Goal: Task Accomplishment & Management: Use online tool/utility

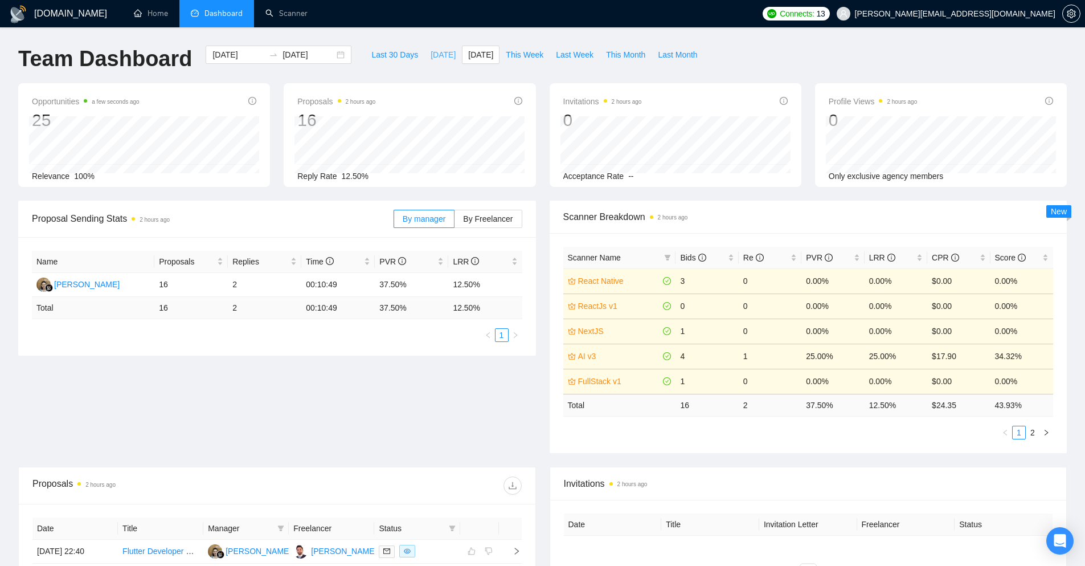
click at [431, 53] on span "[DATE]" at bounding box center [443, 54] width 25 height 13
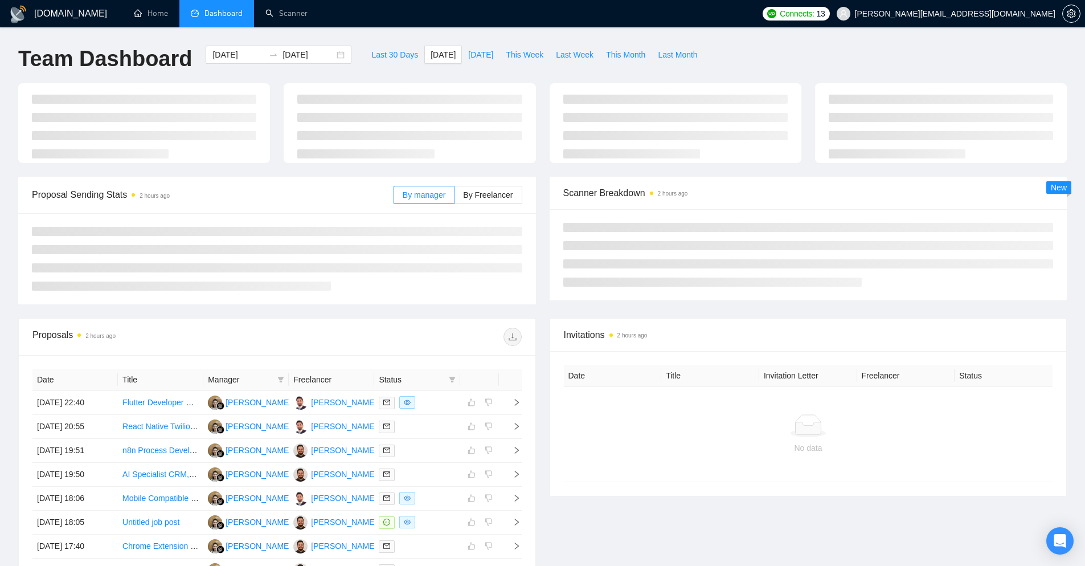
type input "[DATE]"
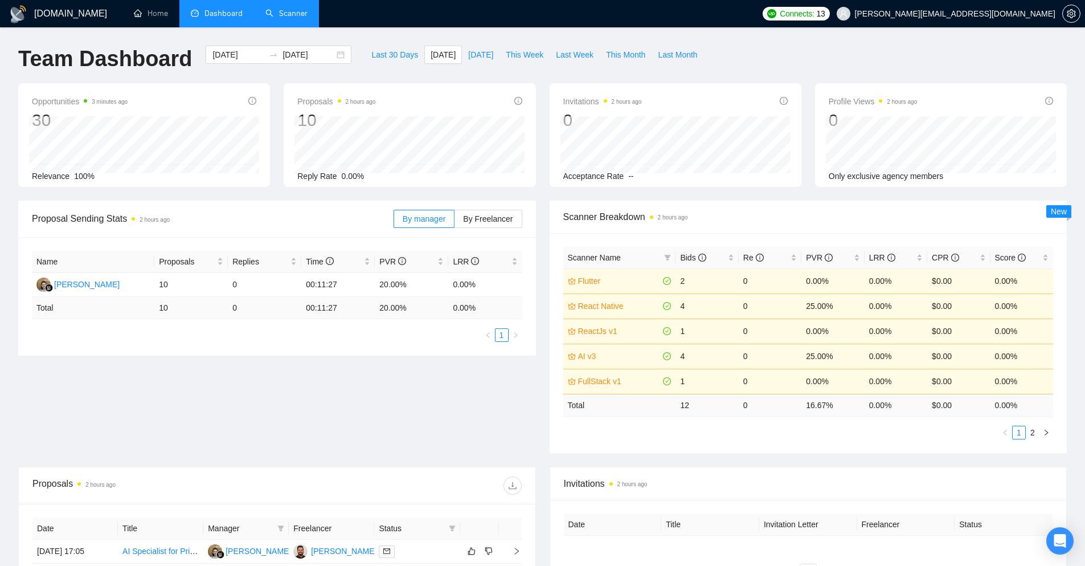
click at [295, 13] on link "Scanner" at bounding box center [287, 14] width 42 height 10
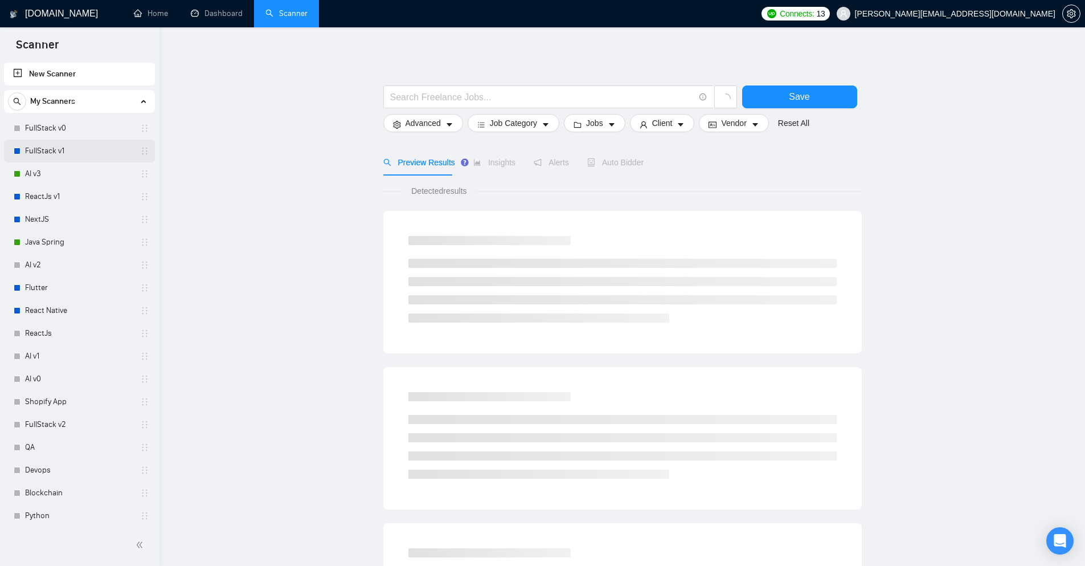
click at [55, 156] on link "FullStack v1" at bounding box center [79, 151] width 108 height 23
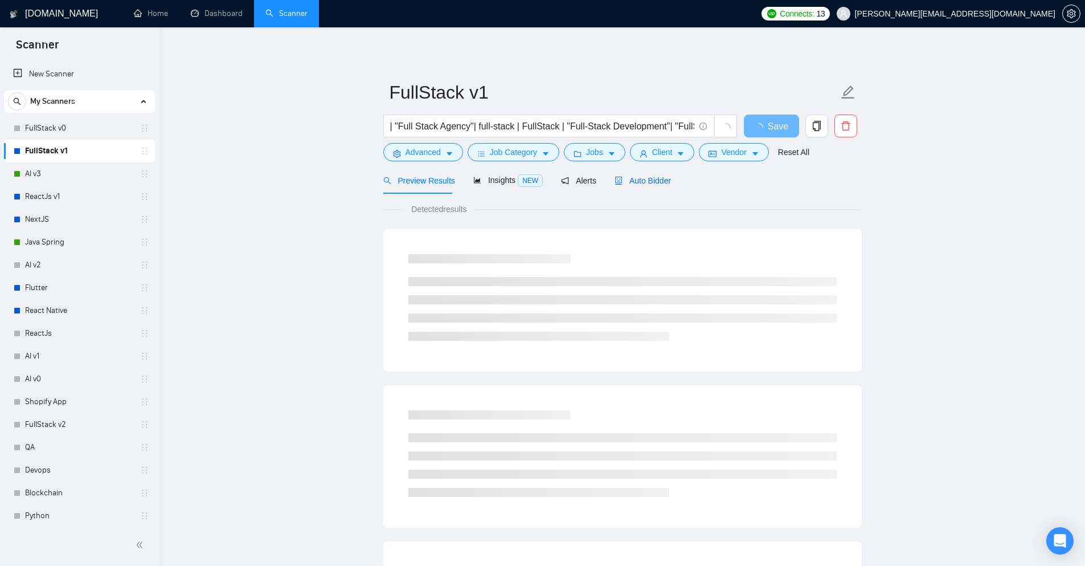
click at [652, 174] on div "Auto Bidder" at bounding box center [643, 180] width 56 height 13
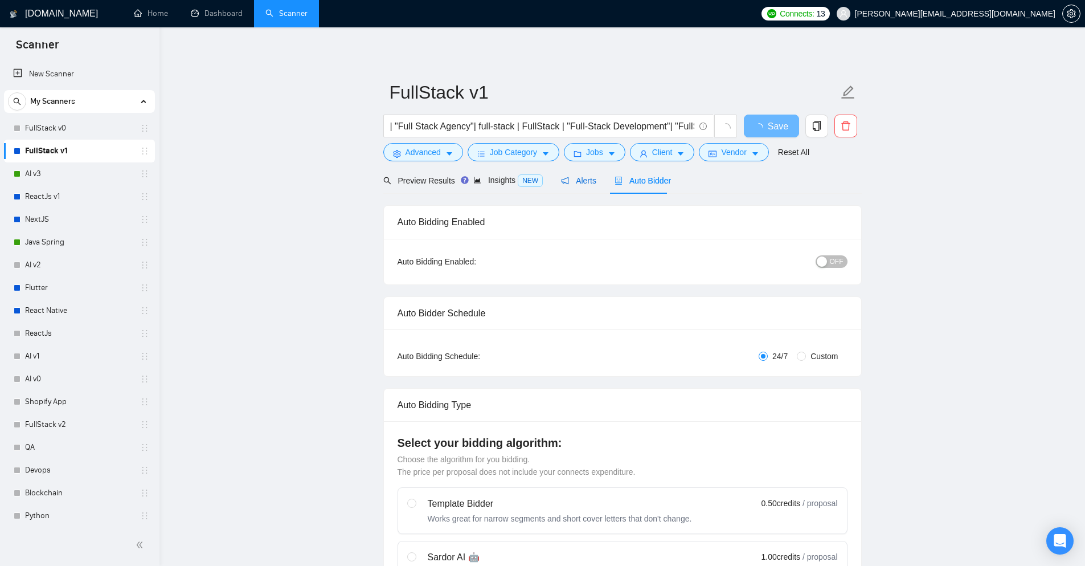
click at [570, 178] on span "Alerts" at bounding box center [578, 180] width 35 height 9
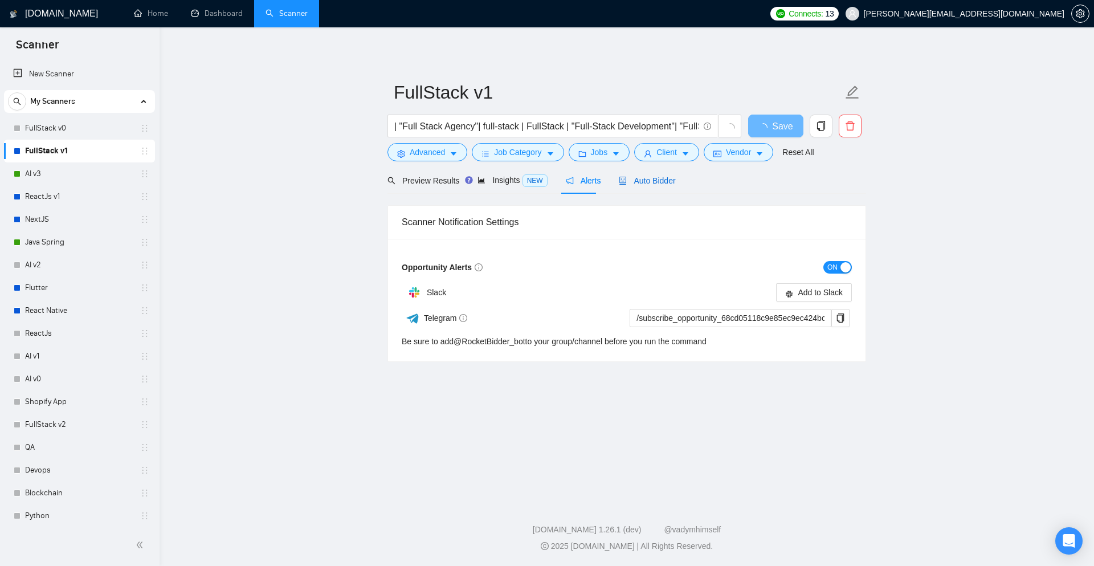
click at [640, 177] on span "Auto Bidder" at bounding box center [647, 180] width 56 height 9
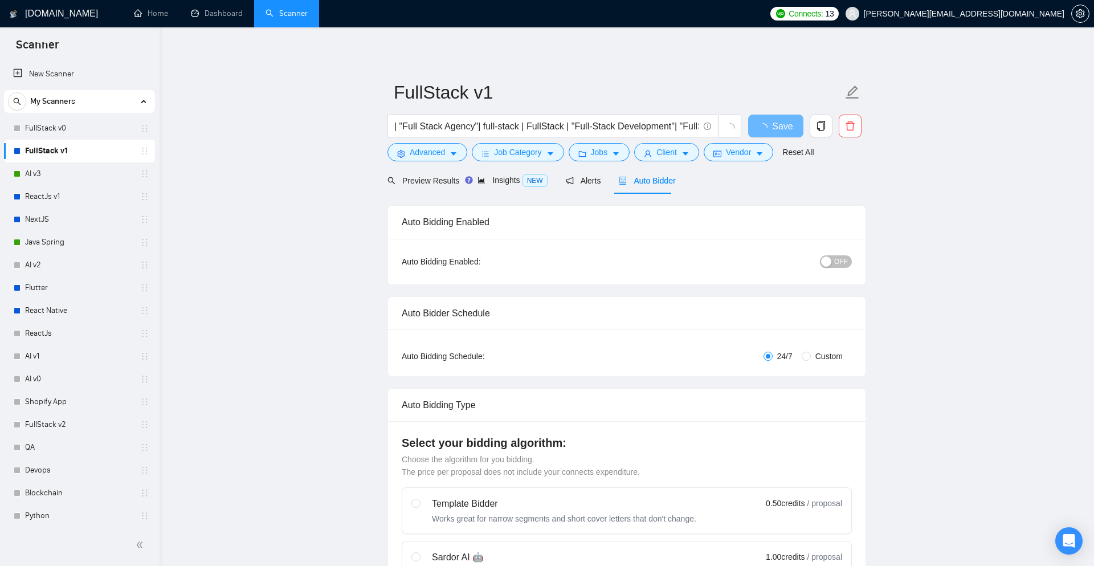
checkbox input "true"
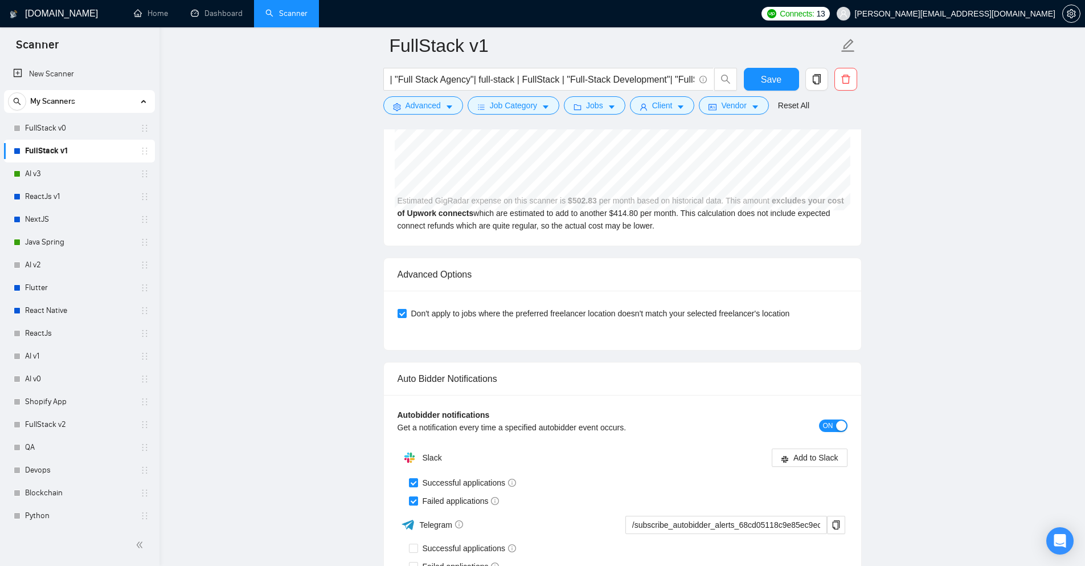
scroll to position [2507, 0]
click at [50, 213] on link "NextJS" at bounding box center [79, 219] width 108 height 23
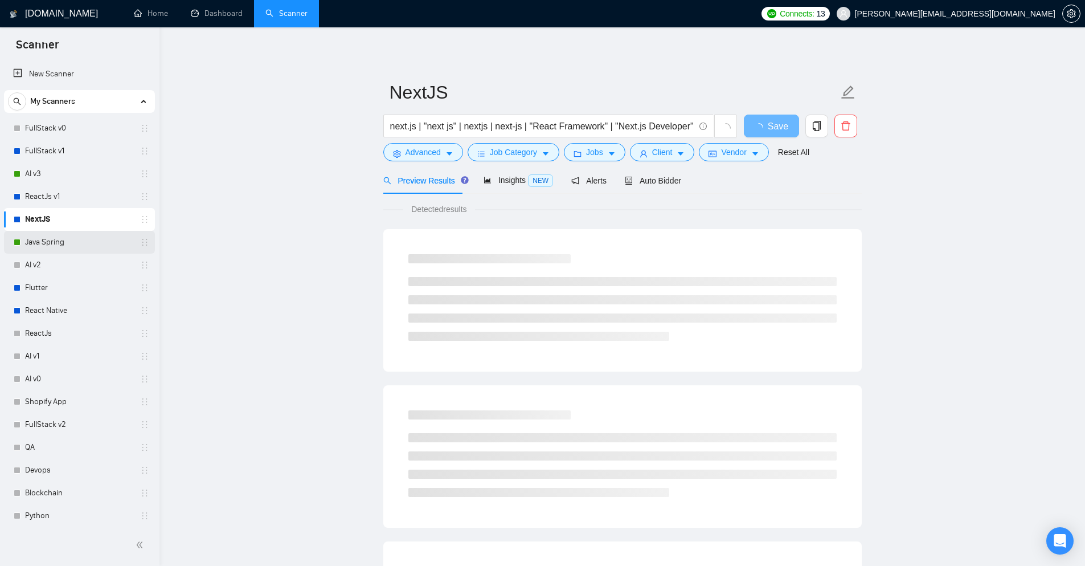
click at [70, 248] on link "Java Spring" at bounding box center [79, 242] width 108 height 23
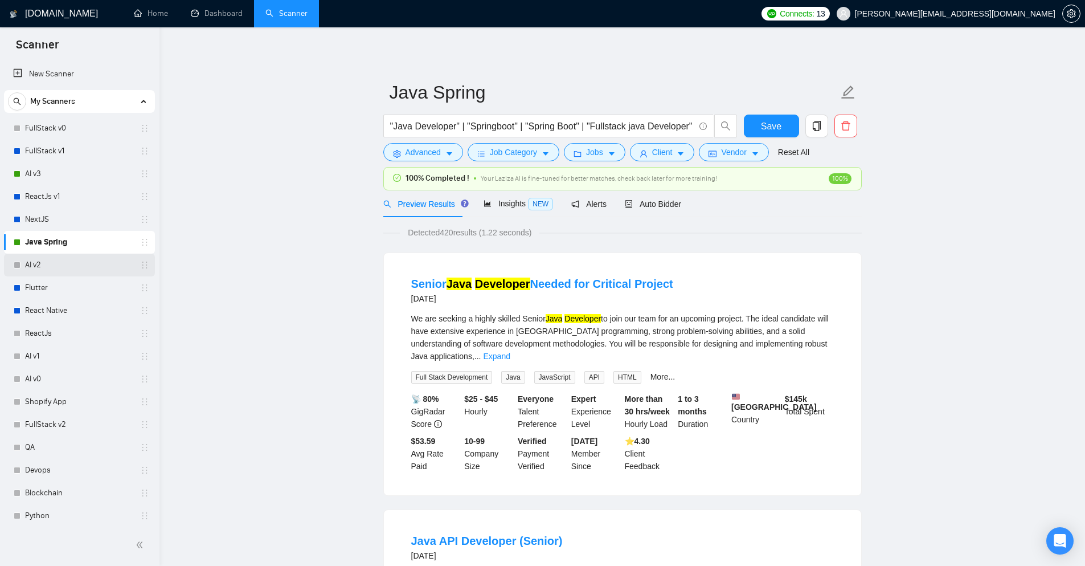
scroll to position [57, 0]
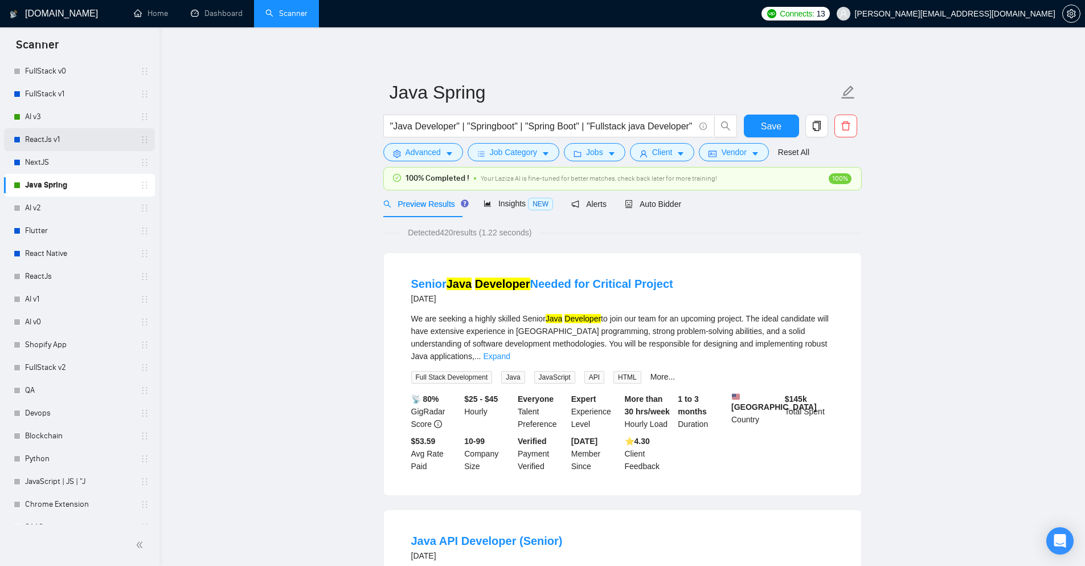
click at [36, 145] on link "ReactJs v1" at bounding box center [79, 139] width 108 height 23
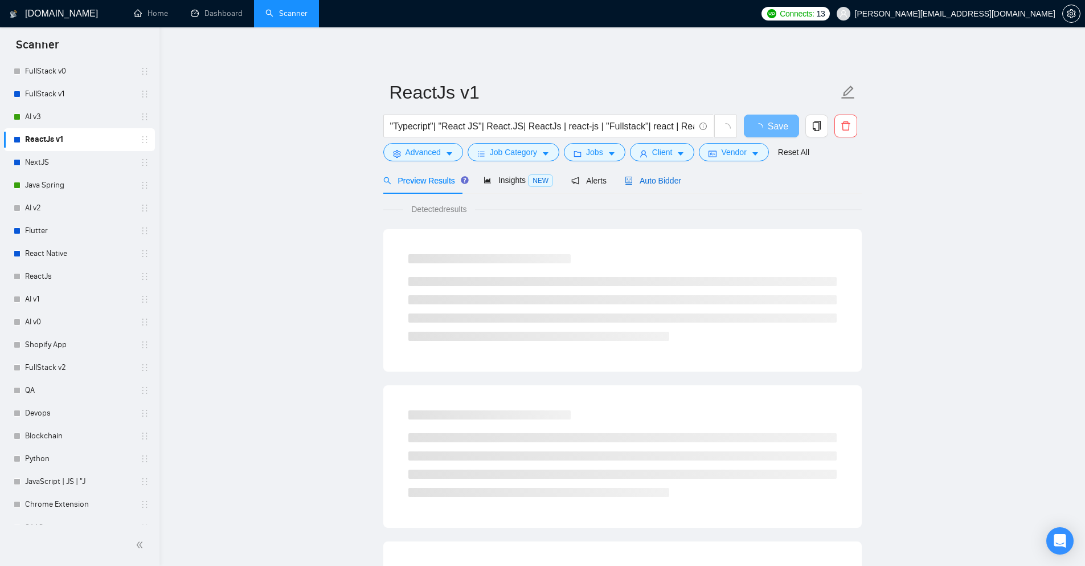
click at [631, 184] on span "Auto Bidder" at bounding box center [653, 180] width 56 height 9
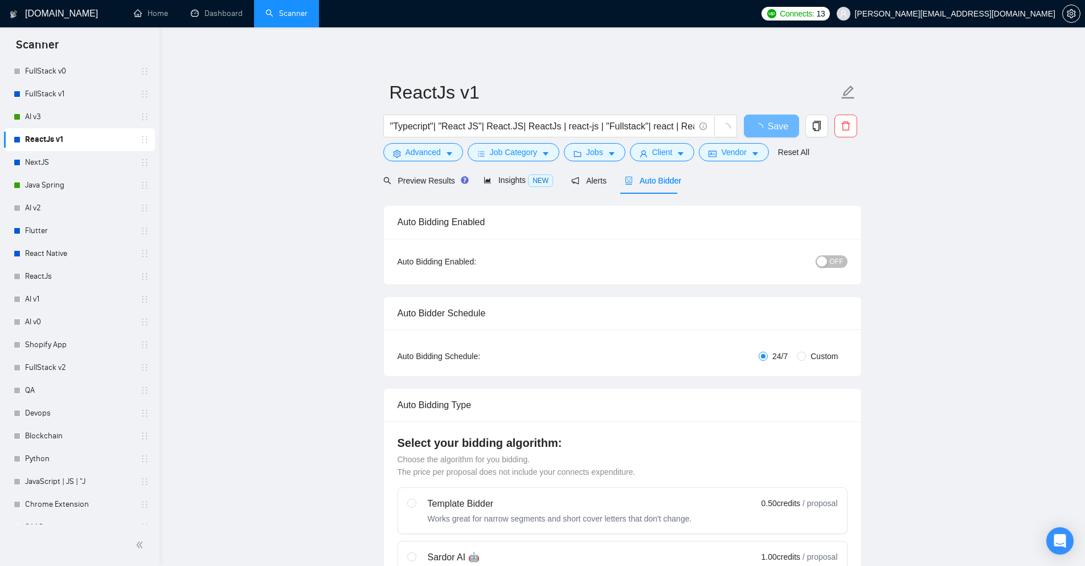
checkbox input "true"
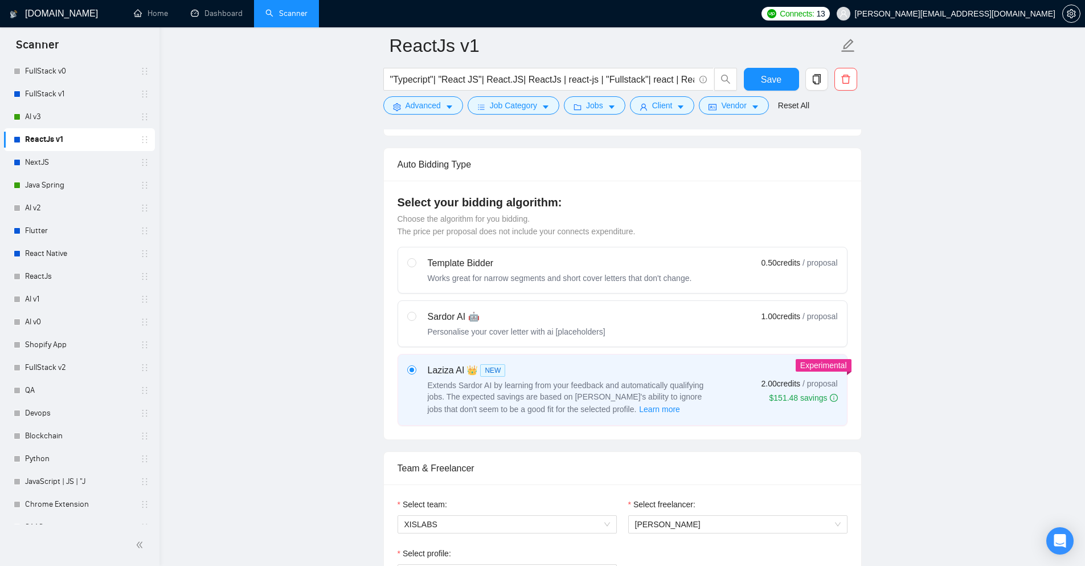
scroll to position [189, 0]
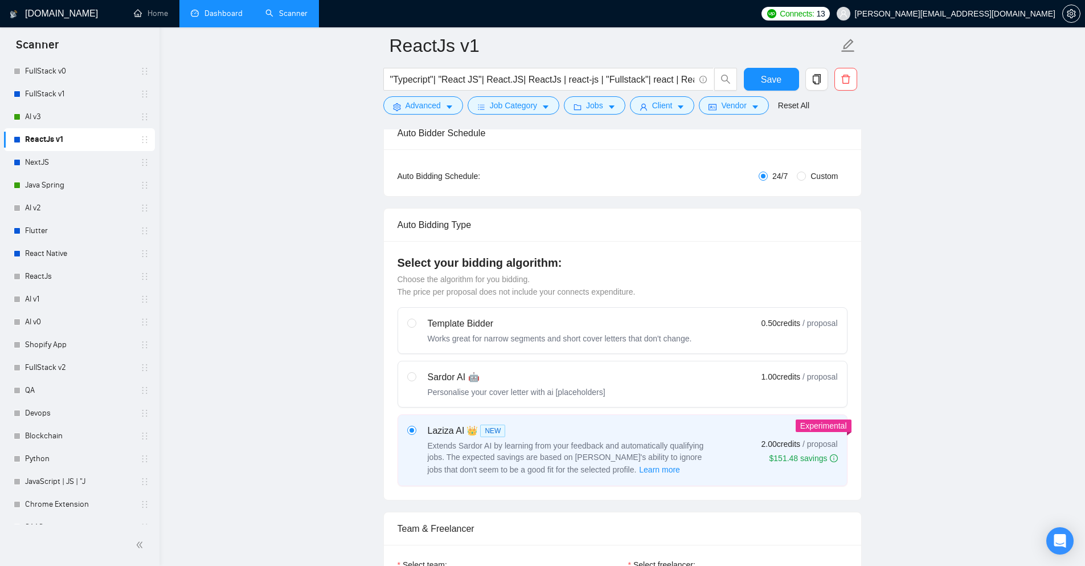
click at [211, 13] on link "Dashboard" at bounding box center [217, 14] width 52 height 10
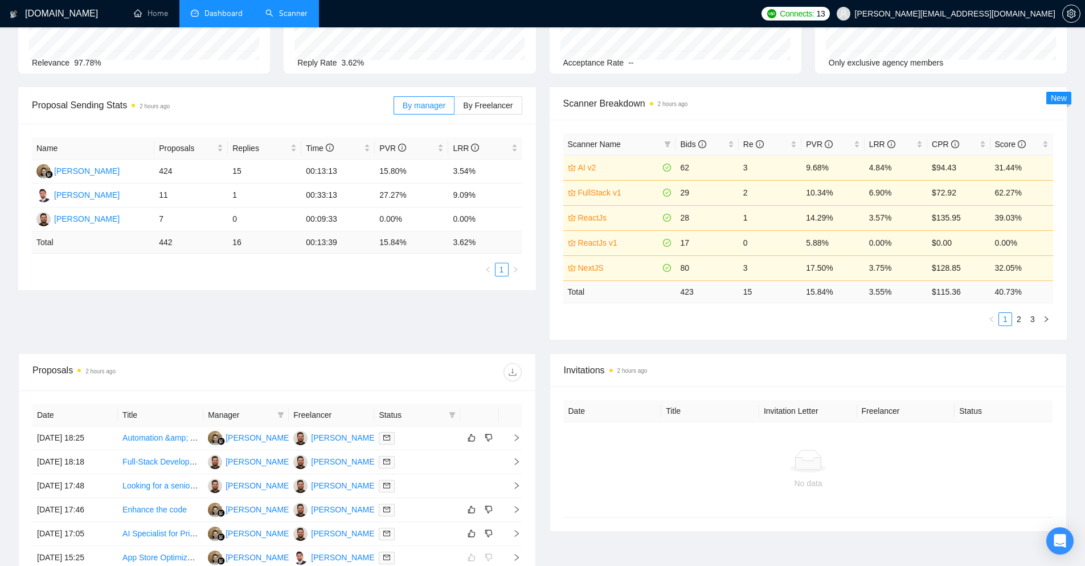
scroll to position [114, 0]
drag, startPoint x: 838, startPoint y: 243, endPoint x: 799, endPoint y: 248, distance: 39.1
click at [799, 248] on tr "ReactJs v1 17 0 5.88% 0.00% $0.00 0.00%" at bounding box center [809, 242] width 491 height 25
click at [782, 319] on ul "1 2 3" at bounding box center [809, 319] width 491 height 14
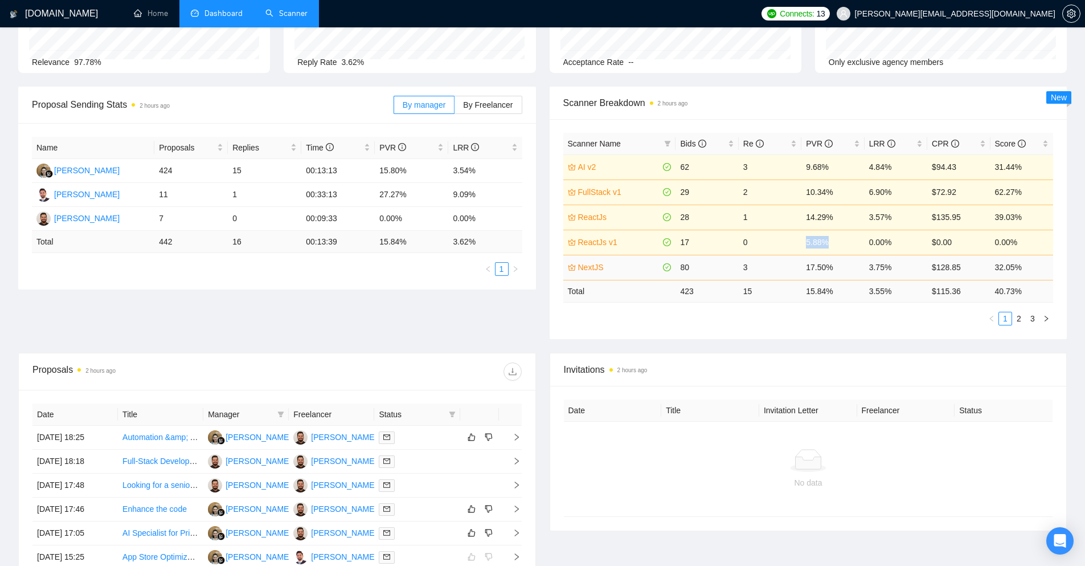
drag, startPoint x: 815, startPoint y: 246, endPoint x: 798, endPoint y: 255, distance: 19.1
click at [798, 254] on tr "ReactJs v1 17 0 5.88% 0.00% $0.00 0.00%" at bounding box center [809, 242] width 491 height 25
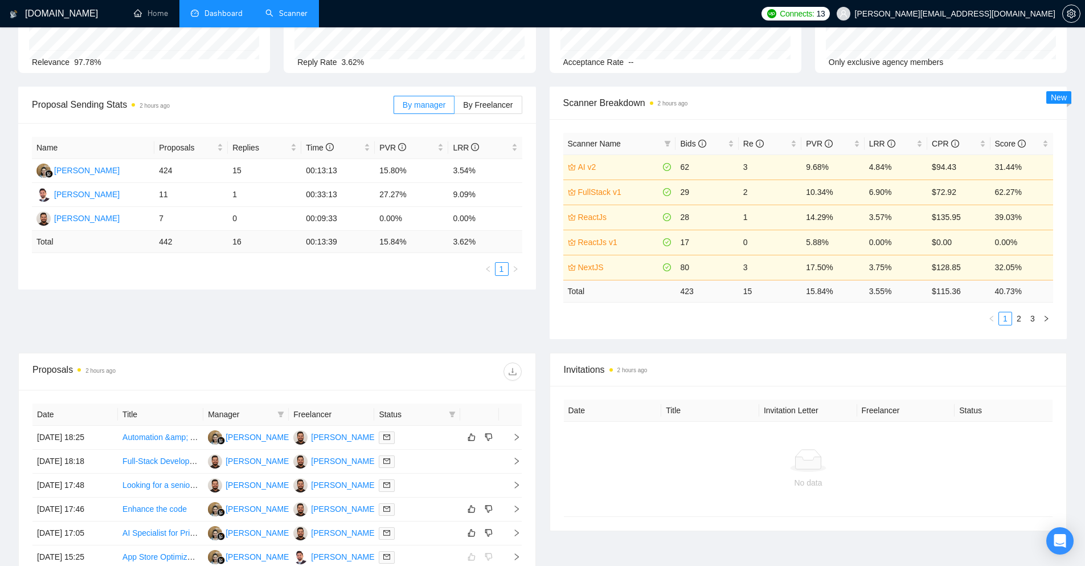
click at [789, 297] on td "15" at bounding box center [770, 291] width 63 height 22
drag, startPoint x: 835, startPoint y: 225, endPoint x: 812, endPoint y: 243, distance: 29.3
click at [812, 243] on tbody "AI v2 62 3 9.68% 4.84% $94.43 31.44% FullStack v1 29 2 10.34% 6.90% $72.92 62.2…" at bounding box center [809, 216] width 491 height 125
click at [805, 308] on div "Scanner Name Bids Re PVR LRR CPR Score AI v2 62 3 9.68% 4.84% $94.43 31.44% Ful…" at bounding box center [809, 229] width 491 height 193
drag, startPoint x: 835, startPoint y: 234, endPoint x: 798, endPoint y: 267, distance: 48.8
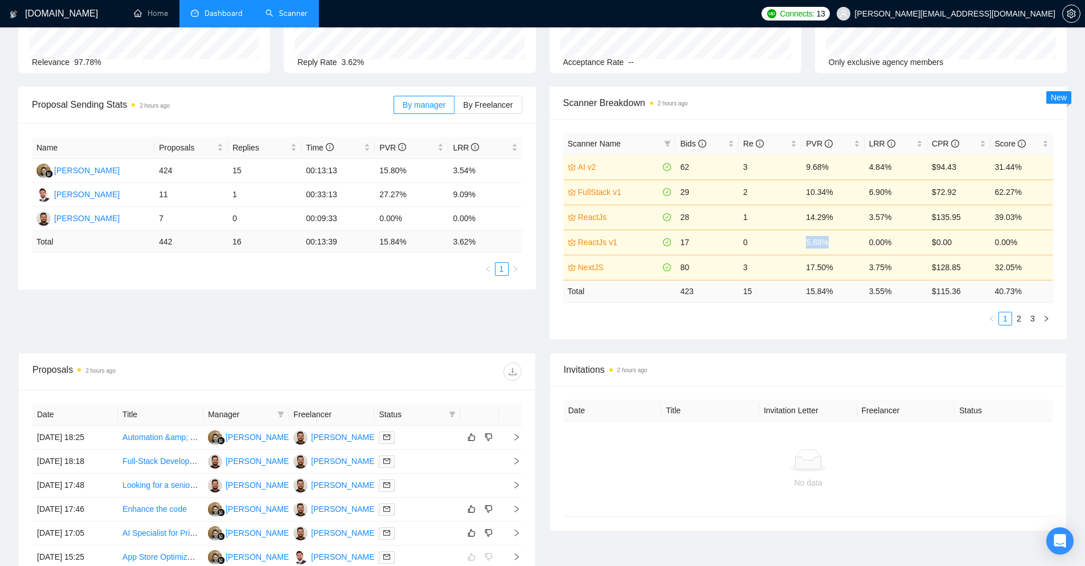
click at [803, 258] on tbody "AI v2 62 3 9.68% 4.84% $94.43 31.44% FullStack v1 29 2 10.34% 6.90% $72.92 62.2…" at bounding box center [809, 216] width 491 height 125
click at [807, 312] on ul "1 2 3" at bounding box center [809, 319] width 491 height 14
drag, startPoint x: 833, startPoint y: 243, endPoint x: 806, endPoint y: 251, distance: 27.4
click at [806, 251] on td "5.88%" at bounding box center [833, 242] width 63 height 25
drag, startPoint x: 754, startPoint y: 267, endPoint x: 680, endPoint y: 267, distance: 74.6
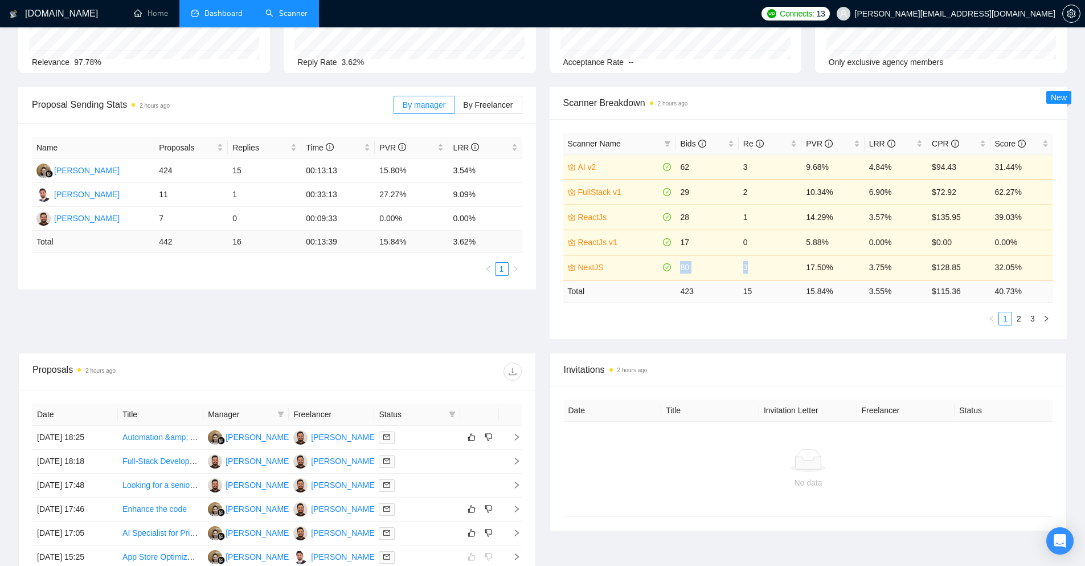
click at [680, 267] on tr "NextJS 80 3 17.50% 3.75% $128.85 32.05%" at bounding box center [809, 267] width 491 height 25
click at [655, 316] on ul "1 2 3" at bounding box center [809, 319] width 491 height 14
drag, startPoint x: 696, startPoint y: 164, endPoint x: 683, endPoint y: 168, distance: 14.1
click at [683, 168] on td "62" at bounding box center [707, 166] width 63 height 25
drag, startPoint x: 695, startPoint y: 198, endPoint x: 689, endPoint y: 189, distance: 11.2
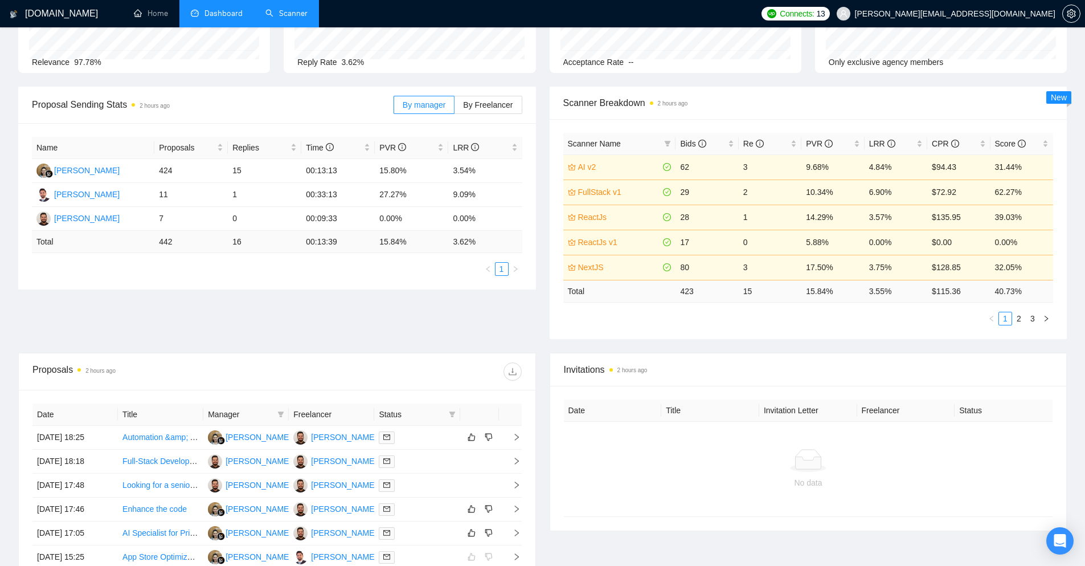
click at [689, 189] on td "29" at bounding box center [707, 191] width 63 height 25
drag, startPoint x: 689, startPoint y: 189, endPoint x: 682, endPoint y: 190, distance: 7.6
click at [682, 190] on td "29" at bounding box center [707, 191] width 63 height 25
click at [552, 280] on div "Scanner Name Bids Re PVR LRR CPR Score AI v2 62 3 9.68% 4.84% $94.43 31.44% Ful…" at bounding box center [809, 229] width 518 height 220
click at [671, 143] on icon "filter" at bounding box center [667, 143] width 7 height 7
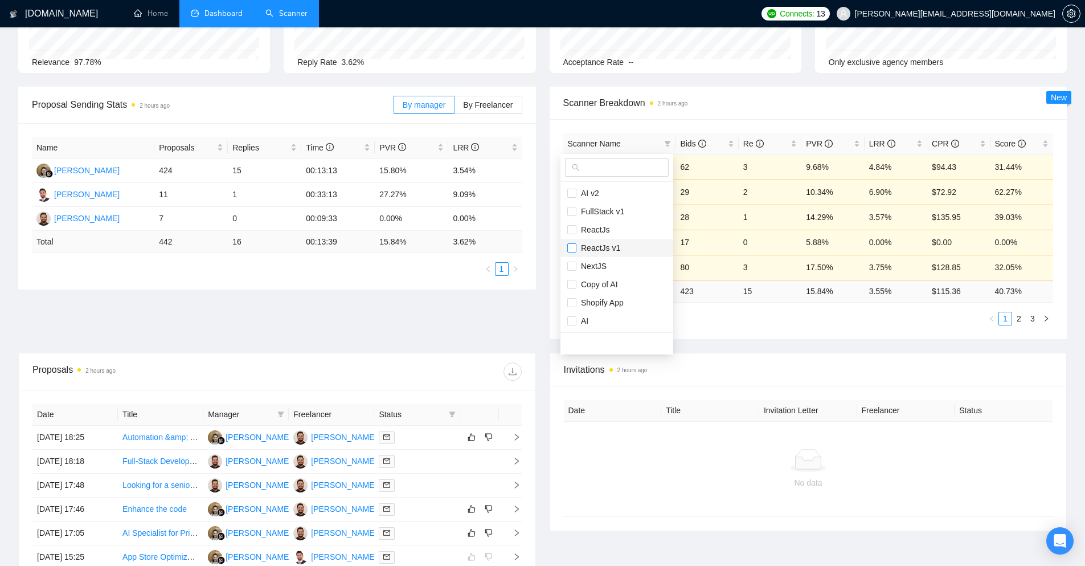
click at [570, 244] on input "checkbox" at bounding box center [572, 247] width 9 height 9
checkbox input "true"
click at [572, 212] on input "checkbox" at bounding box center [572, 211] width 9 height 9
checkbox input "true"
click at [573, 266] on input "checkbox" at bounding box center [572, 266] width 9 height 9
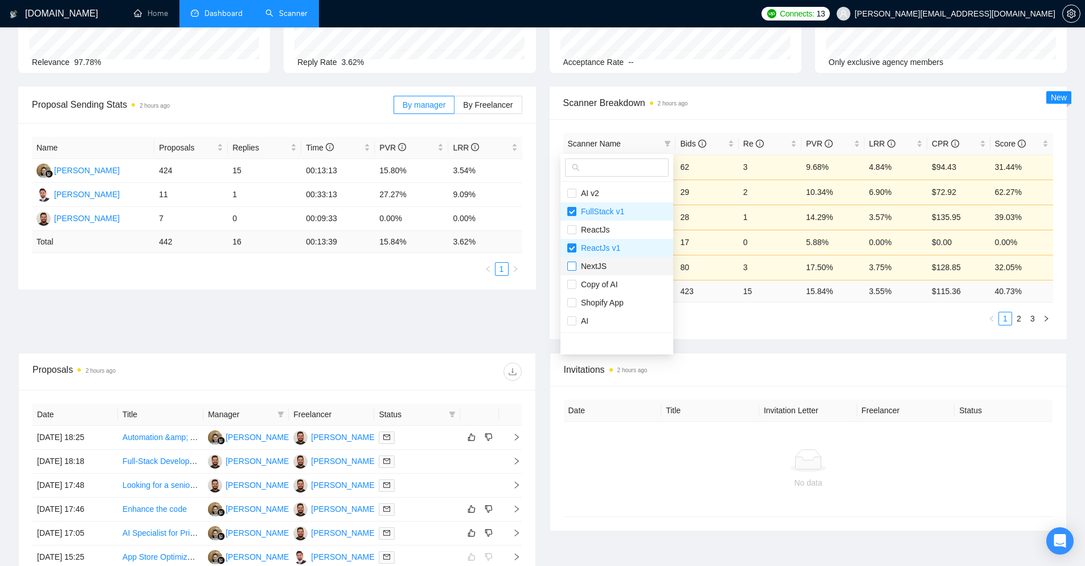
checkbox input "true"
click at [569, 245] on input "checkbox" at bounding box center [572, 243] width 9 height 9
checkbox input "true"
click at [573, 301] on input "checkbox" at bounding box center [572, 302] width 9 height 9
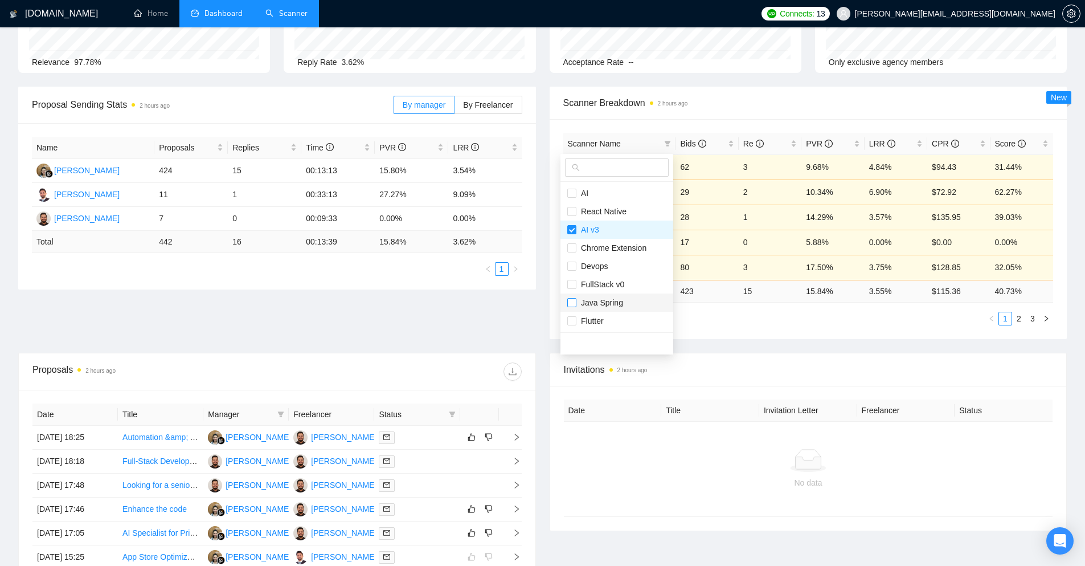
checkbox input "true"
click at [540, 303] on div "Proposal Sending Stats 2 hours ago By manager By Freelancer Name Proposals Repl…" at bounding box center [542, 220] width 1063 height 266
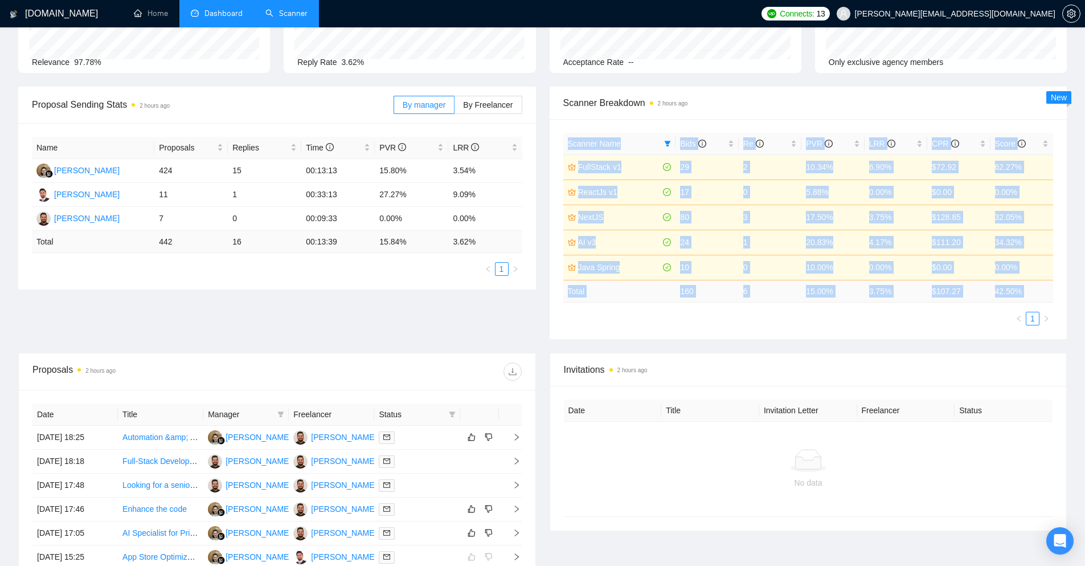
click at [514, 319] on div "Proposal Sending Stats 2 hours ago By manager By Freelancer Name Proposals Repl…" at bounding box center [542, 220] width 1063 height 266
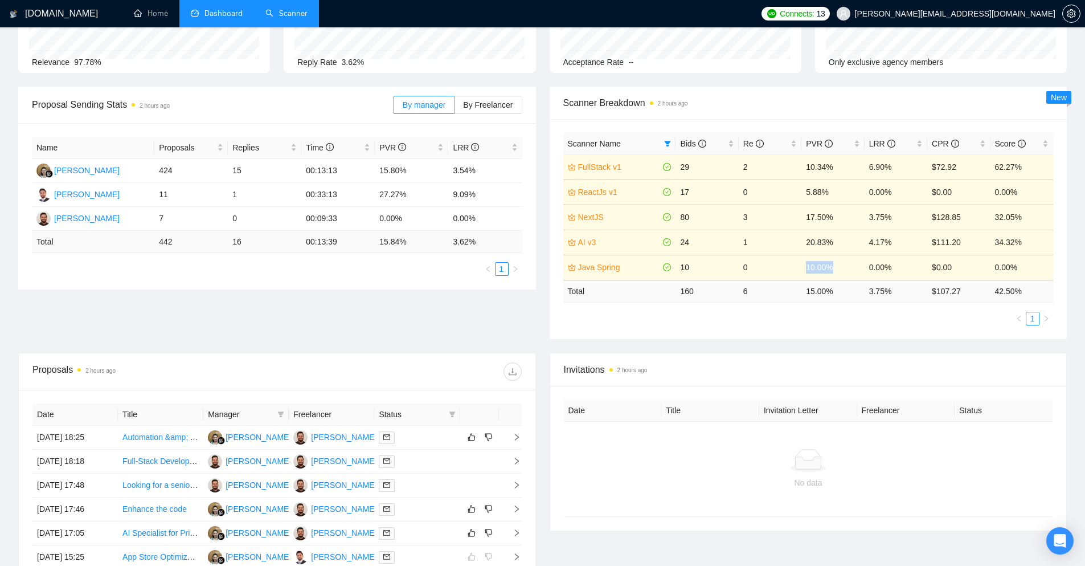
drag, startPoint x: 797, startPoint y: 268, endPoint x: 836, endPoint y: 270, distance: 39.4
click at [836, 270] on tr "Java Spring 10 0 10.00% 0.00% $0.00 0.00%" at bounding box center [809, 267] width 491 height 25
click at [829, 327] on div "Scanner Name Bids Re PVR LRR CPR Score FullStack v1 29 2 10.34% 6.90% $72.92 62…" at bounding box center [809, 229] width 518 height 220
drag, startPoint x: 834, startPoint y: 270, endPoint x: 800, endPoint y: 275, distance: 34.5
click at [800, 275] on tr "Java Spring 10 0 10.00% 0.00% $0.00 0.00%" at bounding box center [809, 267] width 491 height 25
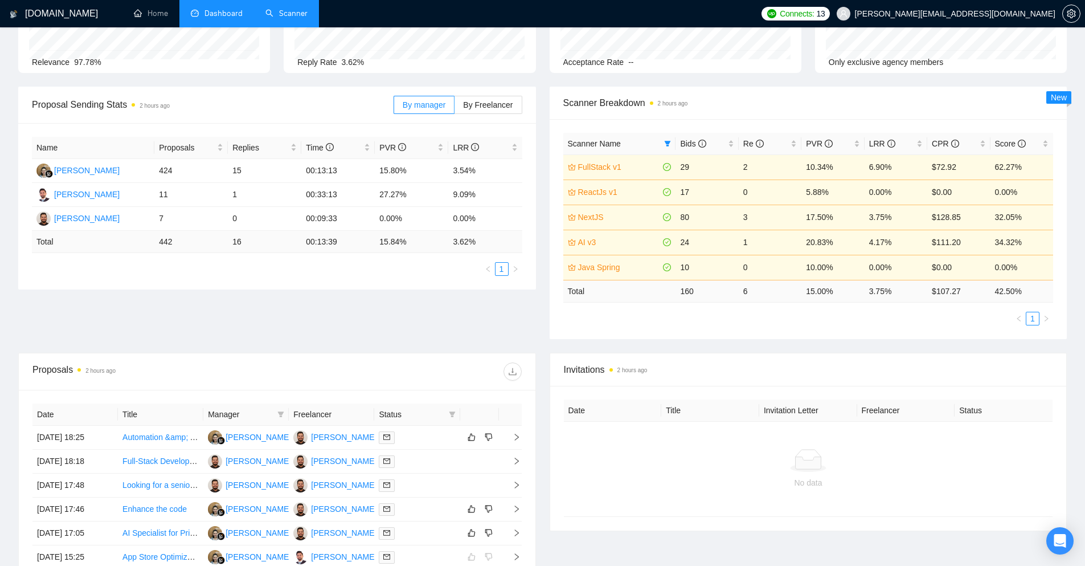
click at [789, 320] on ul "1" at bounding box center [809, 319] width 491 height 14
drag, startPoint x: 758, startPoint y: 271, endPoint x: 744, endPoint y: 267, distance: 14.2
click at [744, 267] on td "0" at bounding box center [770, 267] width 63 height 25
drag, startPoint x: 724, startPoint y: 263, endPoint x: 677, endPoint y: 268, distance: 47.6
click at [677, 268] on td "10" at bounding box center [707, 267] width 63 height 25
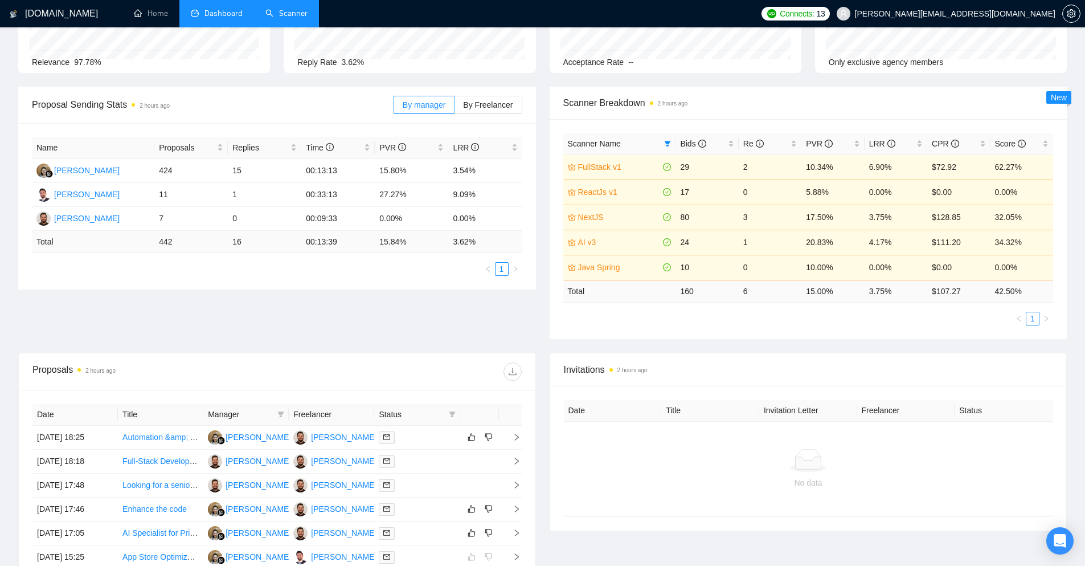
click at [658, 304] on div "Scanner Name Bids Re PVR LRR CPR Score FullStack v1 29 2 10.34% 6.90% $72.92 62…" at bounding box center [809, 229] width 491 height 193
drag, startPoint x: 697, startPoint y: 274, endPoint x: 682, endPoint y: 244, distance: 33.4
click at [682, 244] on tbody "FullStack v1 29 2 10.34% 6.90% $72.92 62.27% ReactJs v1 17 0 5.88% 0.00% $0.00 …" at bounding box center [809, 216] width 491 height 125
click at [537, 270] on div "Proposal Sending Stats 2 hours ago By manager By Freelancer Name Proposals Repl…" at bounding box center [277, 188] width 532 height 203
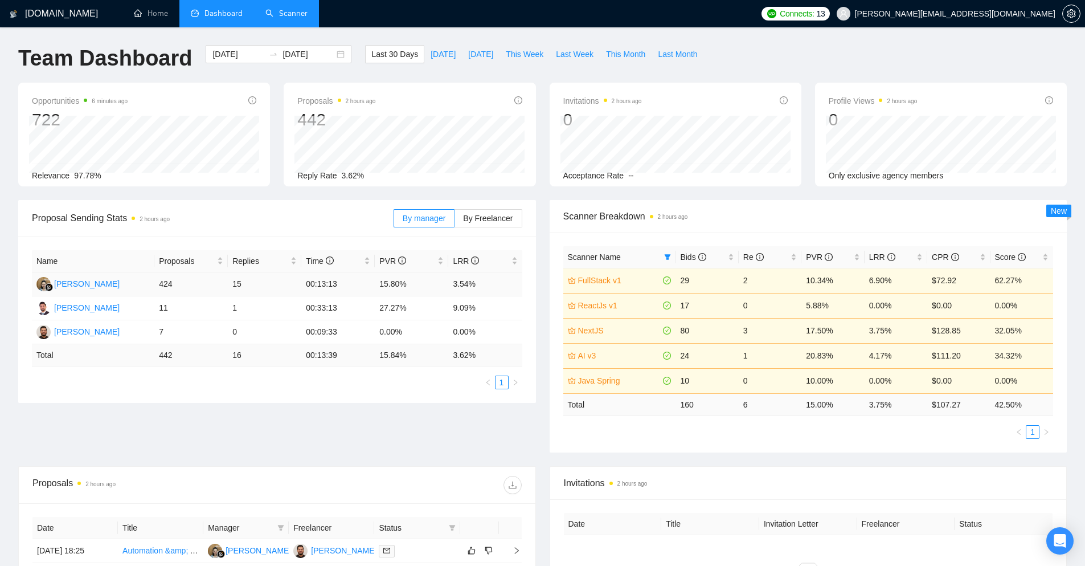
scroll to position [0, 0]
click at [431, 60] on span "[DATE]" at bounding box center [443, 54] width 25 height 13
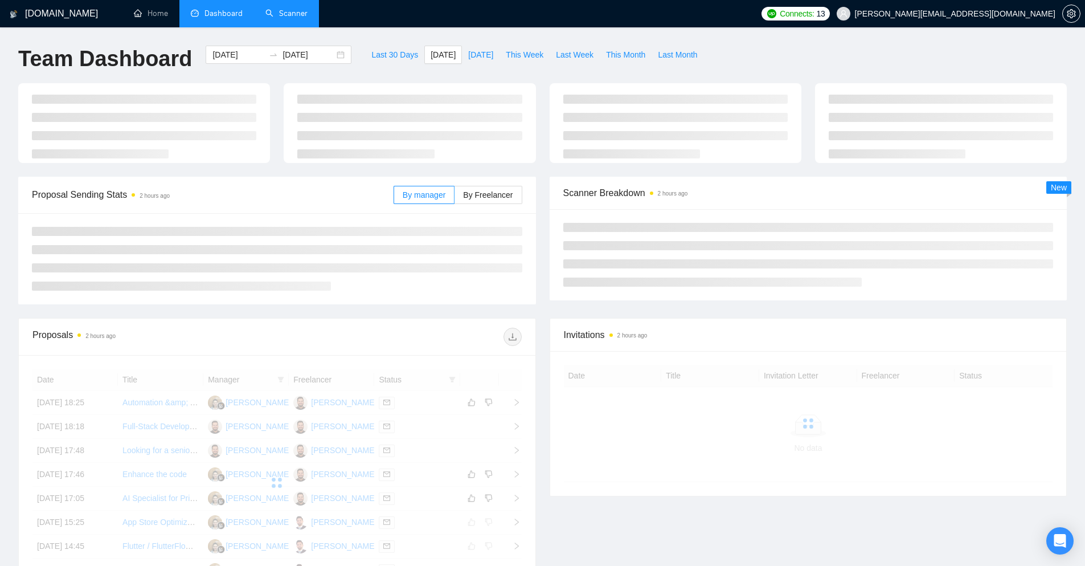
type input "[DATE]"
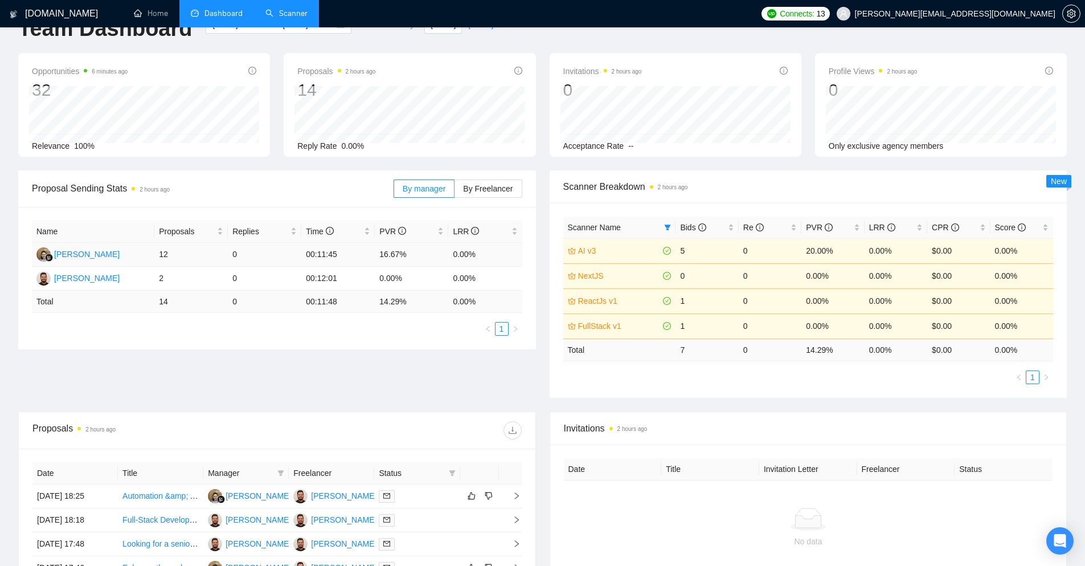
scroll to position [57, 0]
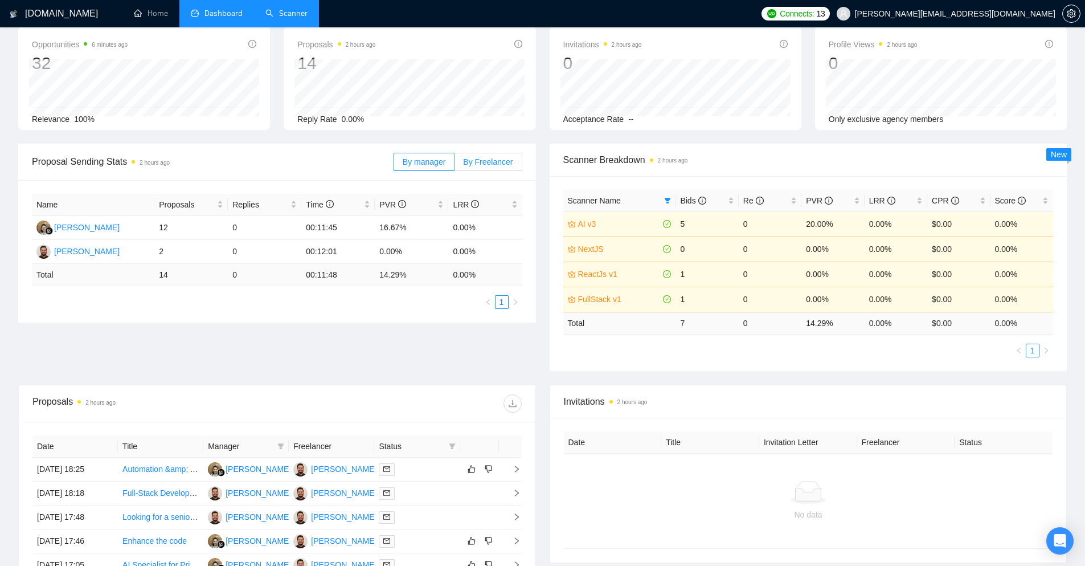
click at [485, 166] on span "By Freelancer" at bounding box center [488, 161] width 50 height 9
click at [455, 165] on input "By Freelancer" at bounding box center [455, 165] width 0 height 0
click at [418, 165] on span "By manager" at bounding box center [424, 161] width 43 height 9
click at [394, 165] on input "By manager" at bounding box center [394, 165] width 0 height 0
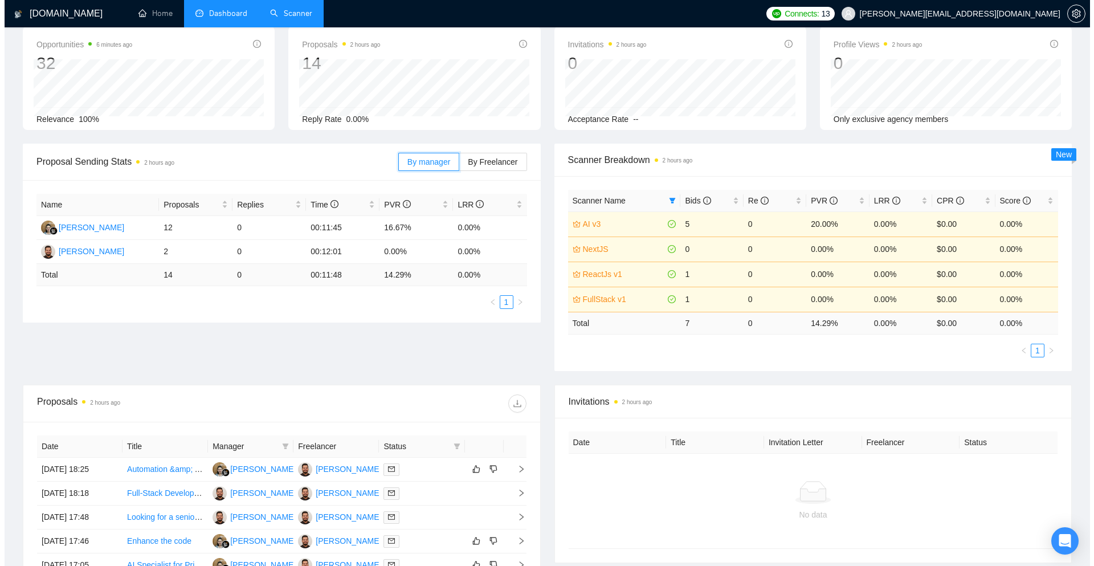
scroll to position [285, 0]
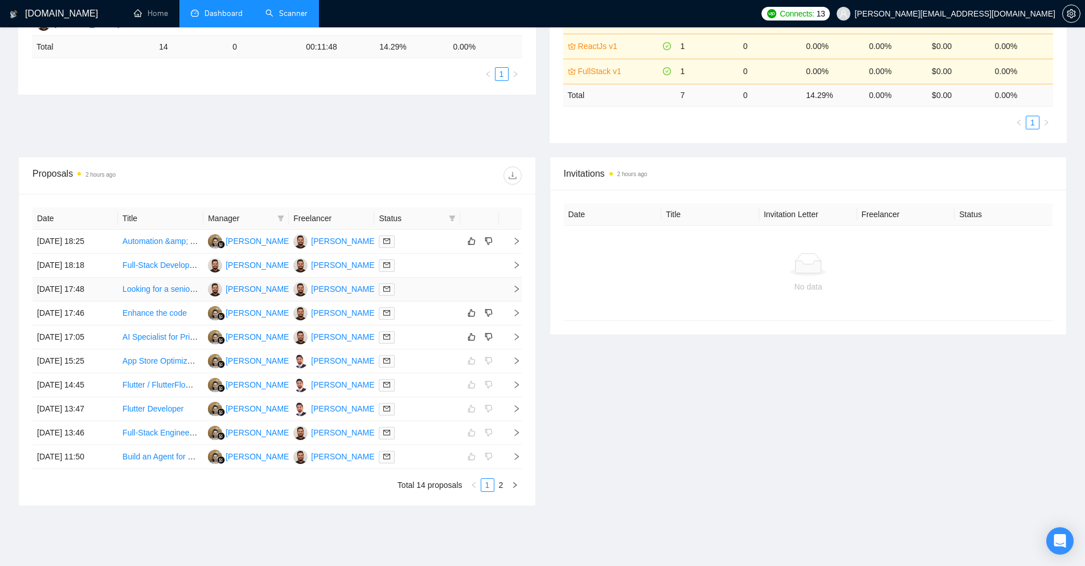
click at [517, 283] on td at bounding box center [510, 290] width 23 height 24
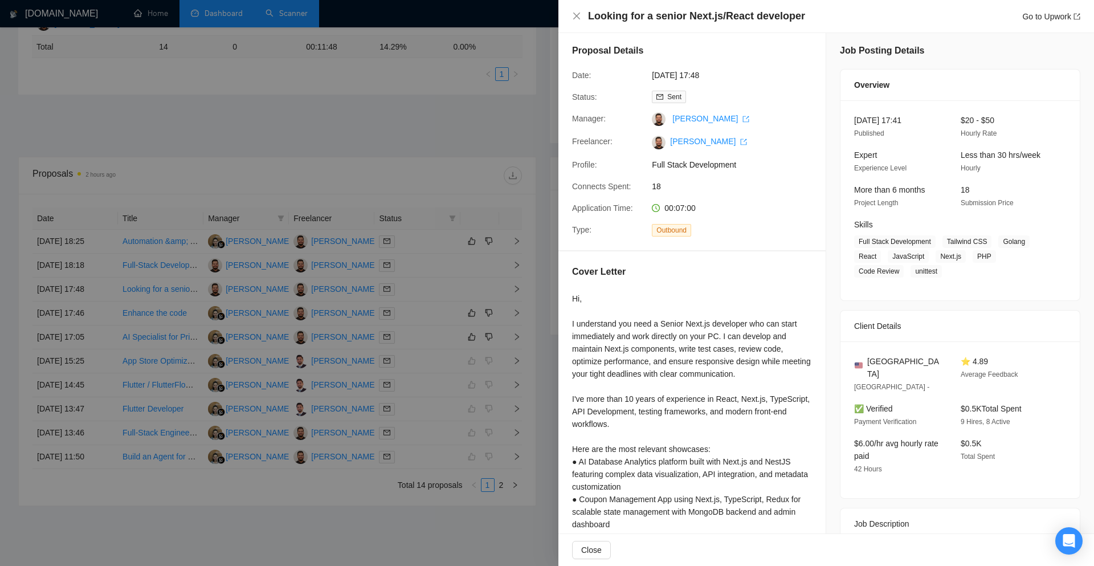
scroll to position [0, 0]
drag, startPoint x: 854, startPoint y: 161, endPoint x: 887, endPoint y: 160, distance: 33.1
click at [882, 160] on div "Expert Experience Level" at bounding box center [898, 165] width 97 height 26
drag, startPoint x: 953, startPoint y: 158, endPoint x: 974, endPoint y: 170, distance: 24.2
click at [977, 160] on div "Less than 30 hrs/week Hourly" at bounding box center [1004, 165] width 97 height 26
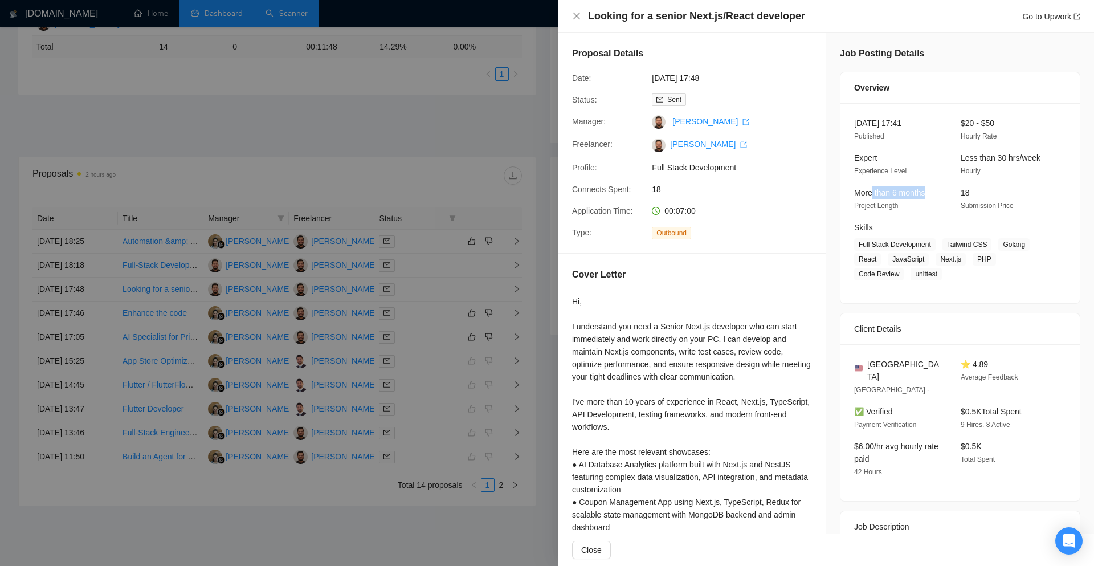
drag, startPoint x: 927, startPoint y: 187, endPoint x: 869, endPoint y: 190, distance: 57.7
click at [869, 190] on div "More than 6 months Project Length" at bounding box center [898, 199] width 97 height 26
drag, startPoint x: 825, startPoint y: 213, endPoint x: 768, endPoint y: 252, distance: 68.9
click at [826, 214] on div "Job Posting Details Overview 29 Sep, 2025 17:41 Published $20 - $50 Hourly Rate…" at bounding box center [960, 523] width 268 height 981
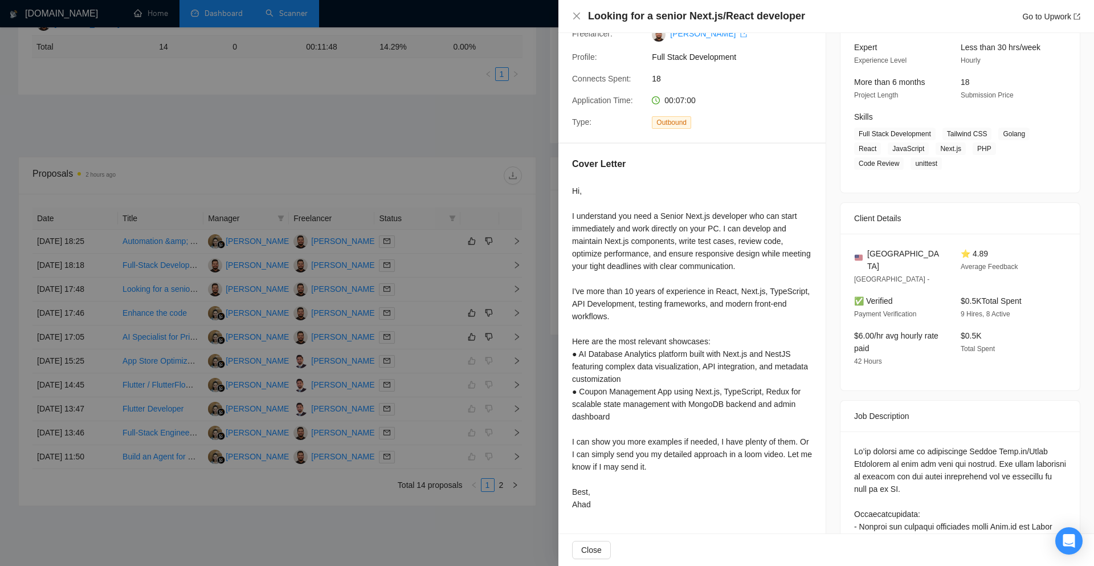
scroll to position [114, 0]
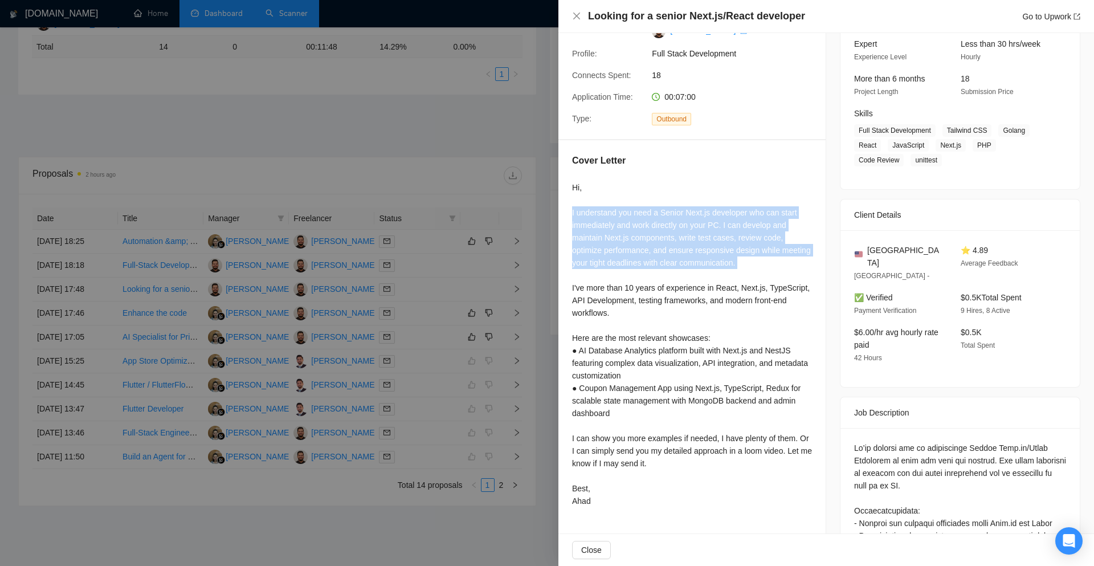
drag, startPoint x: 571, startPoint y: 209, endPoint x: 775, endPoint y: 279, distance: 215.5
click at [775, 279] on div "Cover Letter Hi, I understand you need a Senior Next.js developer who can start…" at bounding box center [691, 332] width 267 height 385
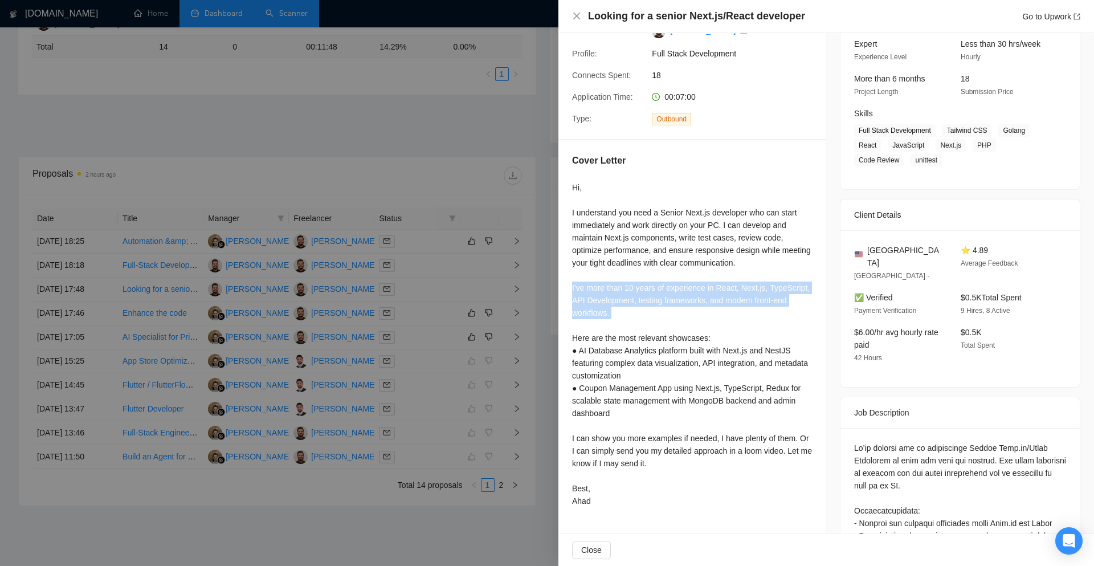
drag, startPoint x: 566, startPoint y: 288, endPoint x: 650, endPoint y: 334, distance: 95.4
click at [650, 333] on div "Cover Letter Hi, I understand you need a Senior Next.js developer who can start…" at bounding box center [691, 332] width 267 height 385
click at [655, 412] on div "Hi, I understand you need a Senior Next.js developer who can start immediately …" at bounding box center [692, 344] width 240 height 326
click at [704, 459] on div "Hi, I understand you need a Senior Next.js developer who can start immediately …" at bounding box center [692, 344] width 240 height 326
drag, startPoint x: 693, startPoint y: 485, endPoint x: 683, endPoint y: 454, distance: 32.3
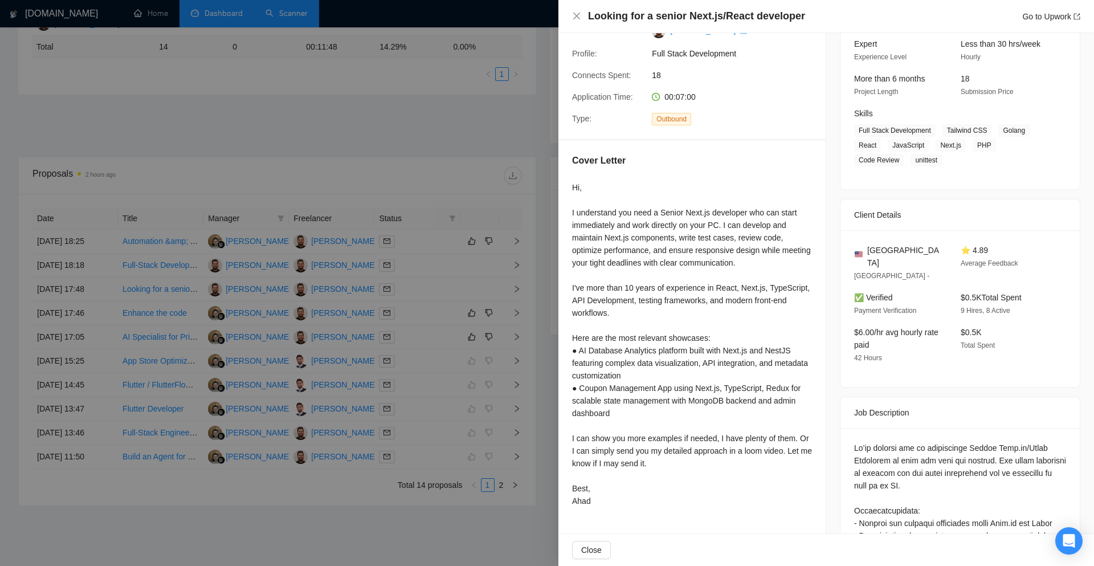
click at [693, 485] on div "Hi, I understand you need a Senior Next.js developer who can start immediately …" at bounding box center [692, 344] width 240 height 326
click at [572, 15] on div "Looking for a senior Next.js/React developer Go to Upwork" at bounding box center [826, 16] width 536 height 33
click at [578, 13] on icon "close" at bounding box center [576, 15] width 9 height 9
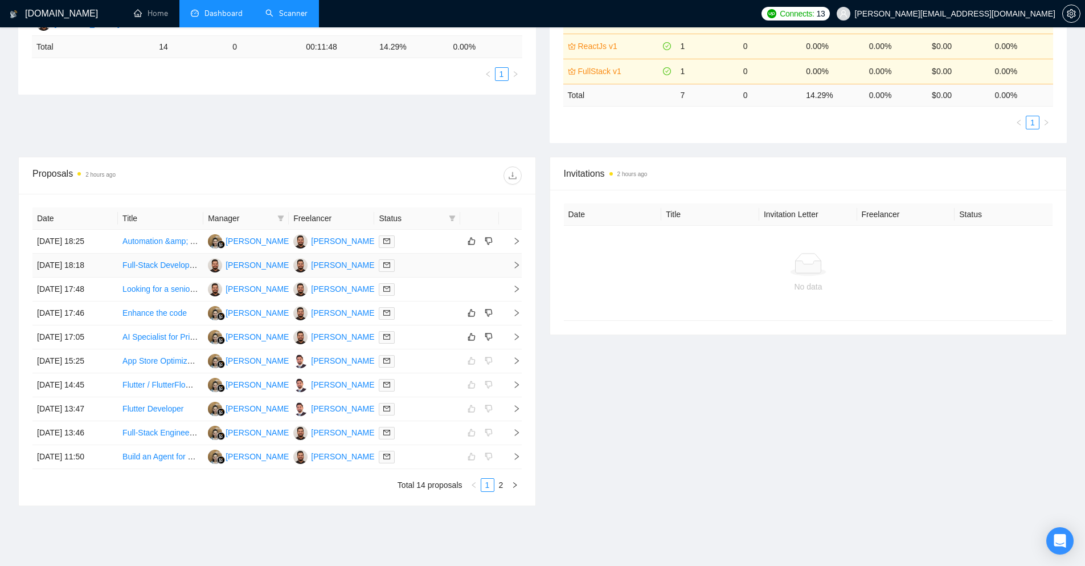
click at [507, 264] on span "right" at bounding box center [512, 265] width 17 height 8
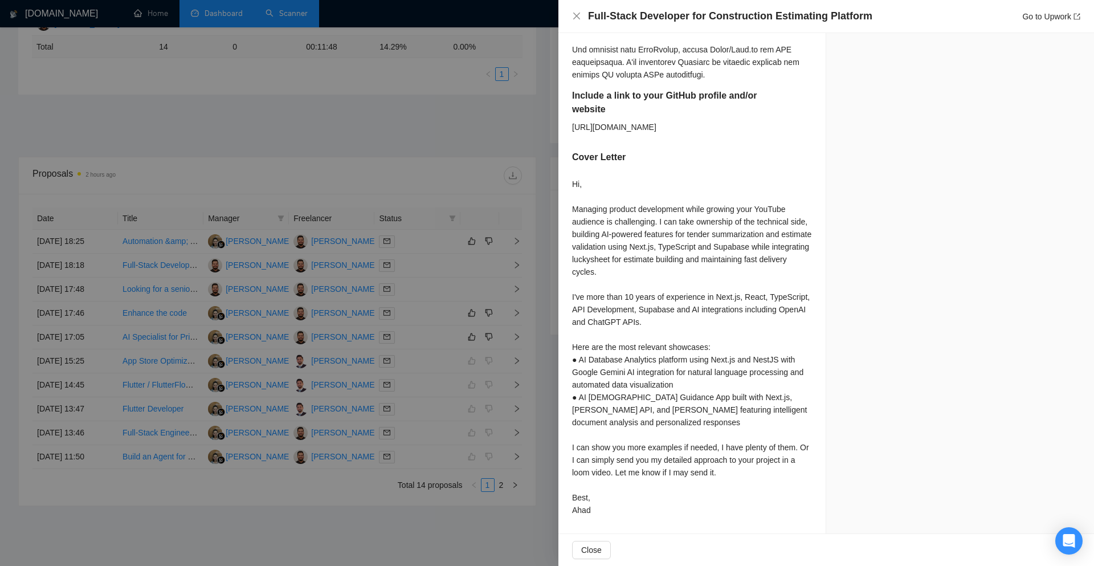
scroll to position [912, 0]
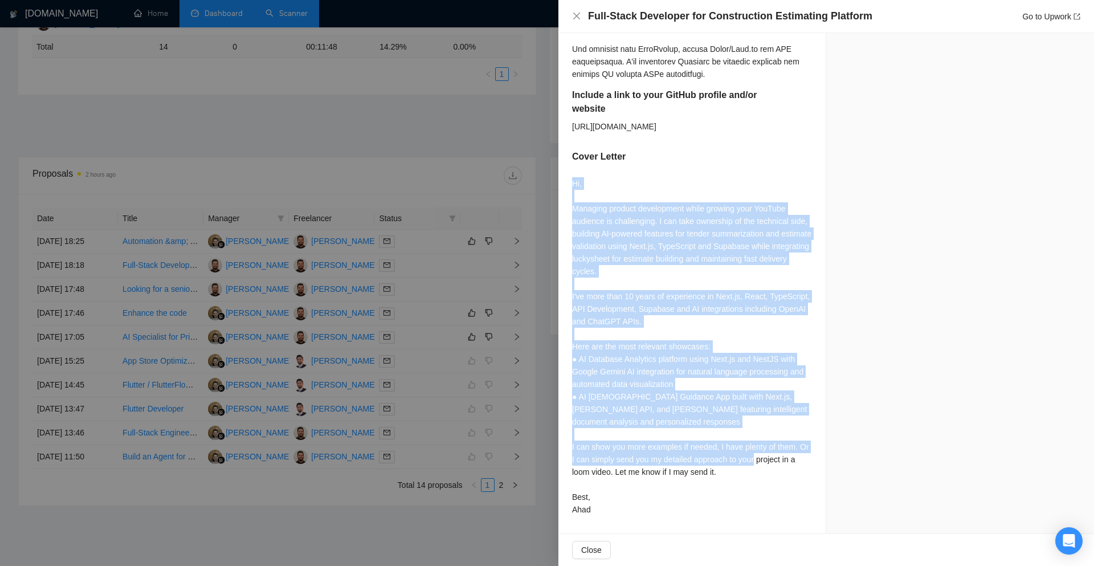
drag, startPoint x: 569, startPoint y: 176, endPoint x: 610, endPoint y: 474, distance: 301.5
click at [589, 373] on div "Hi, Managing product development while growing your YouTube audience is challen…" at bounding box center [692, 346] width 240 height 338
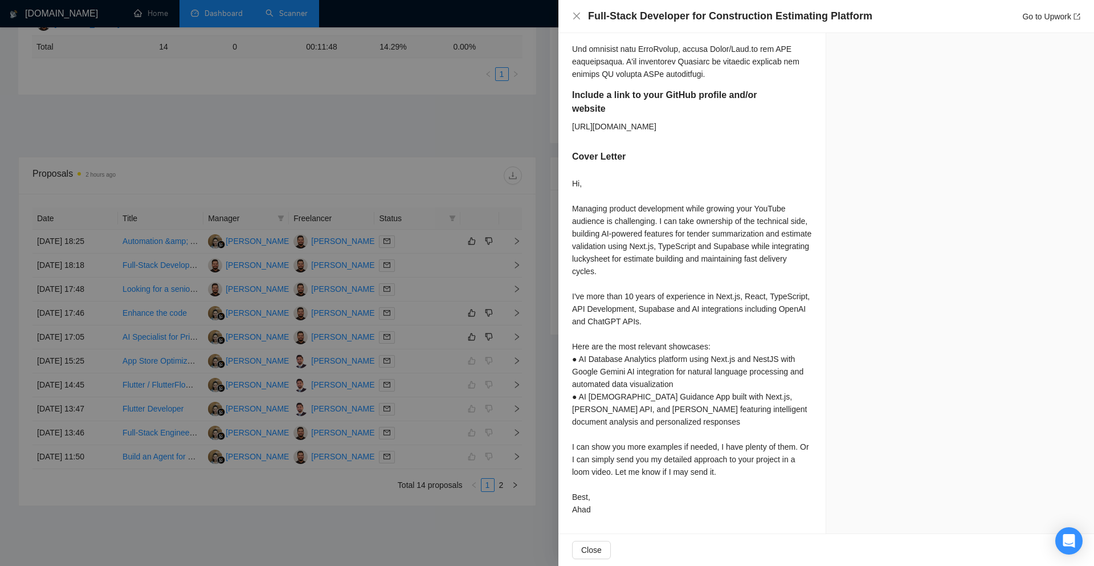
click at [582, 17] on div "Full-Stack Developer for Construction Estimating Platform Go to Upwork" at bounding box center [826, 16] width 508 height 14
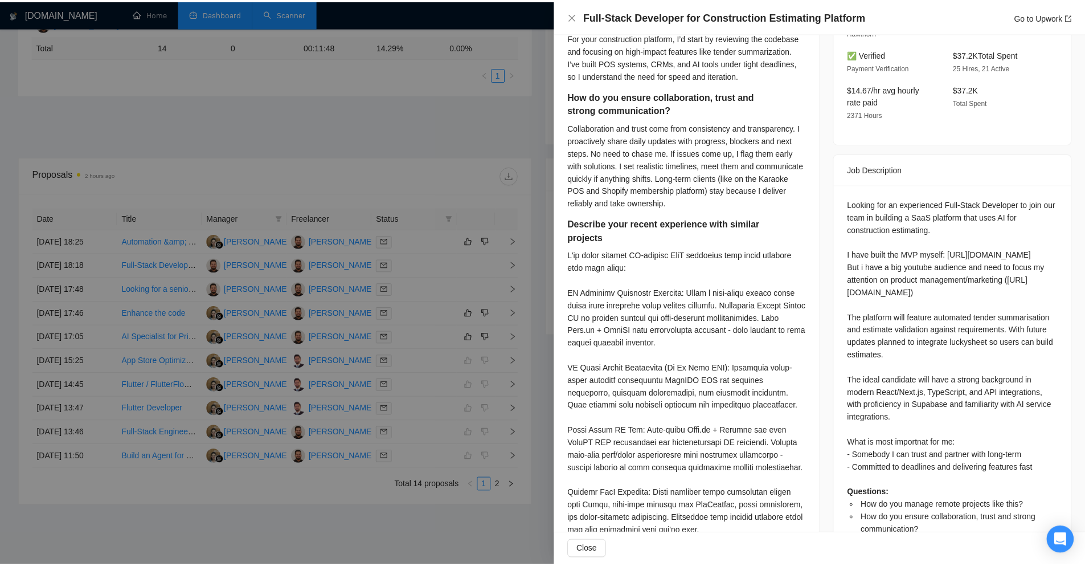
scroll to position [399, 0]
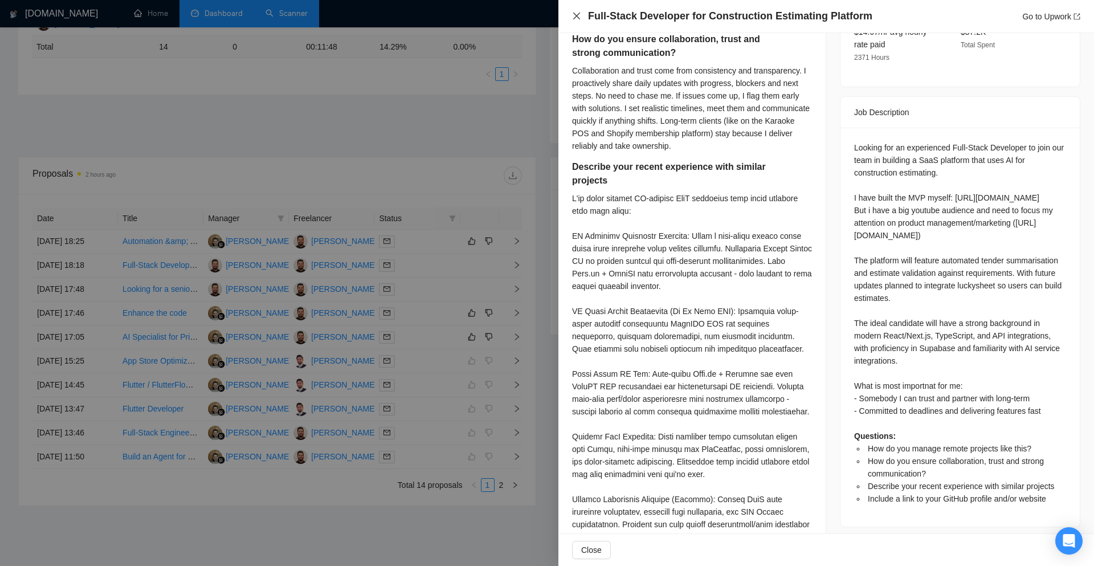
click at [577, 20] on icon "close" at bounding box center [576, 15] width 9 height 9
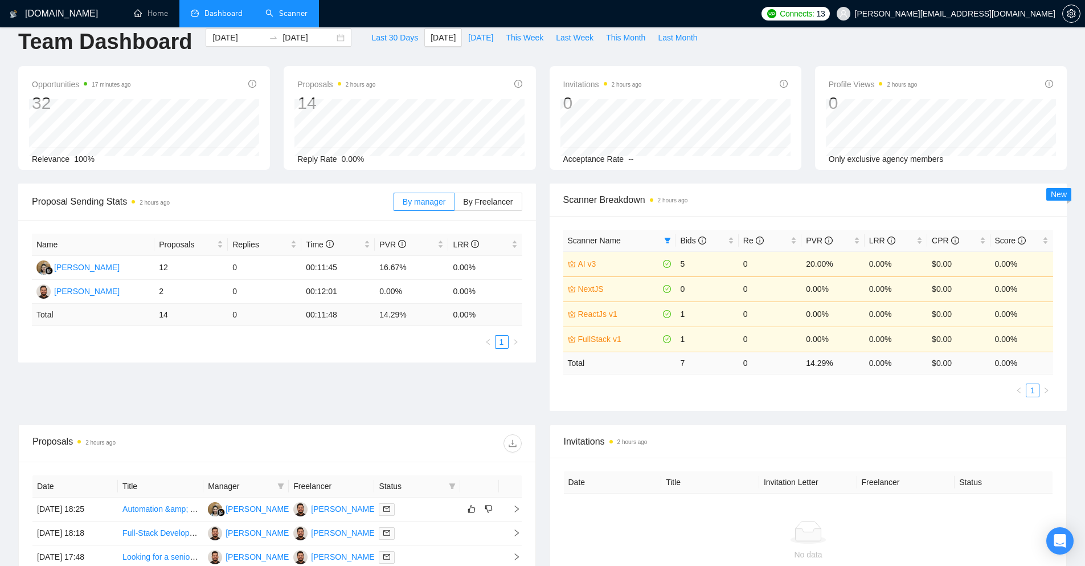
scroll to position [0, 0]
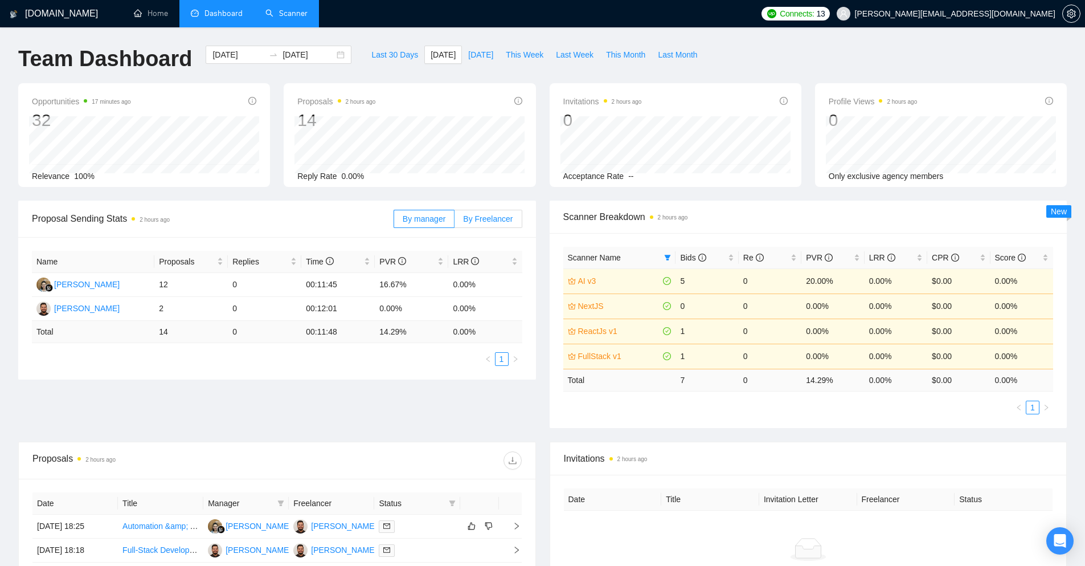
click at [485, 215] on span "By Freelancer" at bounding box center [488, 218] width 50 height 9
click at [455, 222] on input "By Freelancer" at bounding box center [455, 222] width 0 height 0
click at [439, 215] on span "By manager" at bounding box center [424, 218] width 43 height 9
click at [394, 222] on input "By manager" at bounding box center [394, 222] width 0 height 0
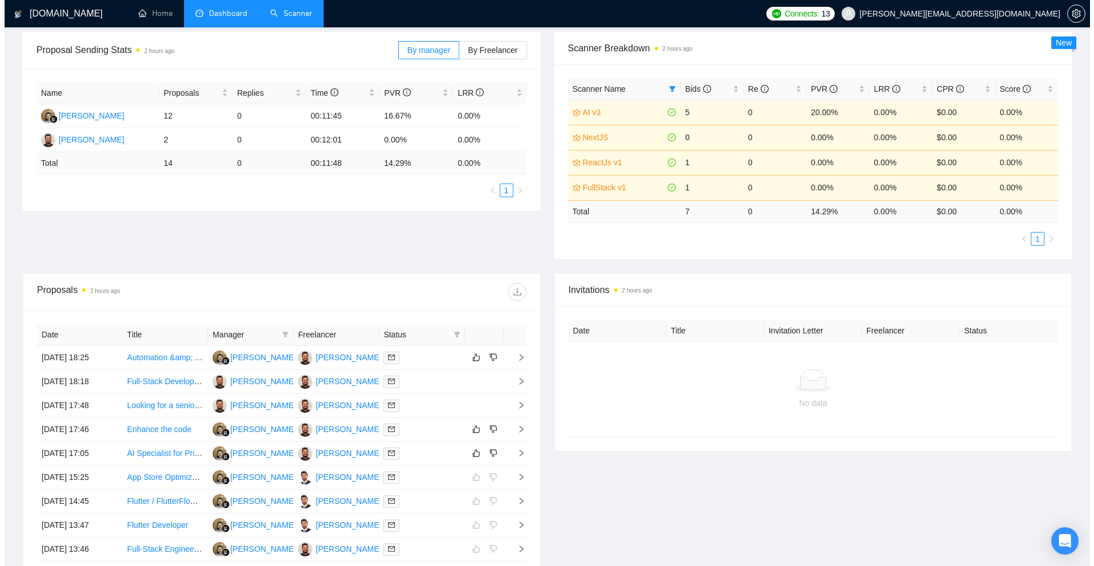
scroll to position [171, 0]
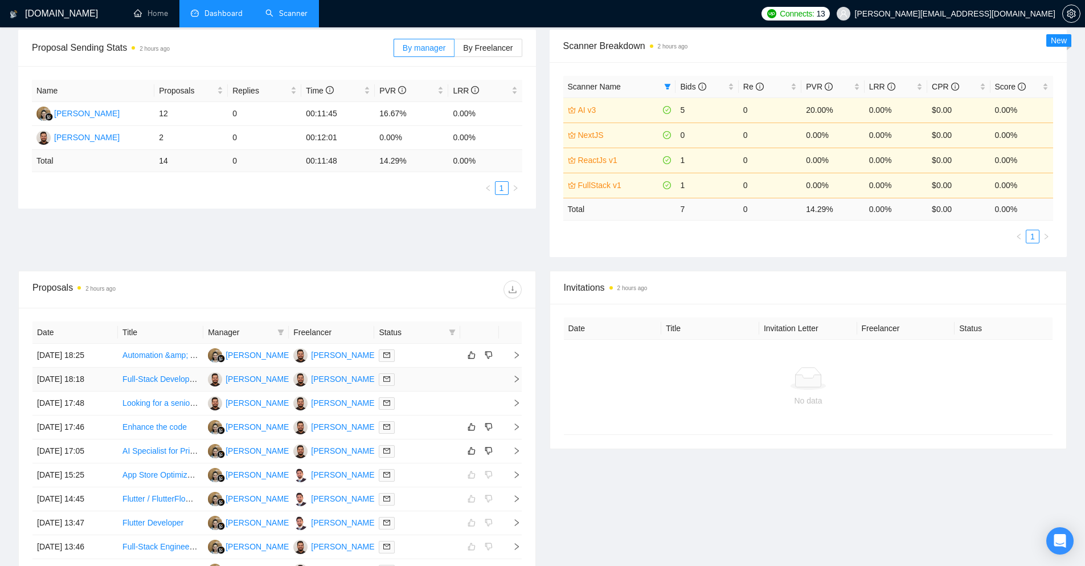
click at [514, 385] on td at bounding box center [510, 380] width 23 height 24
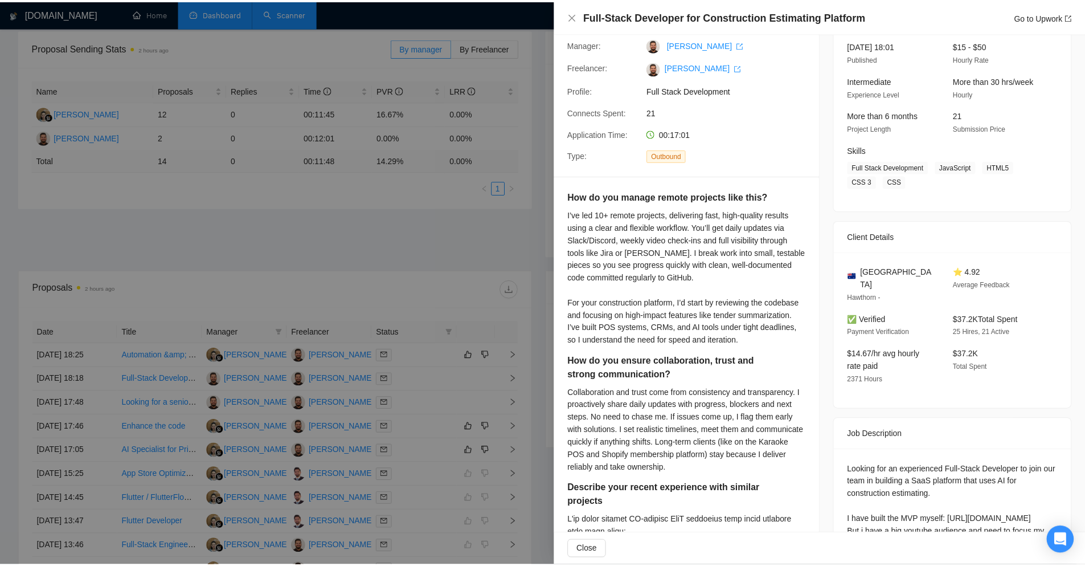
scroll to position [0, 0]
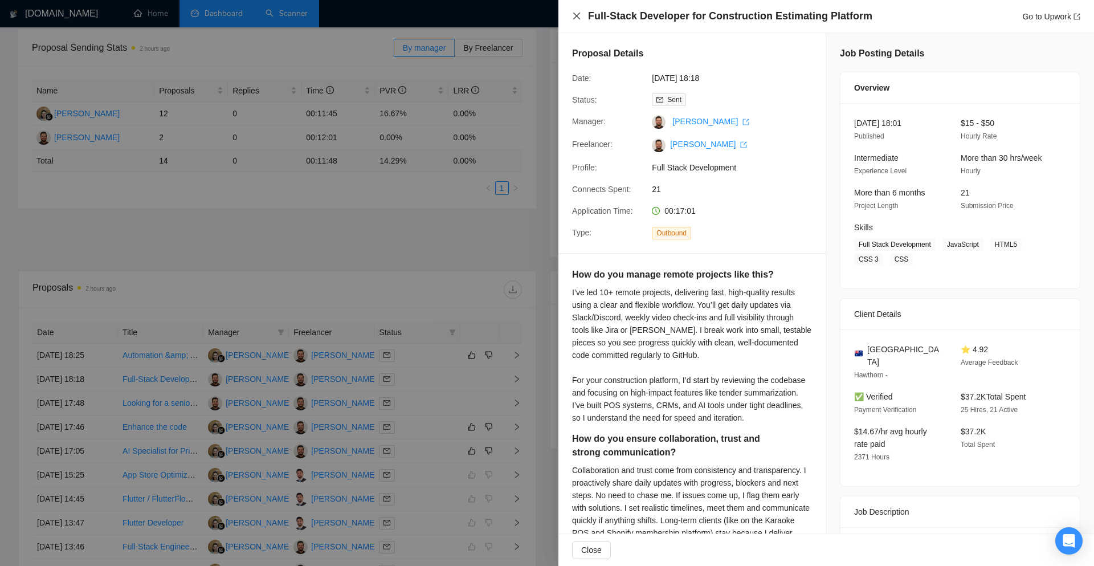
click at [573, 20] on icon "close" at bounding box center [576, 15] width 9 height 9
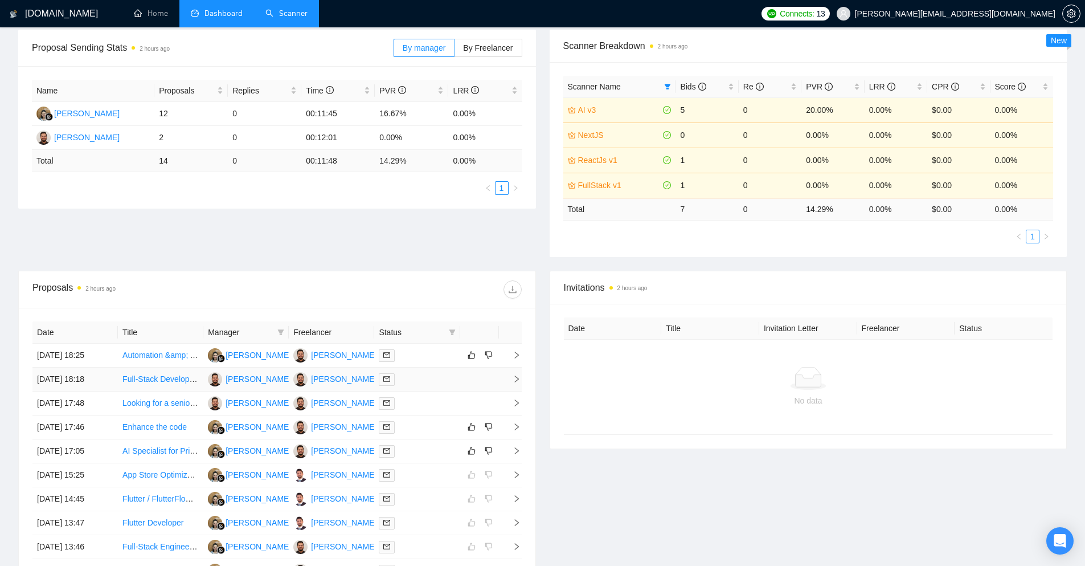
click at [516, 380] on icon "right" at bounding box center [517, 379] width 8 height 8
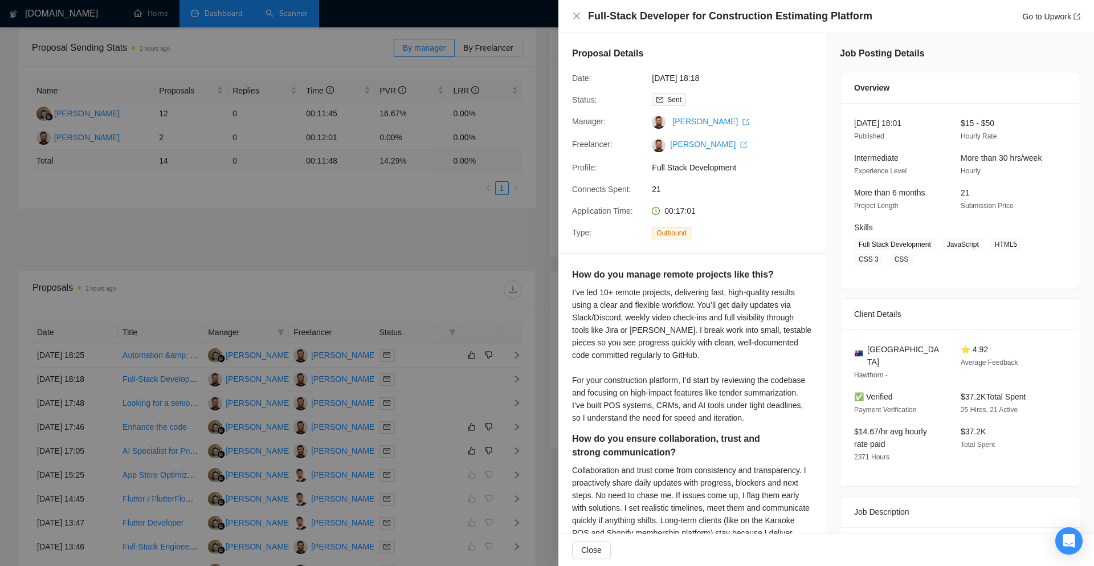
click at [581, 15] on div "Full-Stack Developer for Construction Estimating Platform Go to Upwork" at bounding box center [826, 16] width 508 height 14
click at [578, 18] on icon "close" at bounding box center [576, 15] width 9 height 9
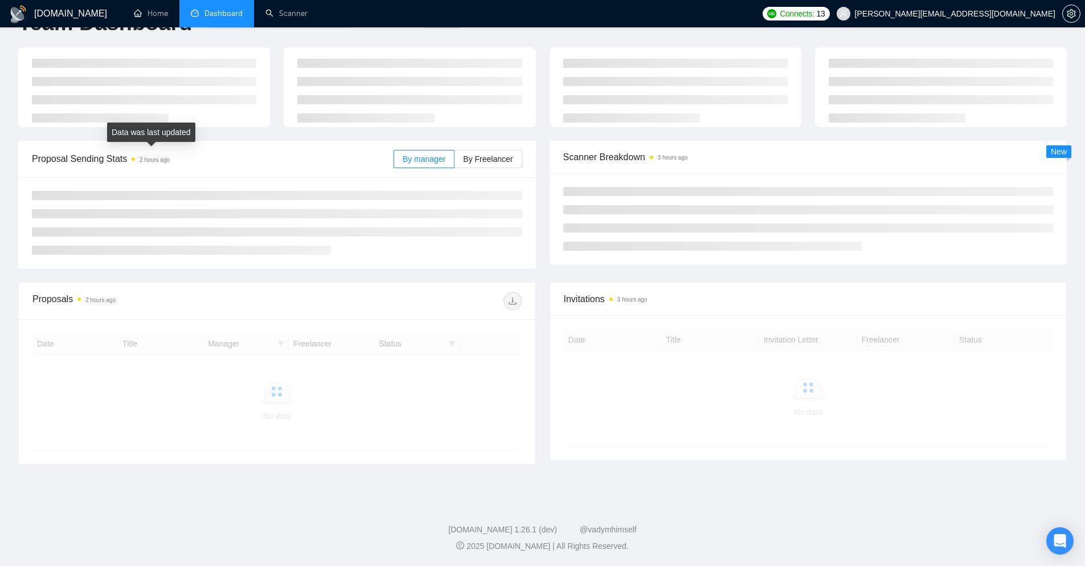
scroll to position [36, 0]
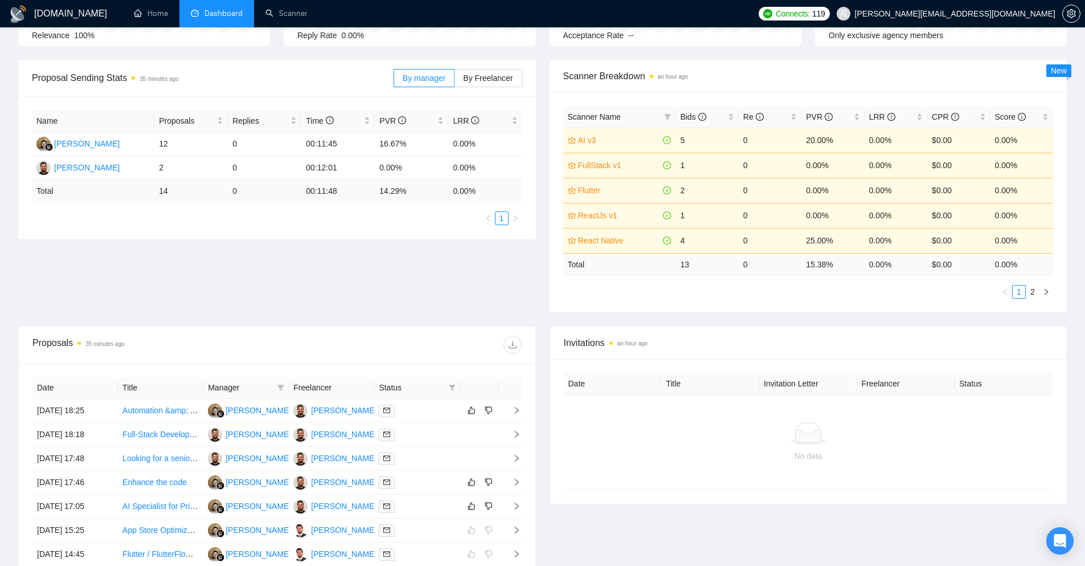
scroll to position [114, 0]
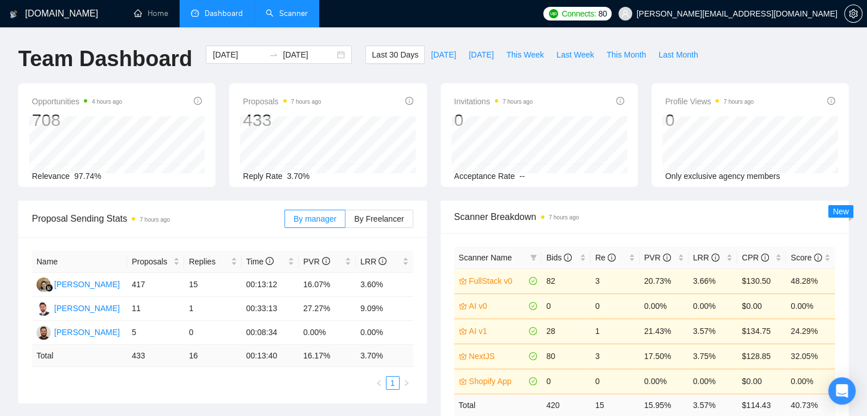
click at [283, 14] on link "Scanner" at bounding box center [287, 14] width 42 height 10
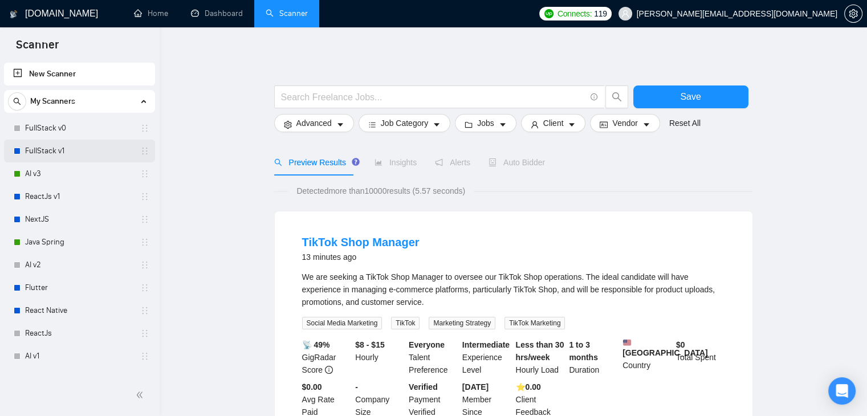
click at [65, 153] on link "FullStack v1" at bounding box center [79, 151] width 108 height 23
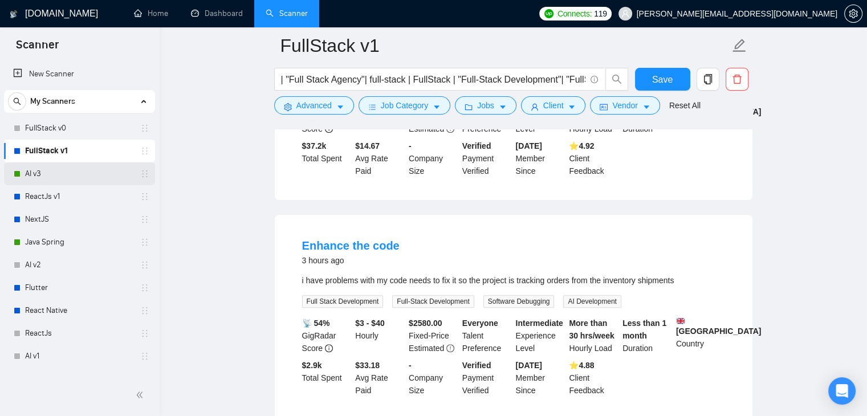
click at [54, 169] on link "AI v3" at bounding box center [79, 173] width 108 height 23
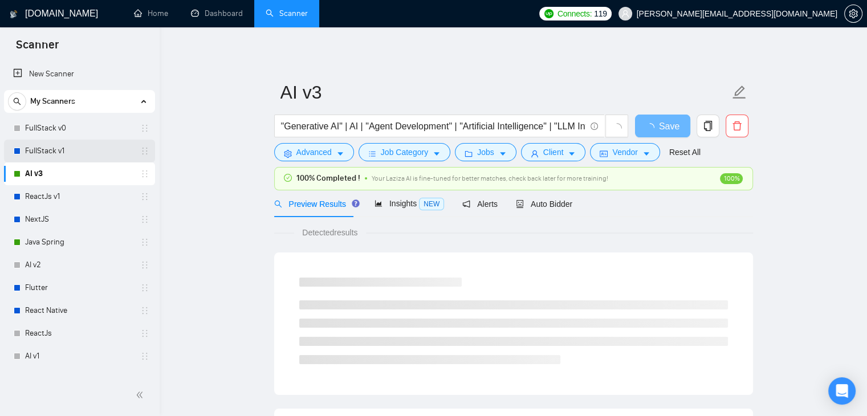
click at [68, 154] on link "FullStack v1" at bounding box center [79, 151] width 108 height 23
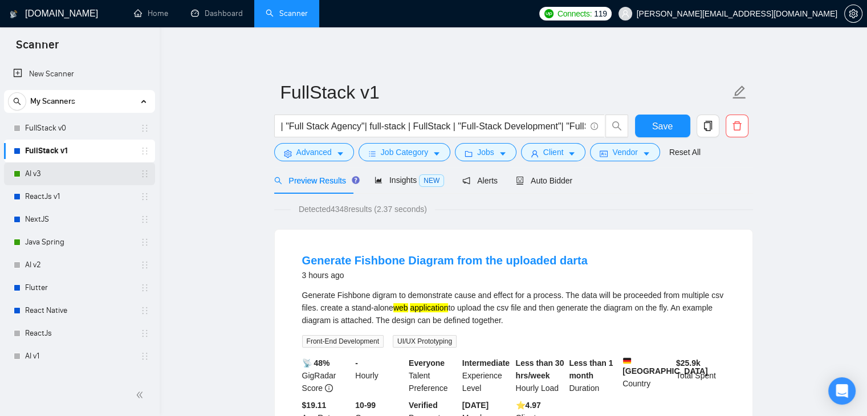
click at [34, 170] on link "AI v3" at bounding box center [79, 173] width 108 height 23
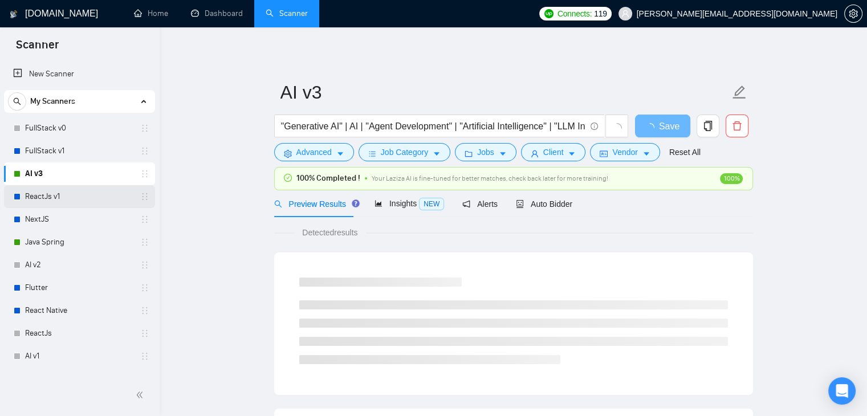
click at [38, 206] on link "ReactJs v1" at bounding box center [79, 196] width 108 height 23
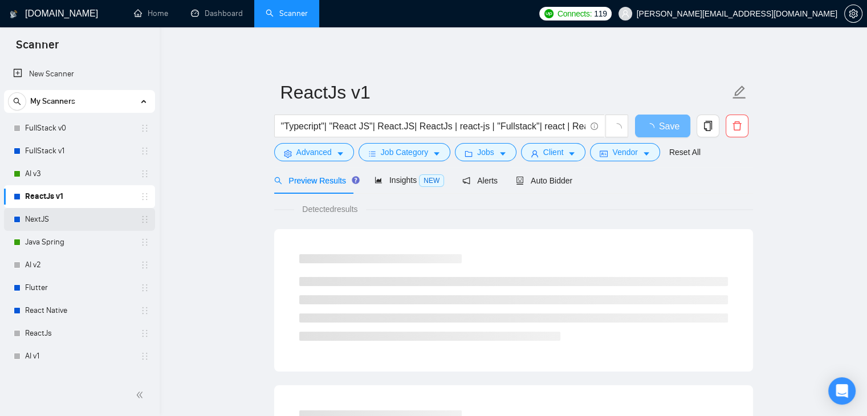
click at [38, 225] on link "NextJS" at bounding box center [79, 219] width 108 height 23
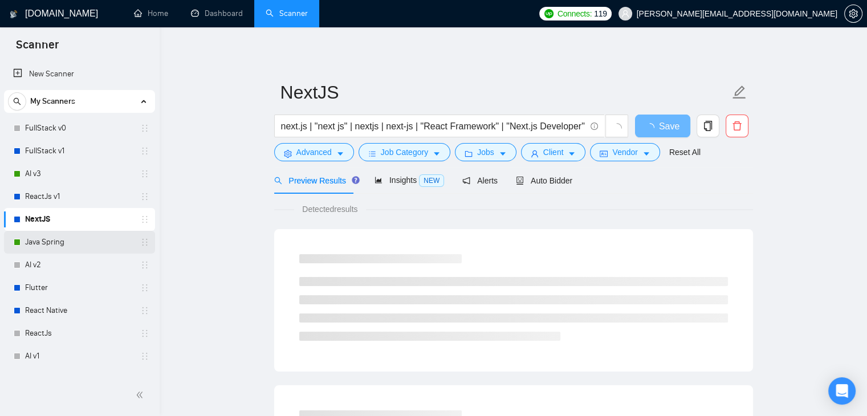
click at [44, 244] on link "Java Spring" at bounding box center [79, 242] width 108 height 23
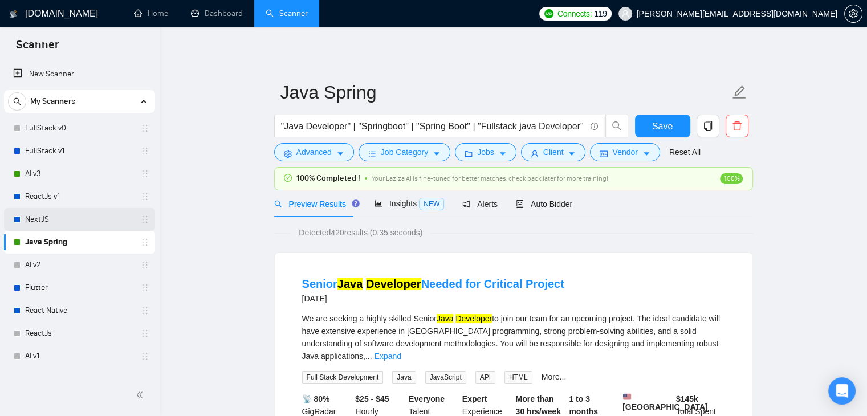
drag, startPoint x: 44, startPoint y: 221, endPoint x: 33, endPoint y: 225, distance: 12.1
click at [44, 221] on link "NextJS" at bounding box center [79, 219] width 108 height 23
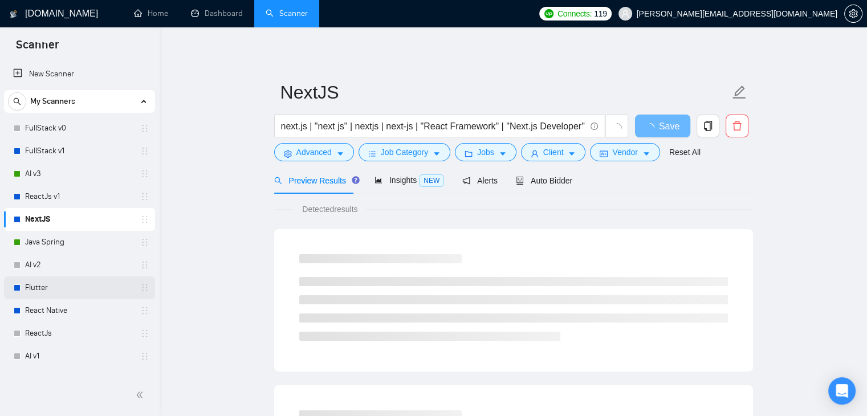
click at [39, 285] on link "Flutter" at bounding box center [79, 287] width 108 height 23
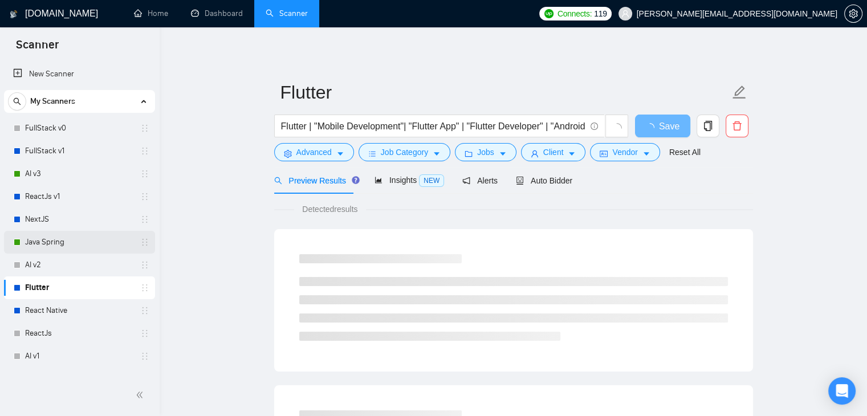
click at [45, 236] on link "Java Spring" at bounding box center [79, 242] width 108 height 23
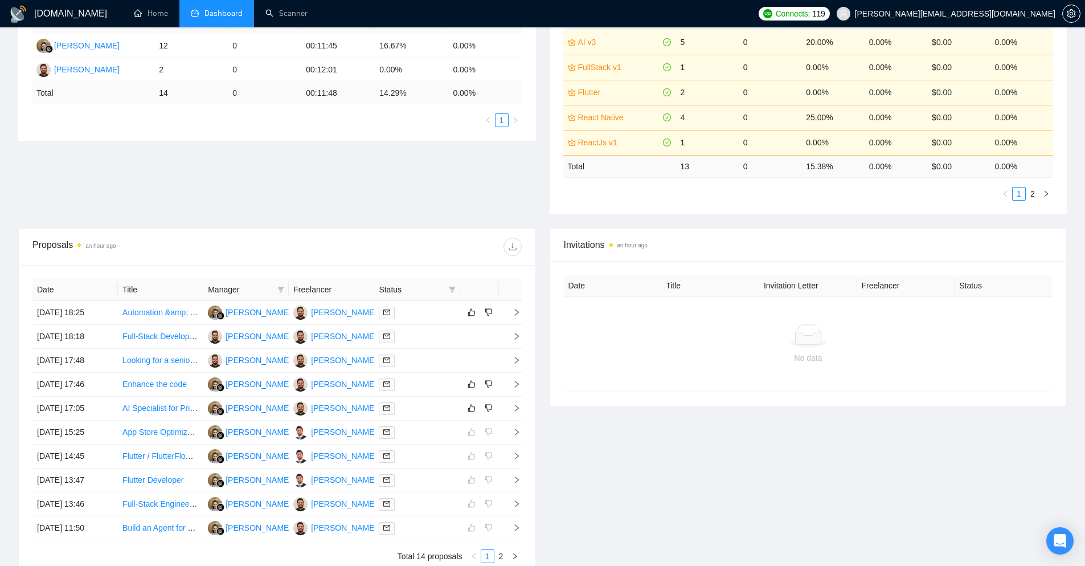
scroll to position [238, 0]
click at [514, 342] on td at bounding box center [510, 338] width 23 height 24
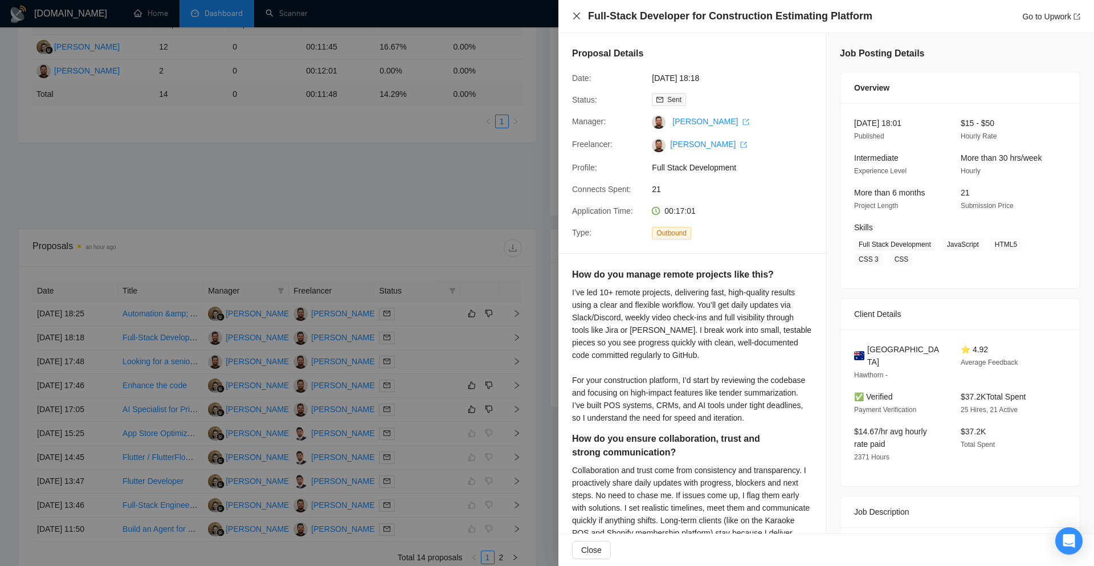
click at [574, 18] on icon "close" at bounding box center [576, 15] width 9 height 9
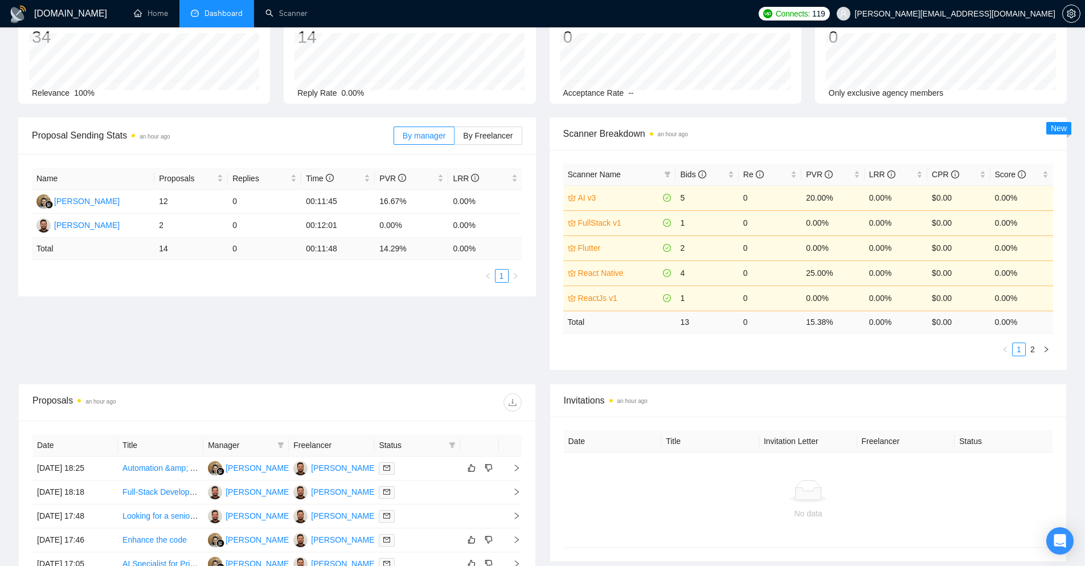
scroll to position [67, 0]
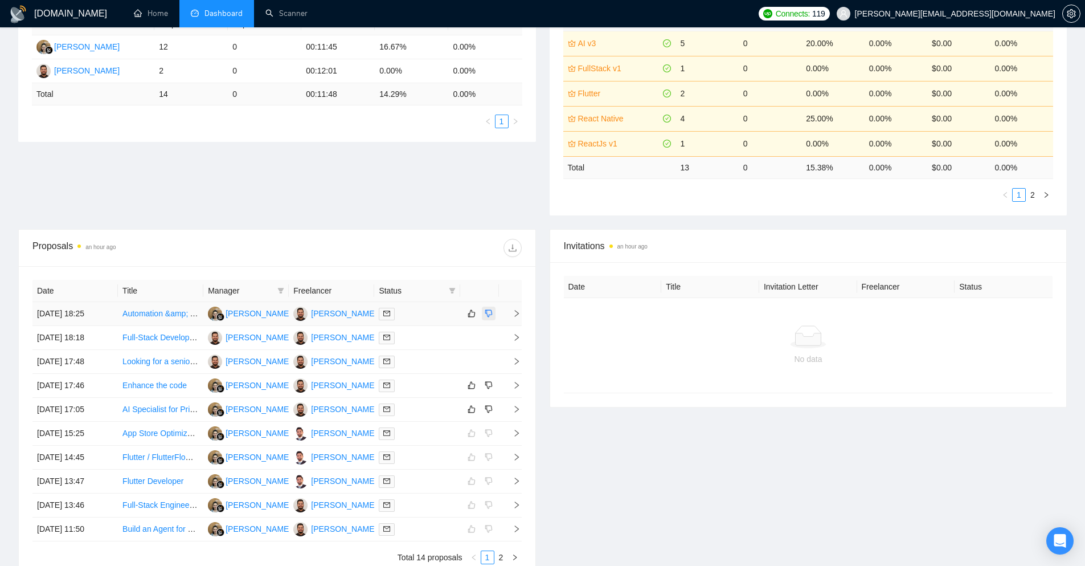
scroll to position [239, 0]
click at [511, 338] on span "right" at bounding box center [512, 336] width 17 height 8
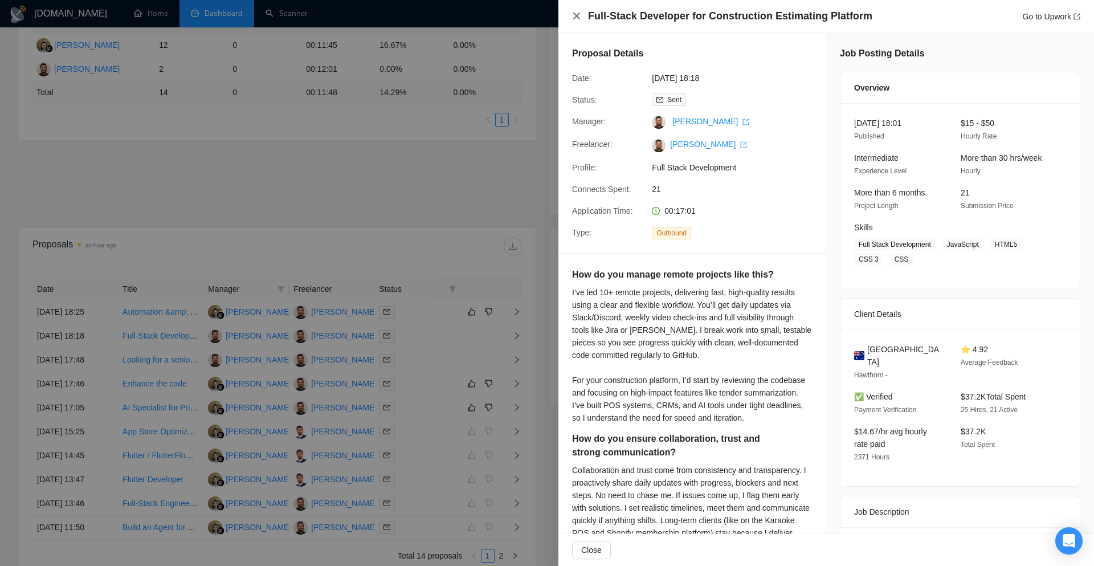
click at [572, 18] on icon "close" at bounding box center [576, 15] width 9 height 9
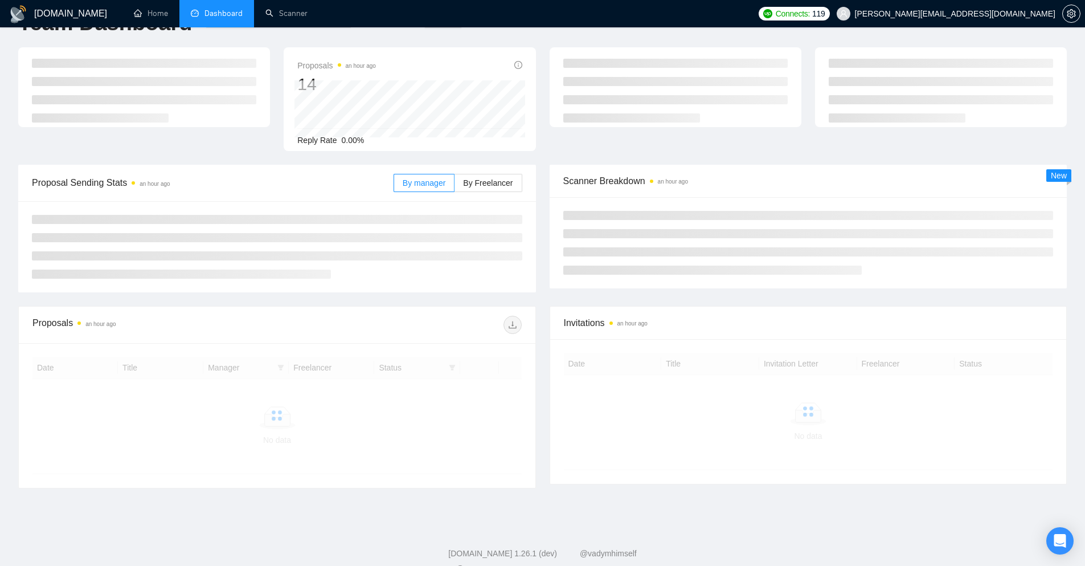
scroll to position [50, 0]
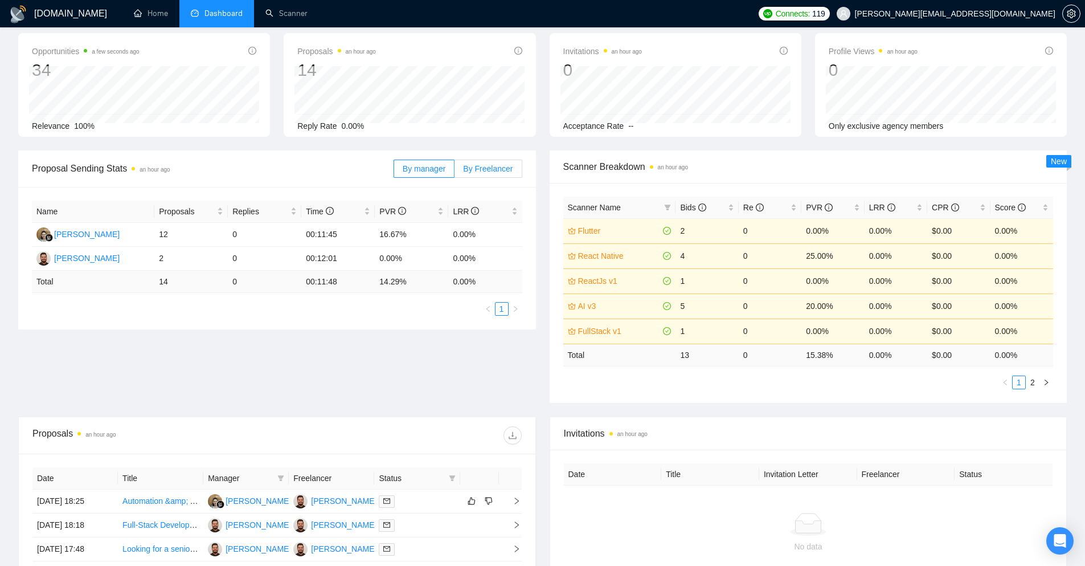
click at [499, 173] on span "By Freelancer" at bounding box center [488, 168] width 50 height 9
click at [455, 172] on input "By Freelancer" at bounding box center [455, 172] width 0 height 0
click at [427, 172] on span "By manager" at bounding box center [424, 168] width 43 height 9
click at [394, 172] on input "By manager" at bounding box center [394, 172] width 0 height 0
click at [478, 176] on label "By Freelancer" at bounding box center [488, 169] width 67 height 18
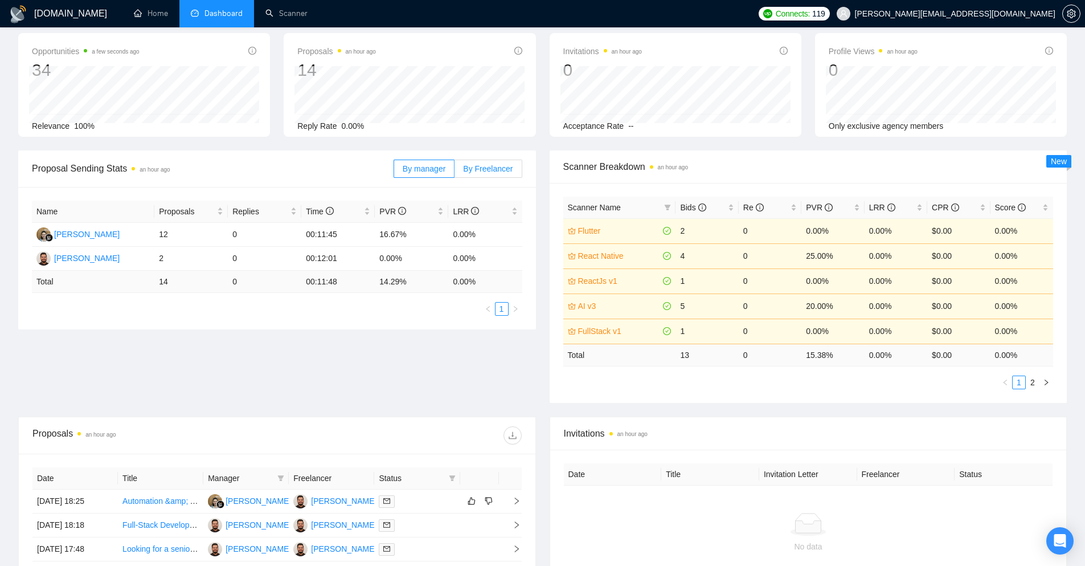
click at [455, 172] on input "By Freelancer" at bounding box center [455, 172] width 0 height 0
click at [441, 171] on span "By manager" at bounding box center [424, 168] width 43 height 9
click at [394, 172] on input "By manager" at bounding box center [394, 172] width 0 height 0
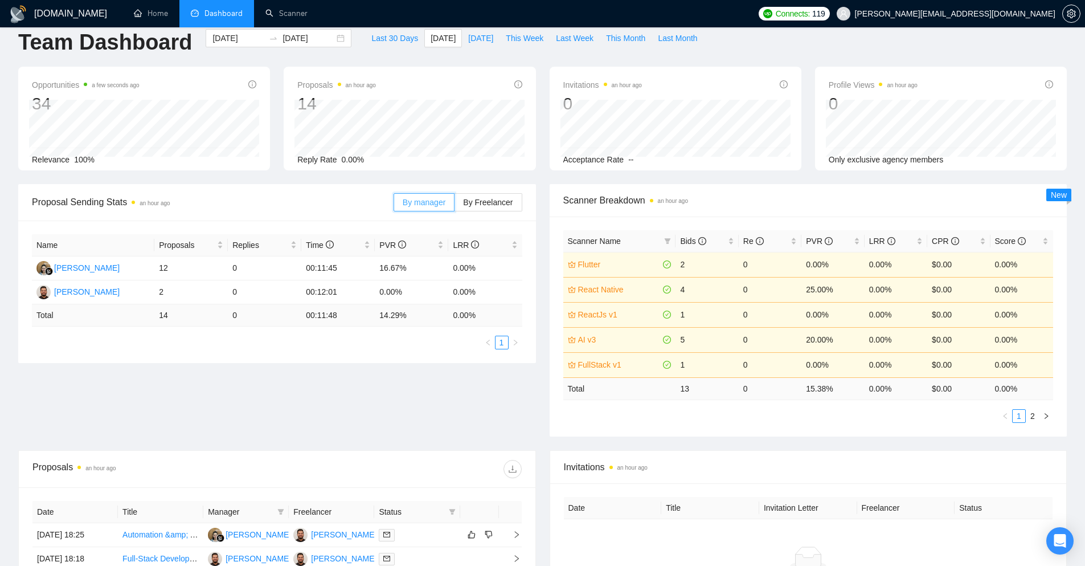
scroll to position [0, 0]
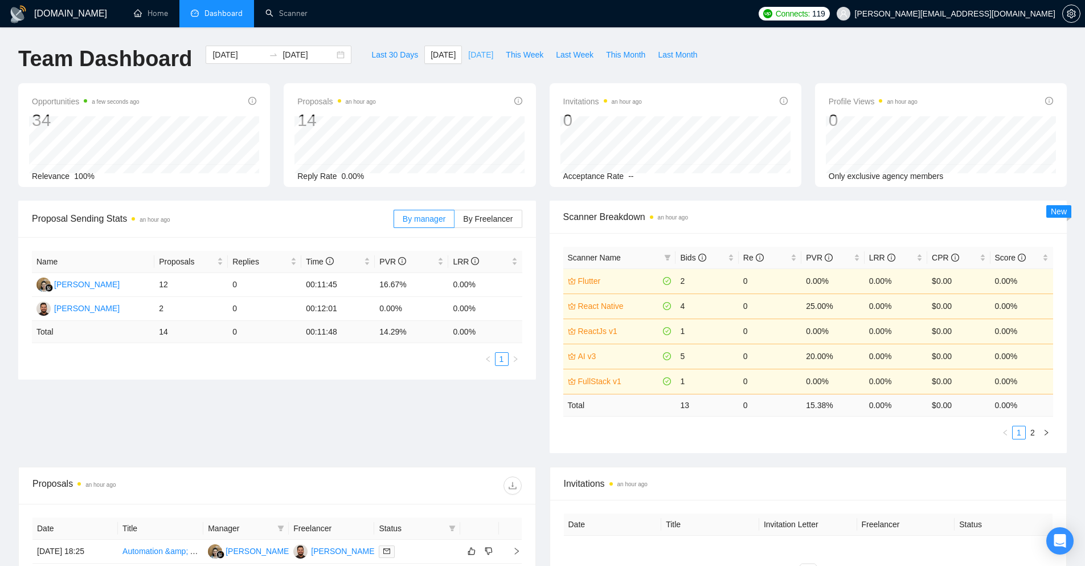
click at [476, 58] on span "[DATE]" at bounding box center [480, 54] width 25 height 13
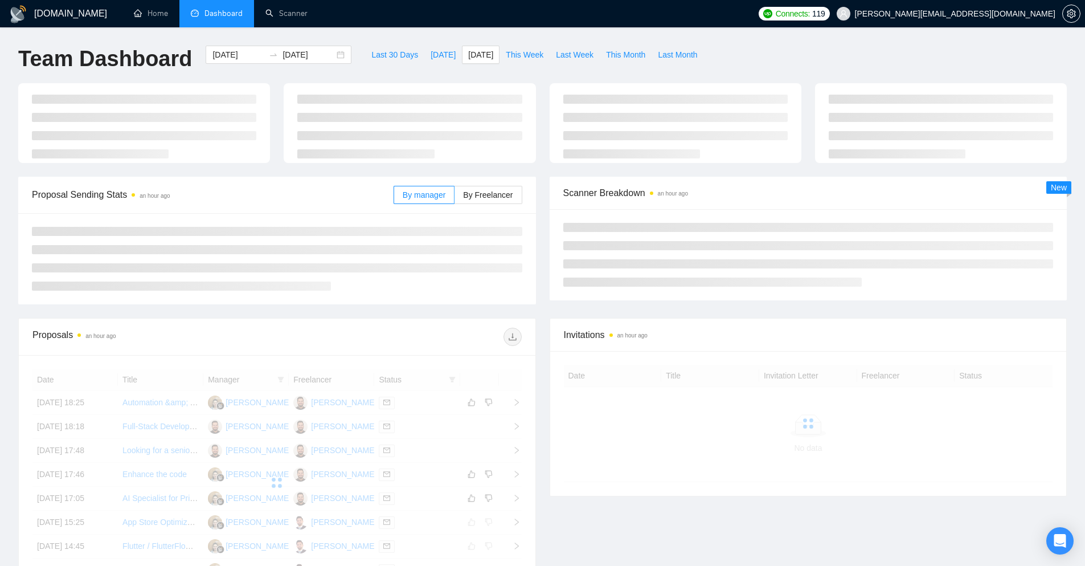
type input "2025-09-28"
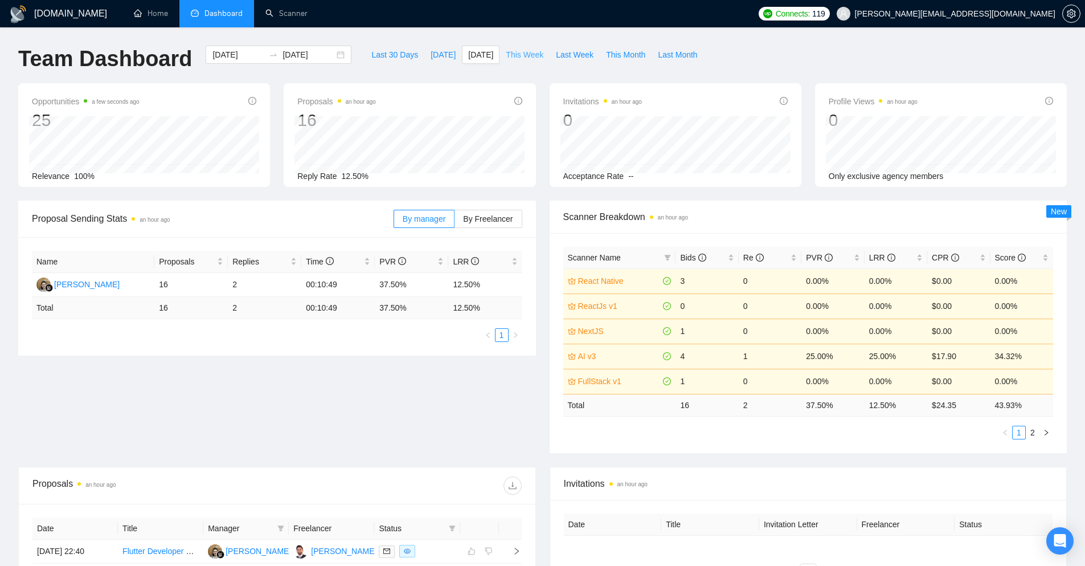
click at [513, 52] on span "This Week" at bounding box center [525, 54] width 38 height 13
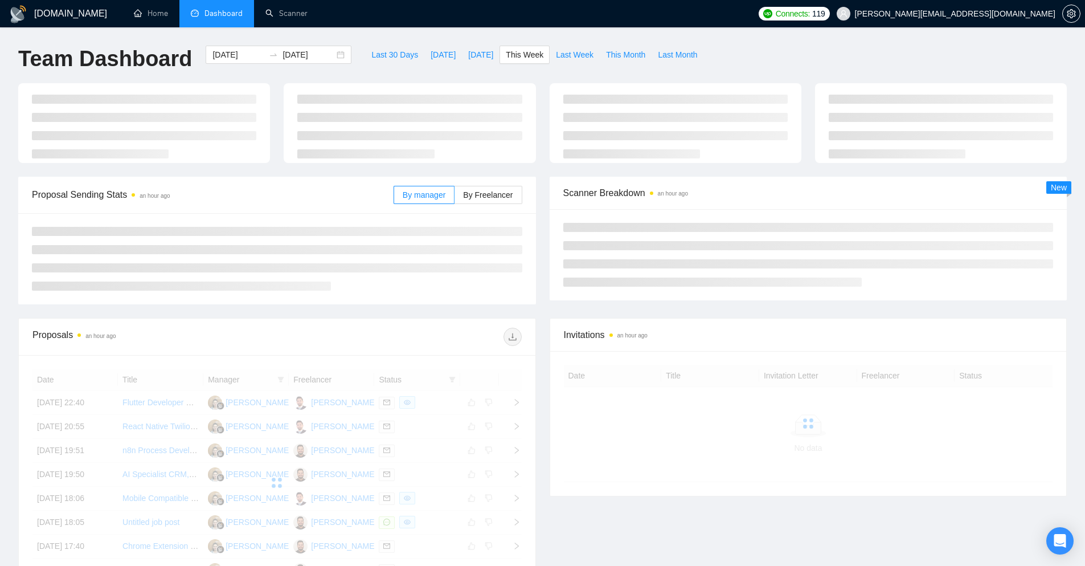
type input "[DATE]"
type input "2025-10-05"
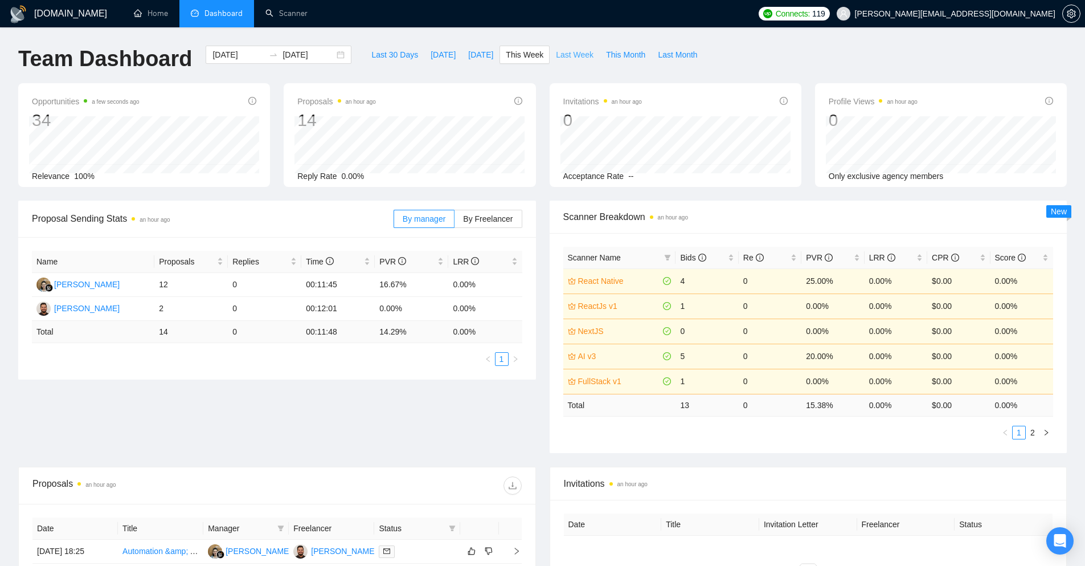
click at [572, 56] on span "Last Week" at bounding box center [575, 54] width 38 height 13
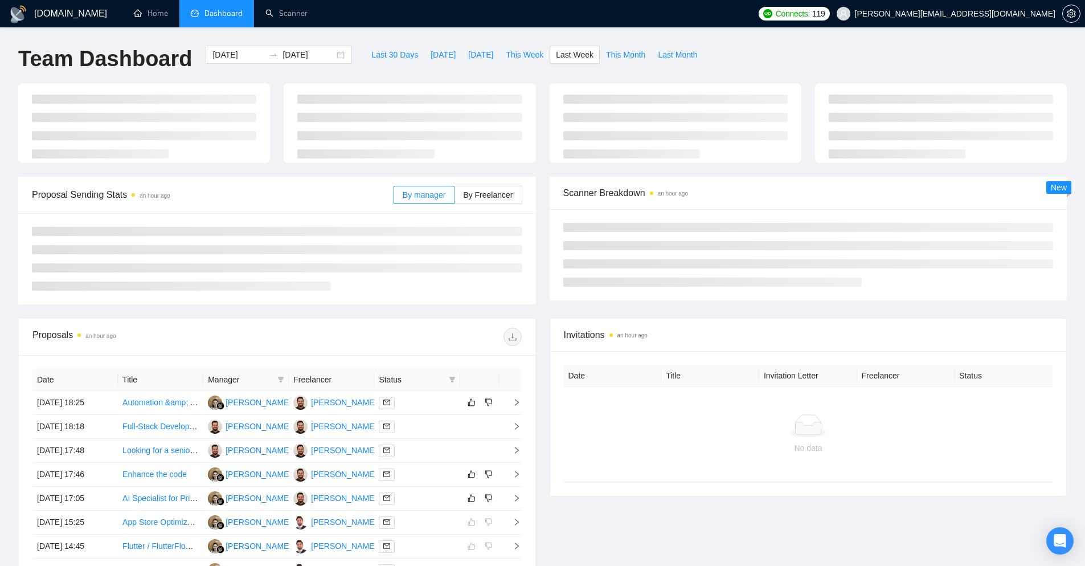
type input "2025-09-22"
type input "2025-09-28"
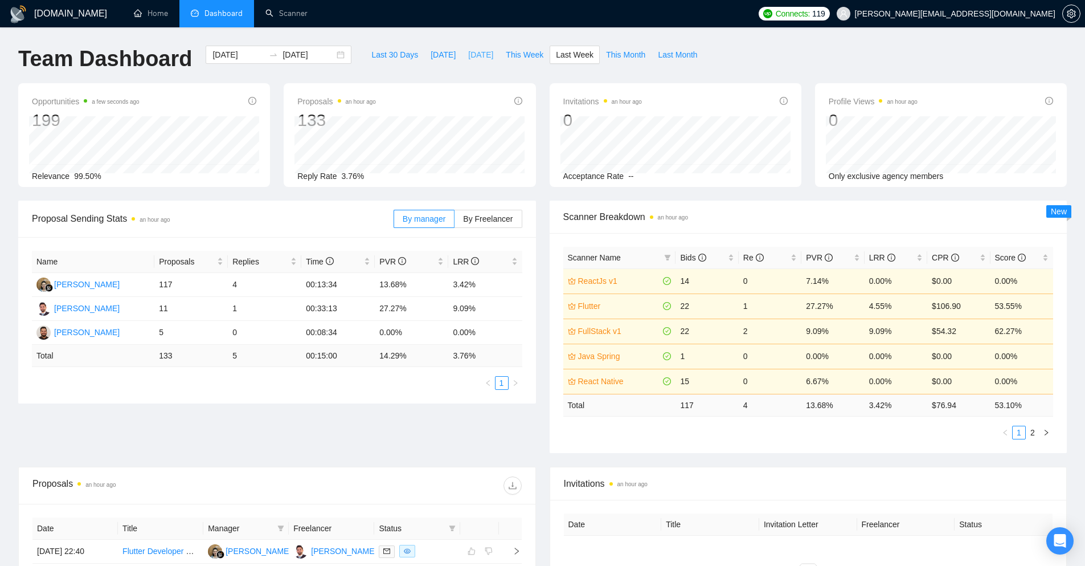
click at [462, 55] on button "[DATE]" at bounding box center [481, 55] width 38 height 18
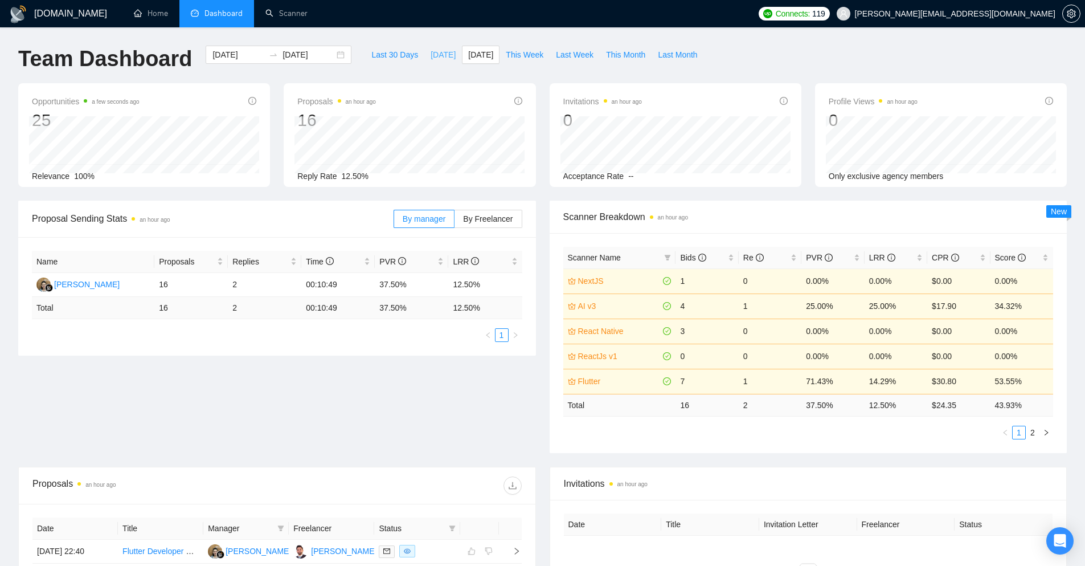
click at [432, 57] on span "[DATE]" at bounding box center [443, 54] width 25 height 13
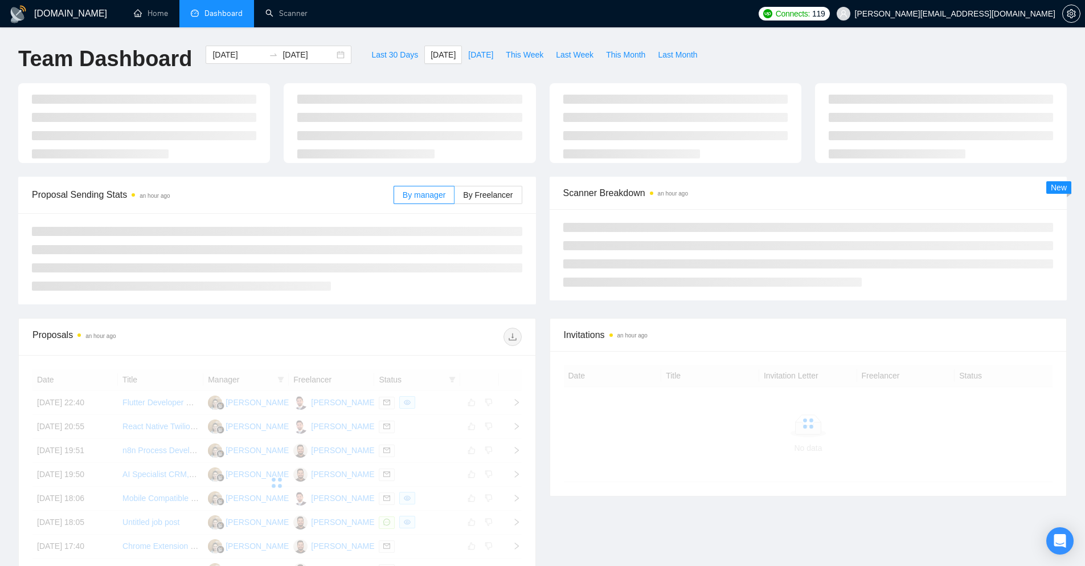
type input "[DATE]"
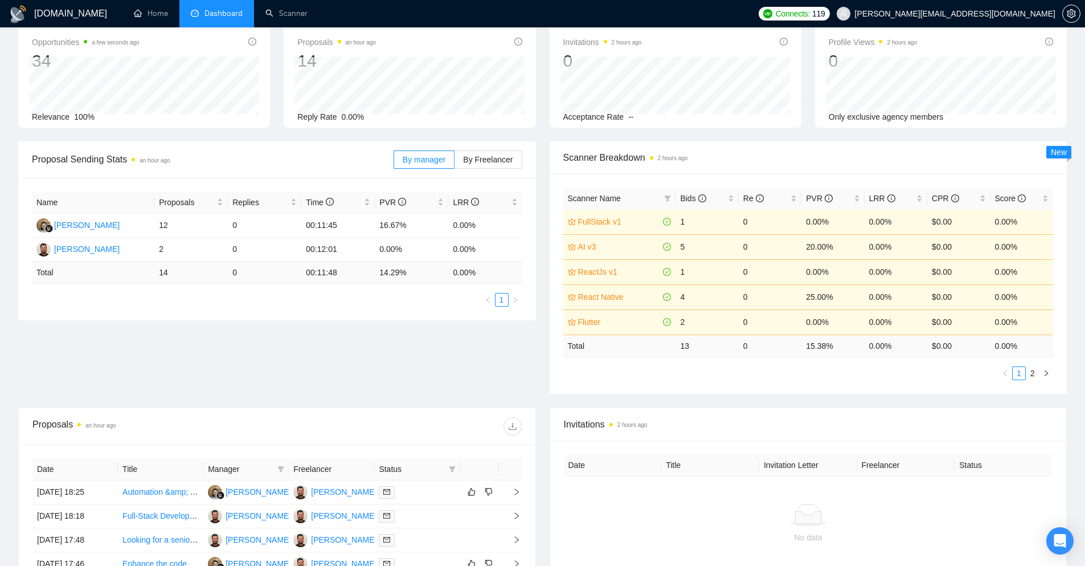
scroll to position [57, 0]
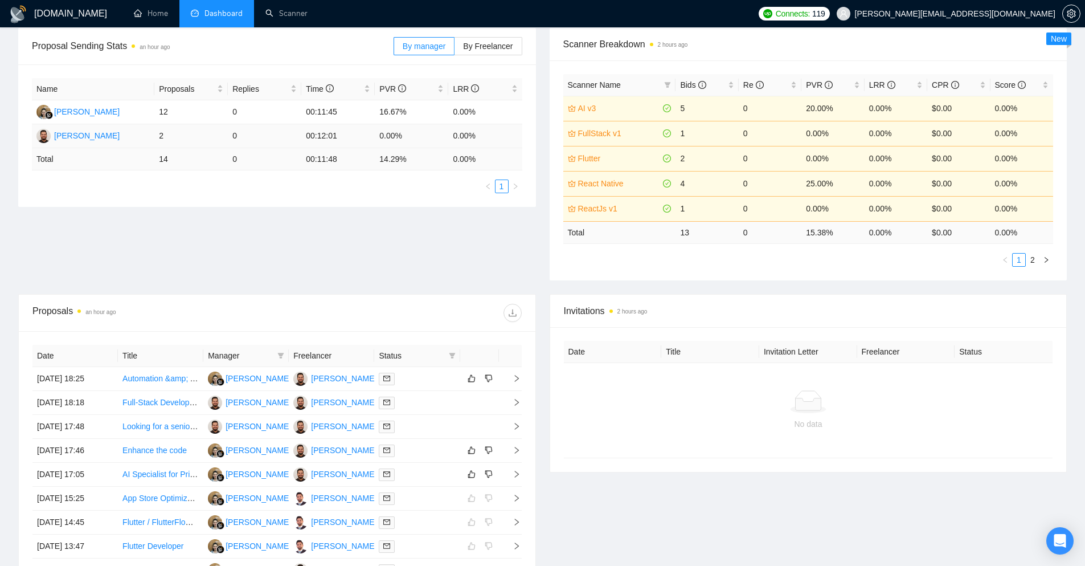
scroll to position [230, 0]
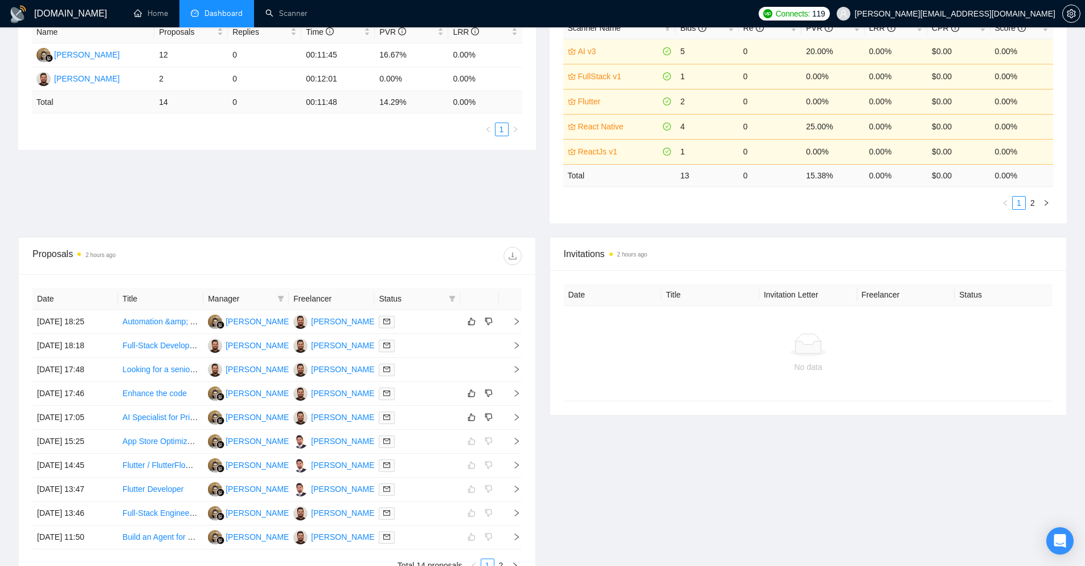
click at [93, 565] on ul "Total 14 proposals 1 2" at bounding box center [276, 565] width 489 height 14
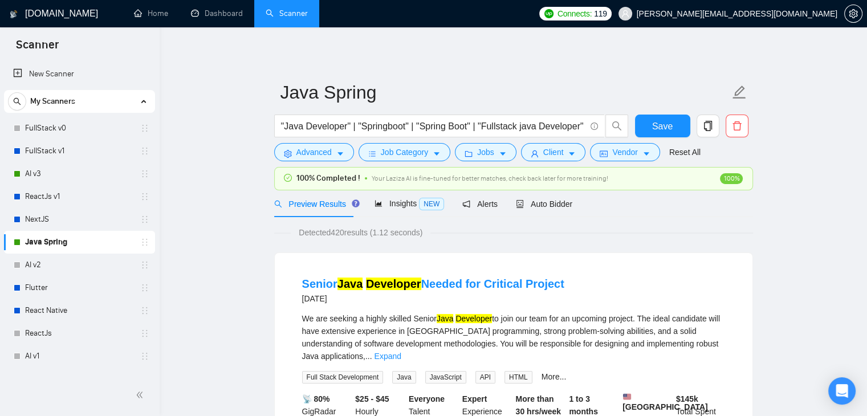
click at [215, 14] on link "Dashboard" at bounding box center [217, 14] width 52 height 10
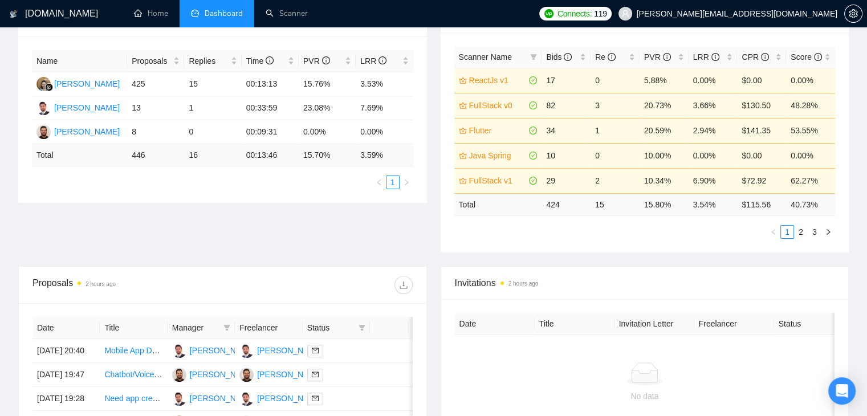
scroll to position [228, 0]
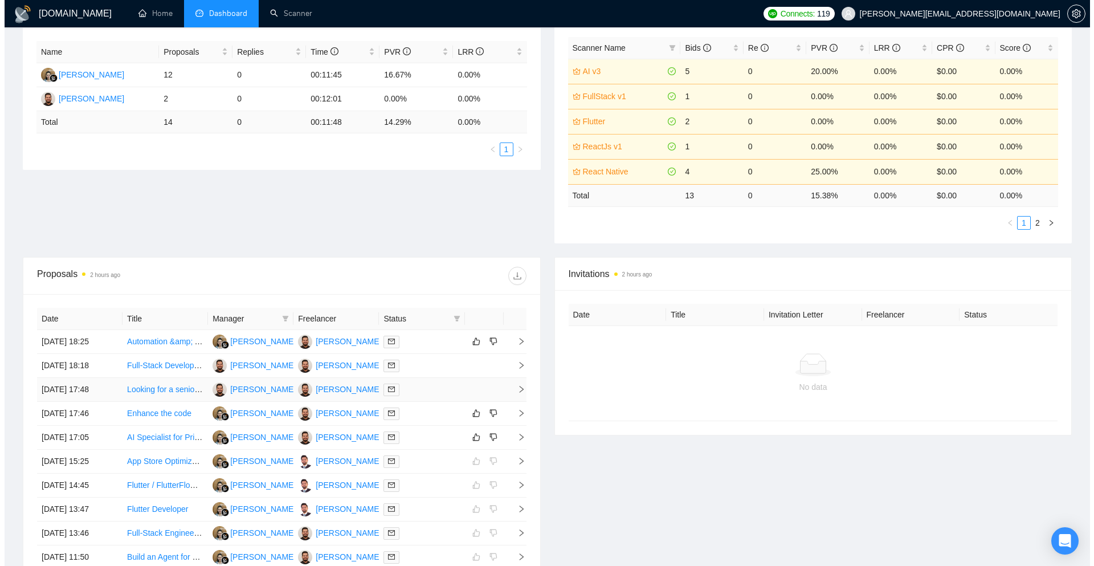
scroll to position [228, 0]
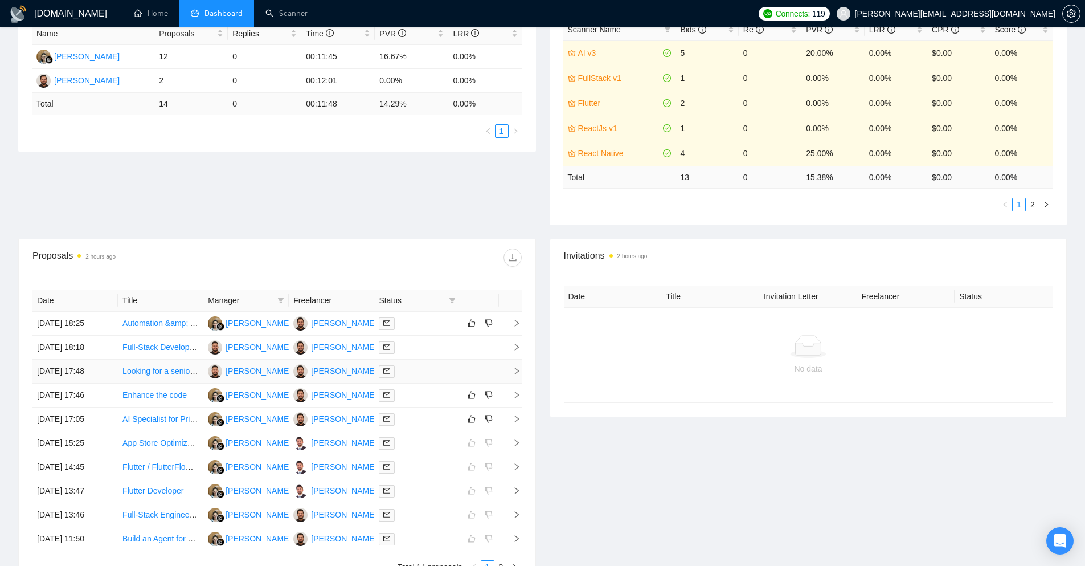
click at [516, 369] on icon "right" at bounding box center [517, 371] width 8 height 8
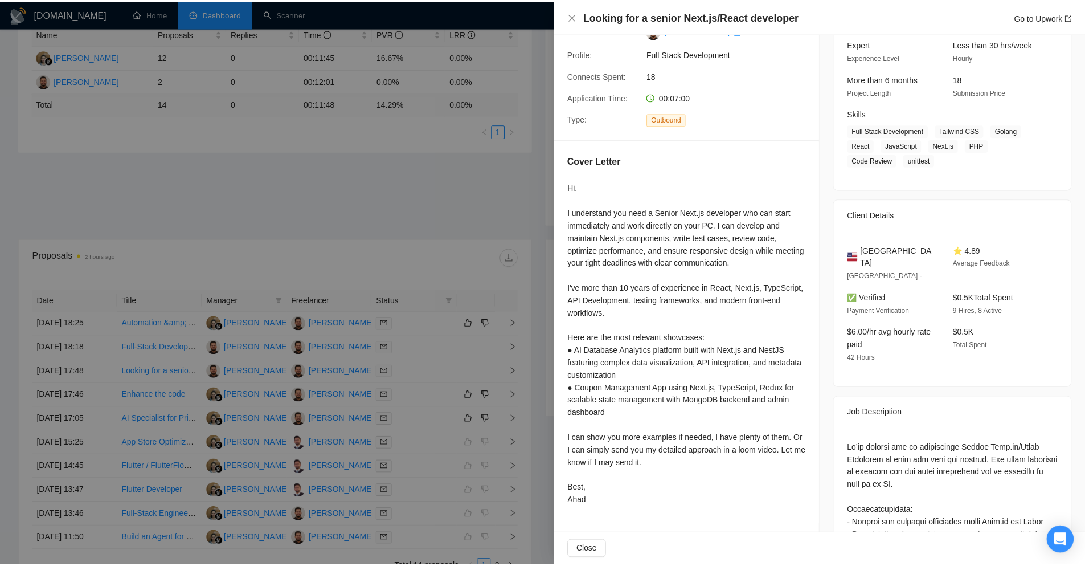
scroll to position [171, 0]
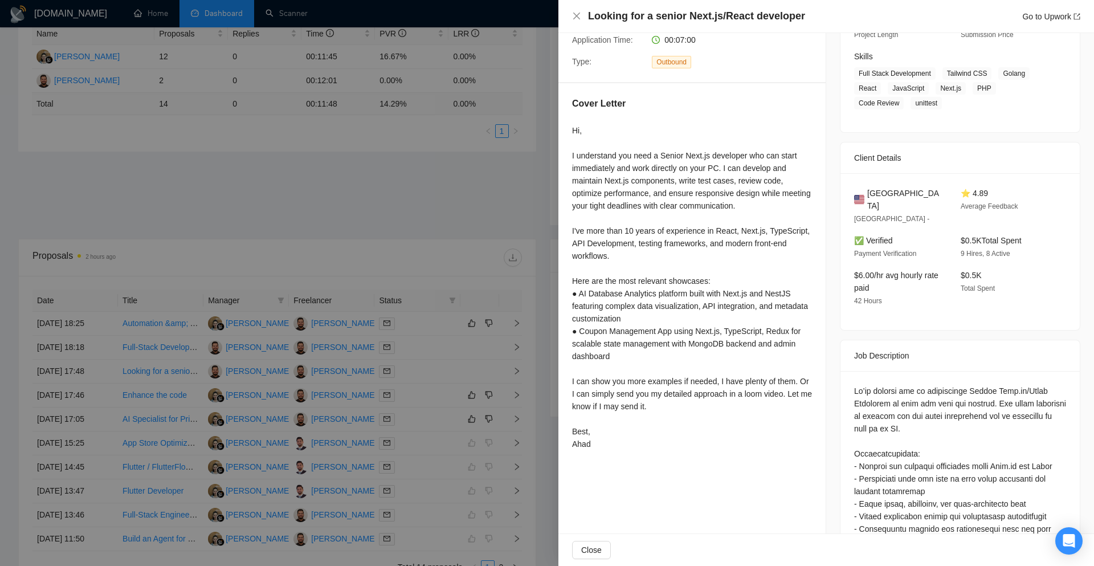
click at [581, 22] on div "Looking for a senior Next.js/React developer Go to Upwork" at bounding box center [826, 16] width 508 height 14
click at [580, 19] on icon "close" at bounding box center [576, 16] width 7 height 7
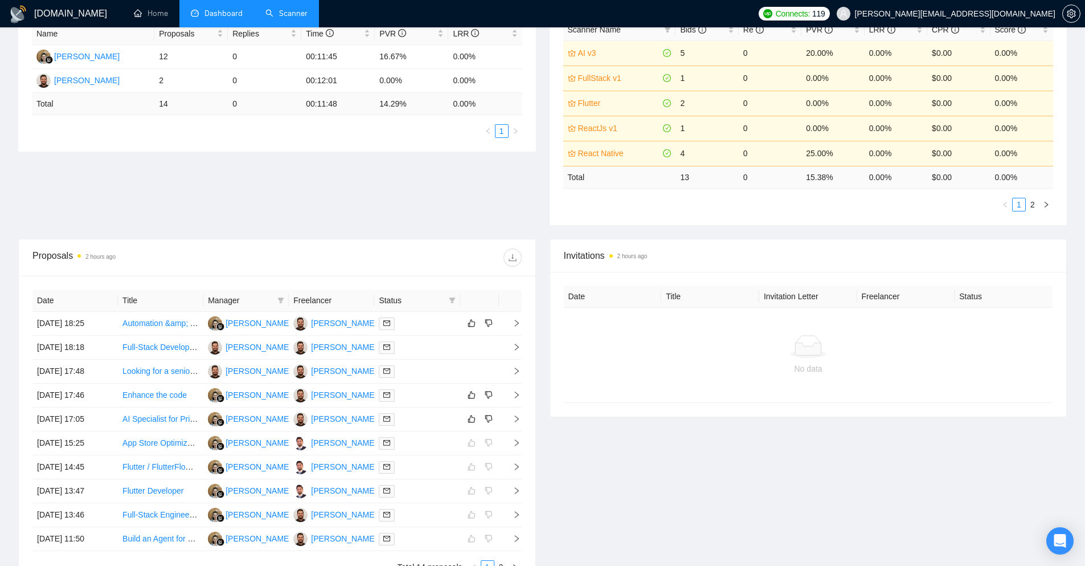
click at [283, 15] on link "Scanner" at bounding box center [287, 14] width 42 height 10
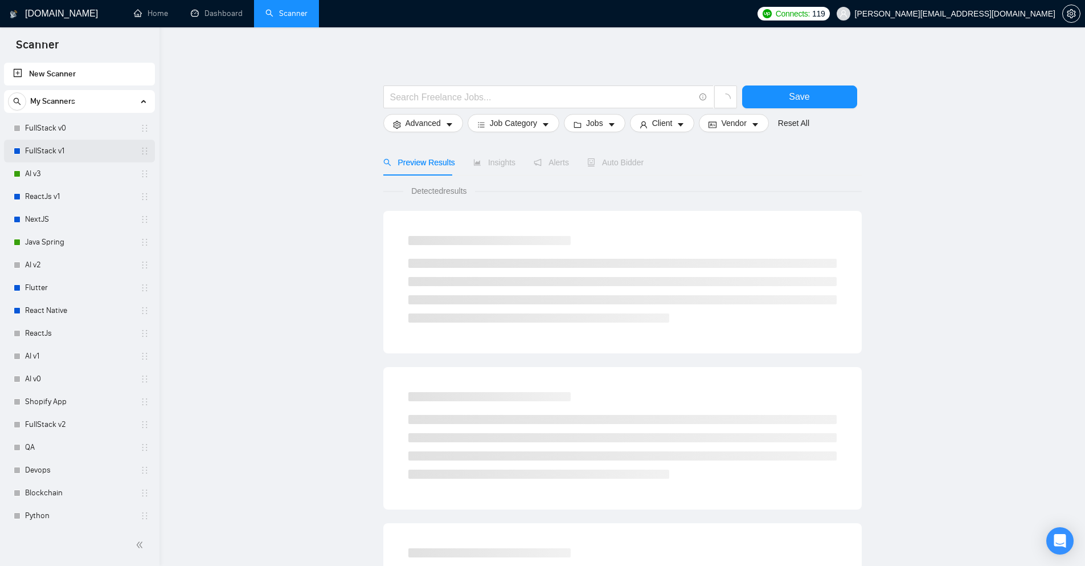
click at [44, 160] on link "FullStack v1" at bounding box center [79, 151] width 108 height 23
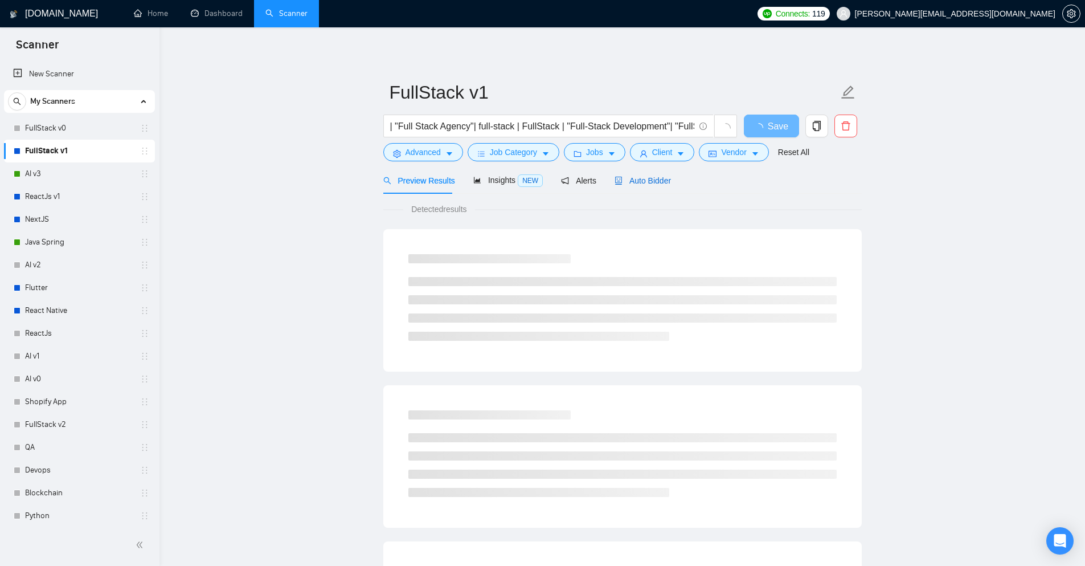
click at [662, 182] on span "Auto Bidder" at bounding box center [643, 180] width 56 height 9
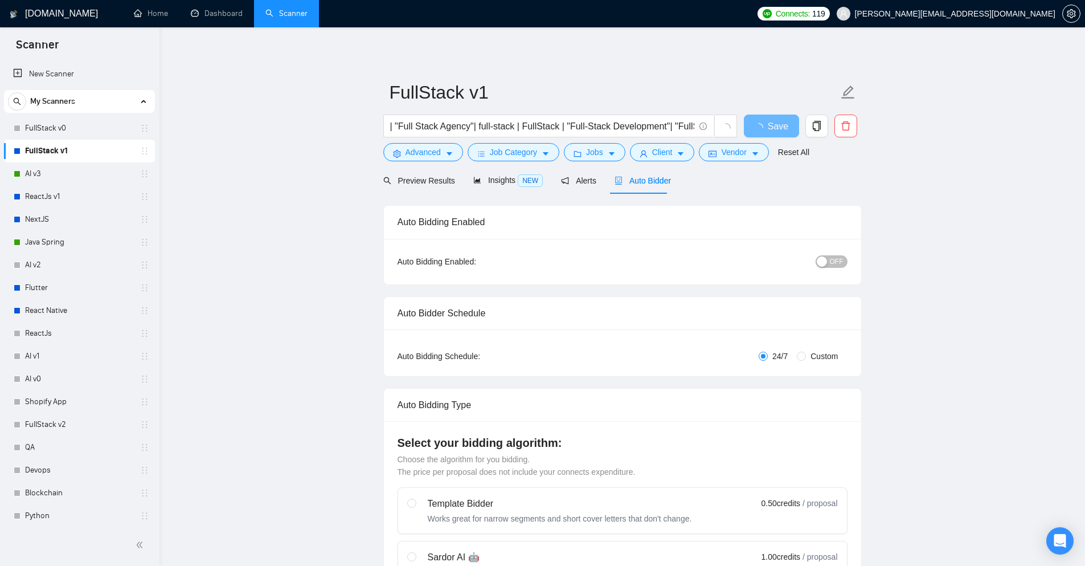
checkbox input "true"
click at [833, 263] on span "OFF" at bounding box center [837, 261] width 14 height 13
click at [760, 125] on icon "loading" at bounding box center [758, 127] width 11 height 11
click at [655, 185] on span "Auto Bidder" at bounding box center [649, 180] width 56 height 9
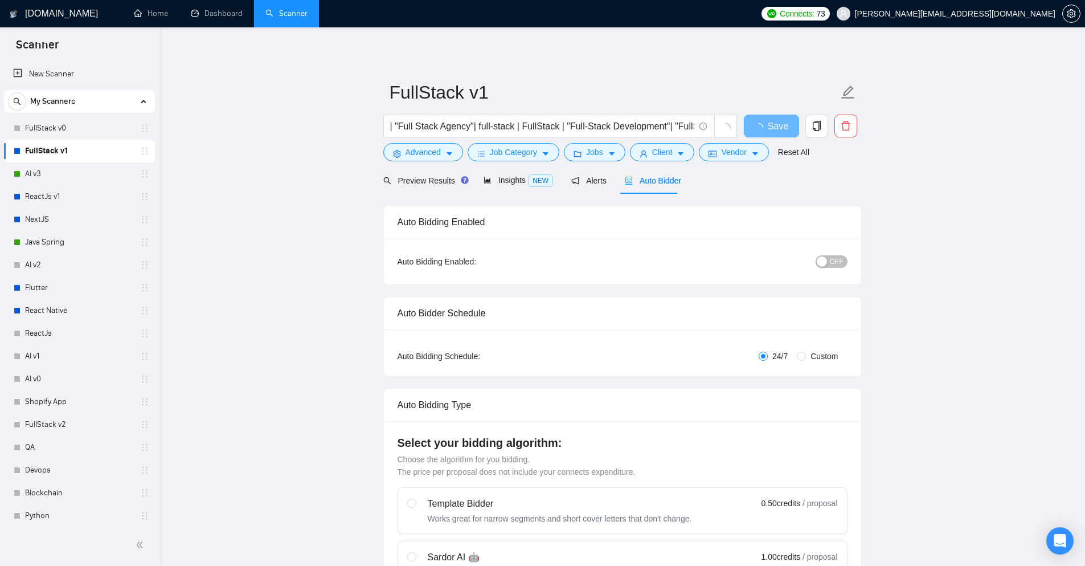
click at [830, 259] on button "OFF" at bounding box center [832, 261] width 32 height 13
click at [766, 128] on span "Save" at bounding box center [771, 126] width 21 height 14
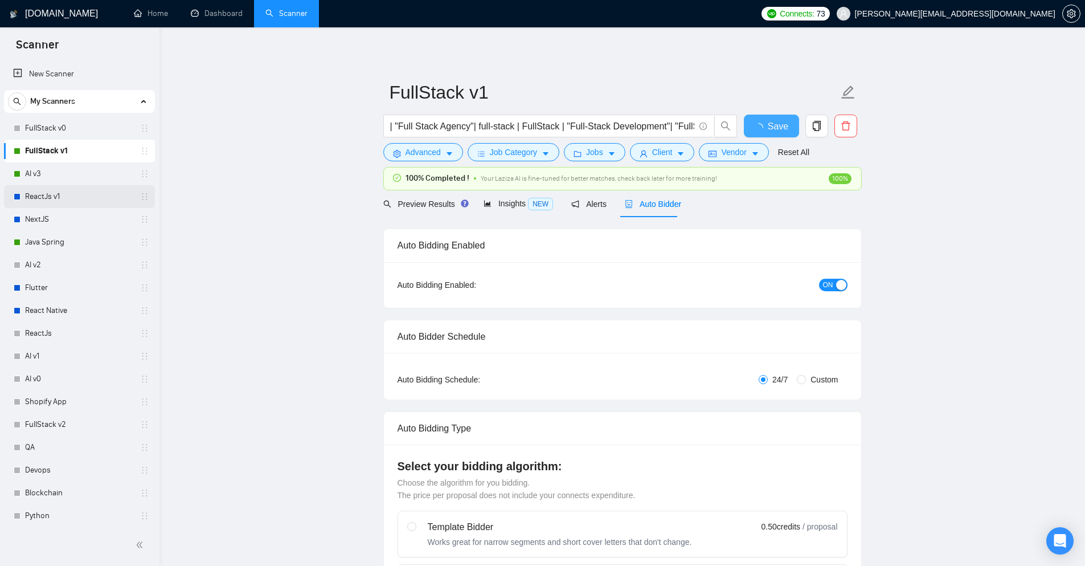
checkbox input "true"
click at [81, 190] on link "ReactJs v1" at bounding box center [79, 196] width 108 height 23
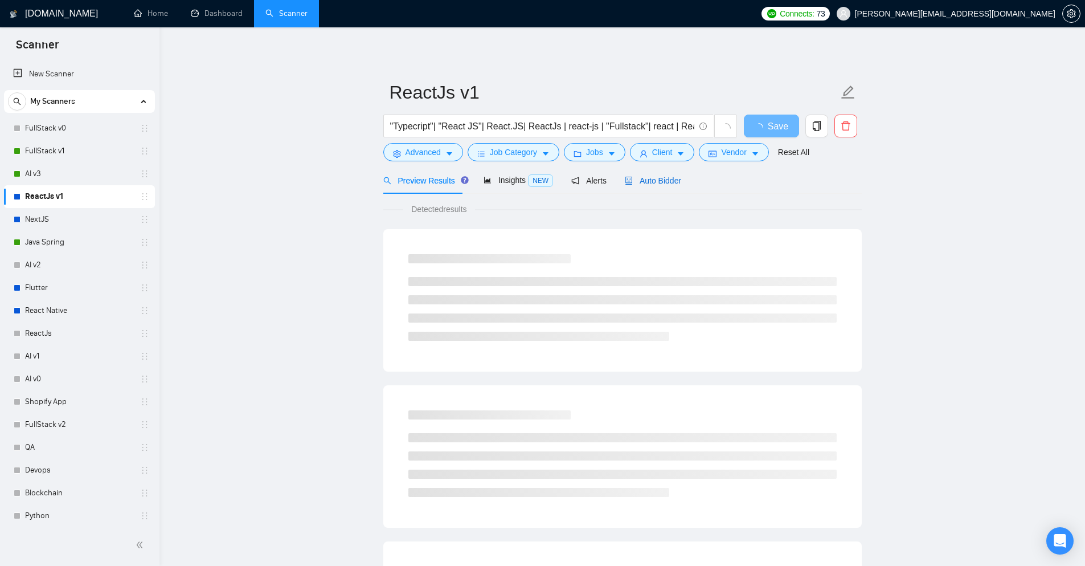
click at [627, 183] on icon "robot" at bounding box center [629, 181] width 7 height 8
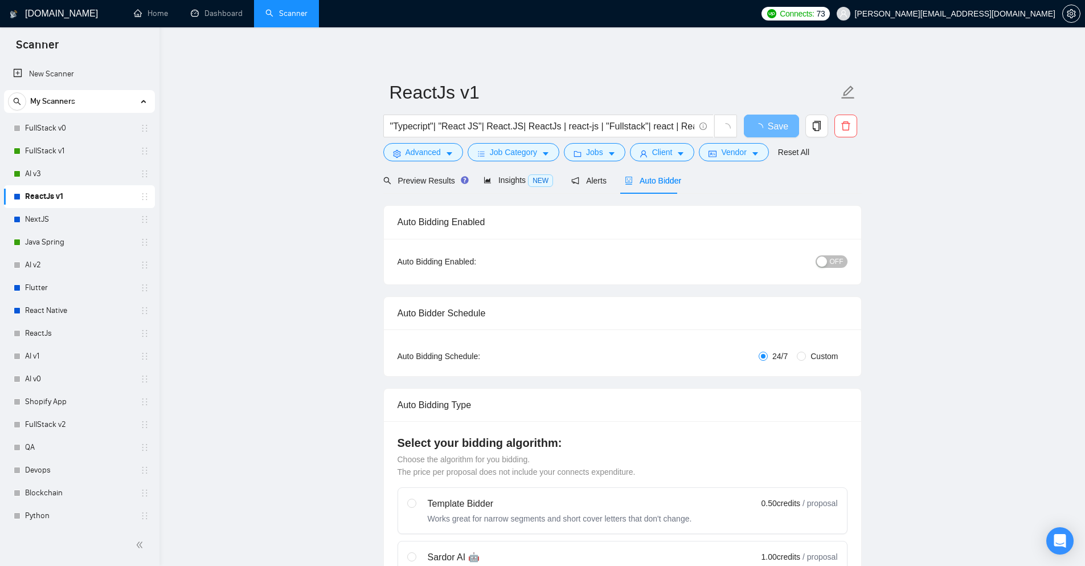
checkbox input "true"
click at [836, 261] on span "OFF" at bounding box center [837, 261] width 14 height 13
click at [781, 130] on span "Save" at bounding box center [771, 126] width 21 height 14
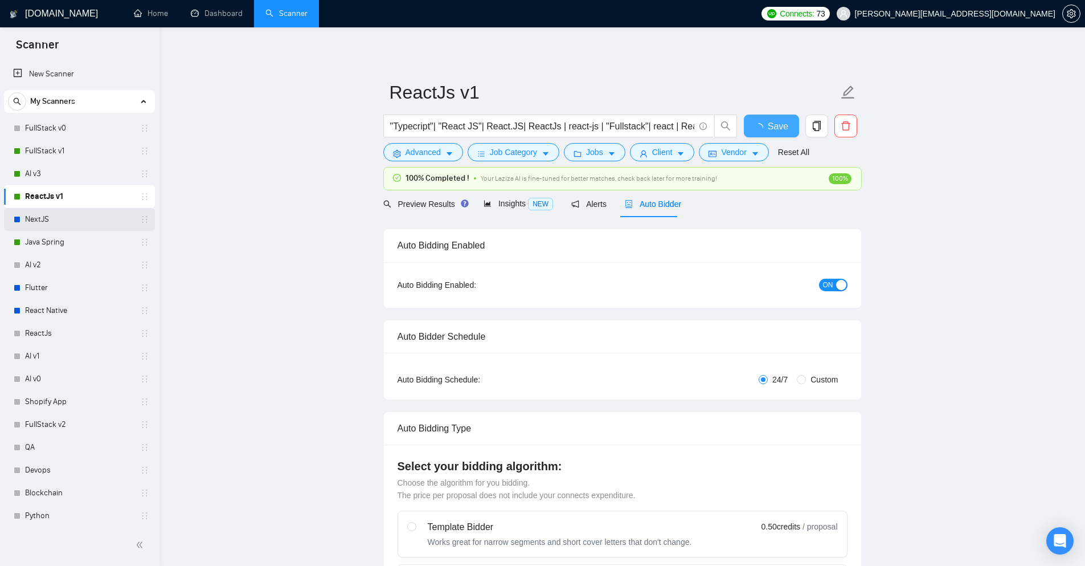
checkbox input "true"
click at [124, 220] on link "NextJS" at bounding box center [79, 219] width 108 height 23
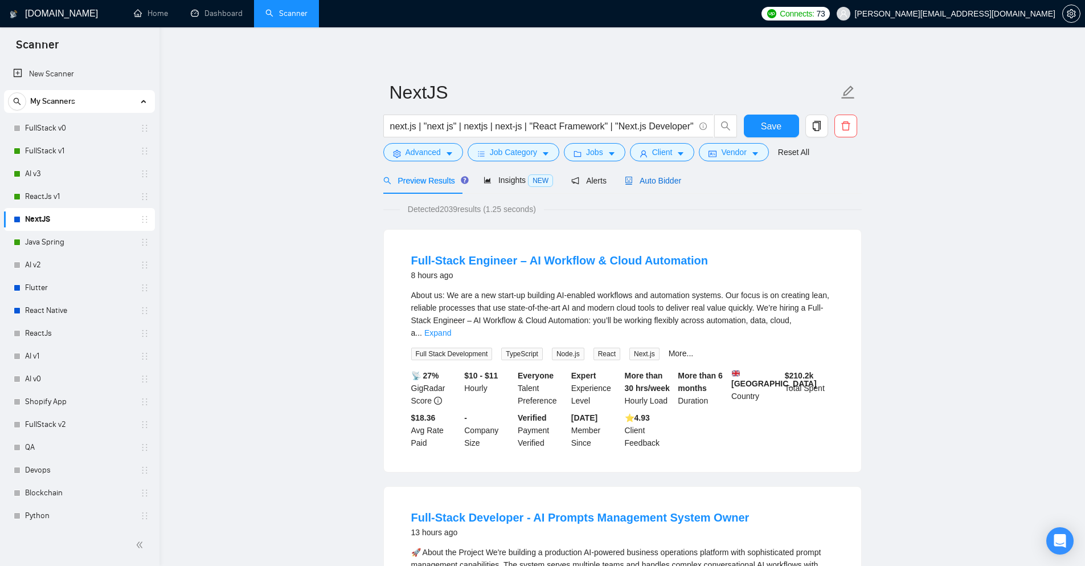
click at [646, 182] on span "Auto Bidder" at bounding box center [653, 180] width 56 height 9
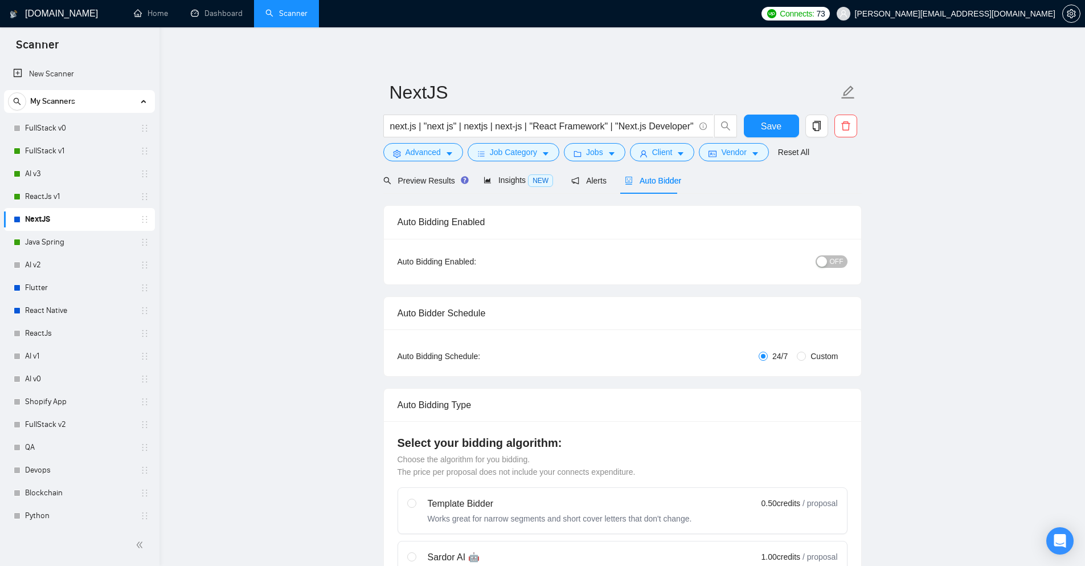
click at [834, 264] on span "OFF" at bounding box center [837, 261] width 14 height 13
click at [781, 133] on span "Save" at bounding box center [771, 126] width 21 height 14
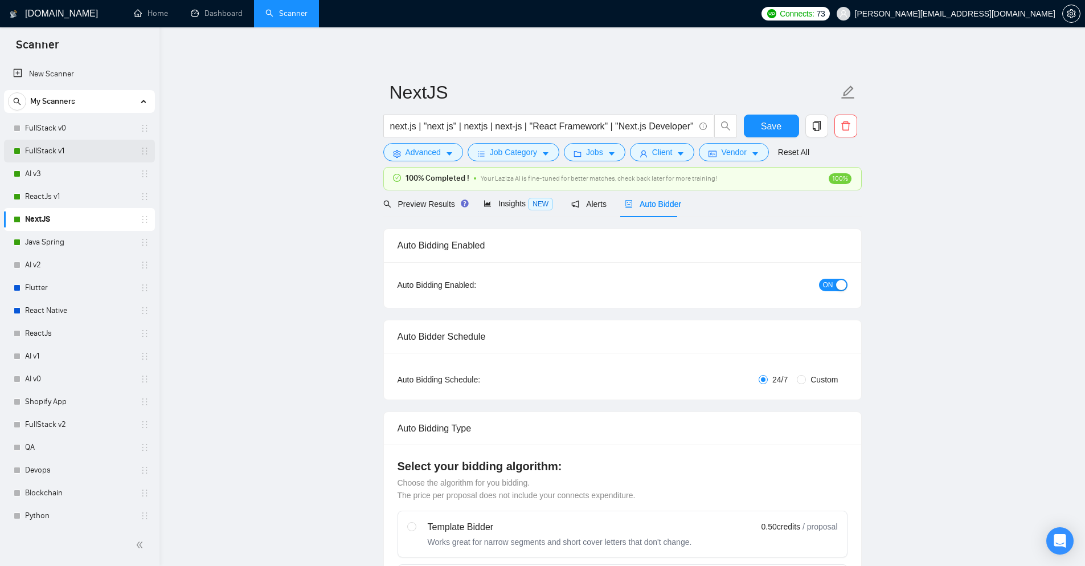
click at [60, 161] on link "FullStack v1" at bounding box center [79, 151] width 108 height 23
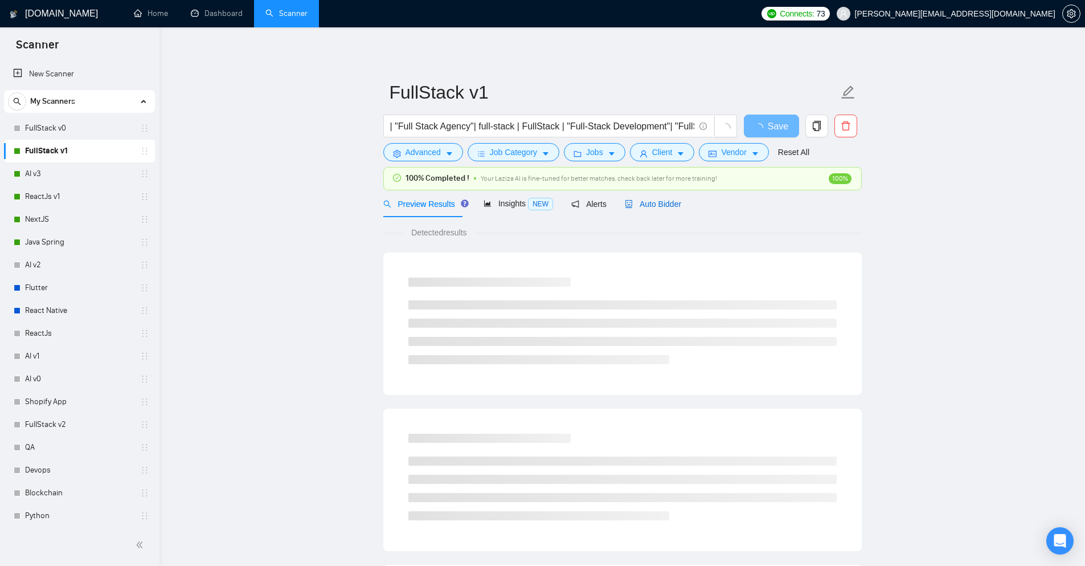
click at [657, 205] on span "Auto Bidder" at bounding box center [653, 203] width 56 height 9
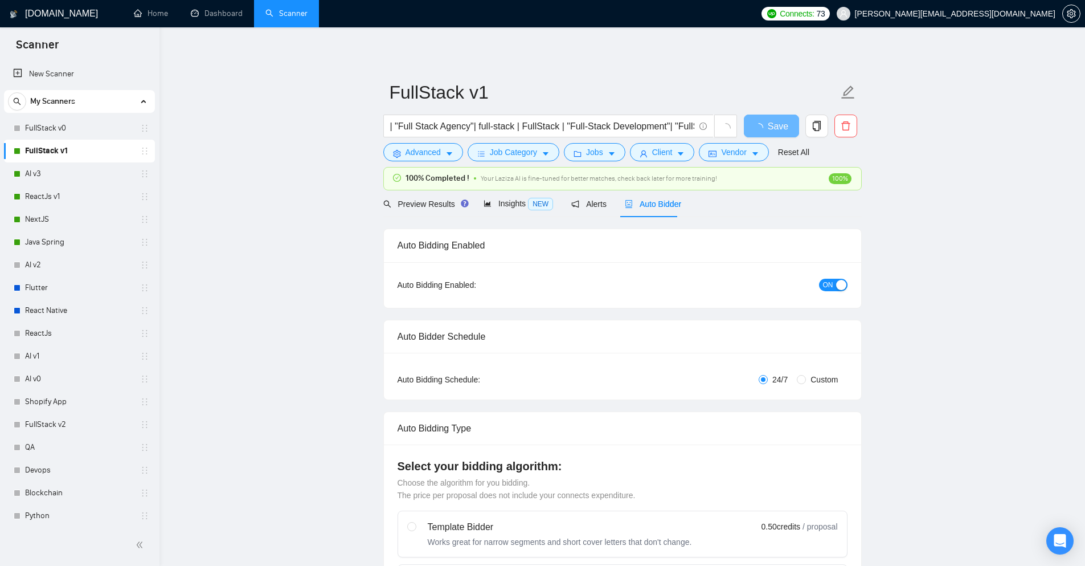
checkbox input "true"
click at [604, 211] on div "Preview Results Insights NEW Alerts Auto Bidder" at bounding box center [532, 203] width 299 height 27
click at [587, 202] on span "Alerts" at bounding box center [589, 203] width 35 height 9
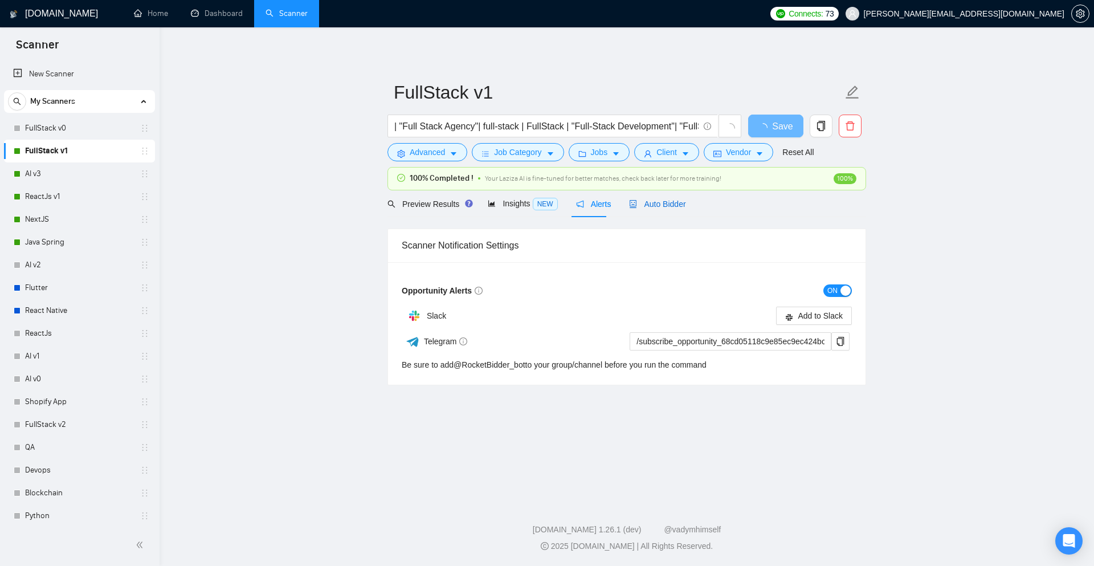
click at [653, 205] on span "Auto Bidder" at bounding box center [657, 203] width 56 height 9
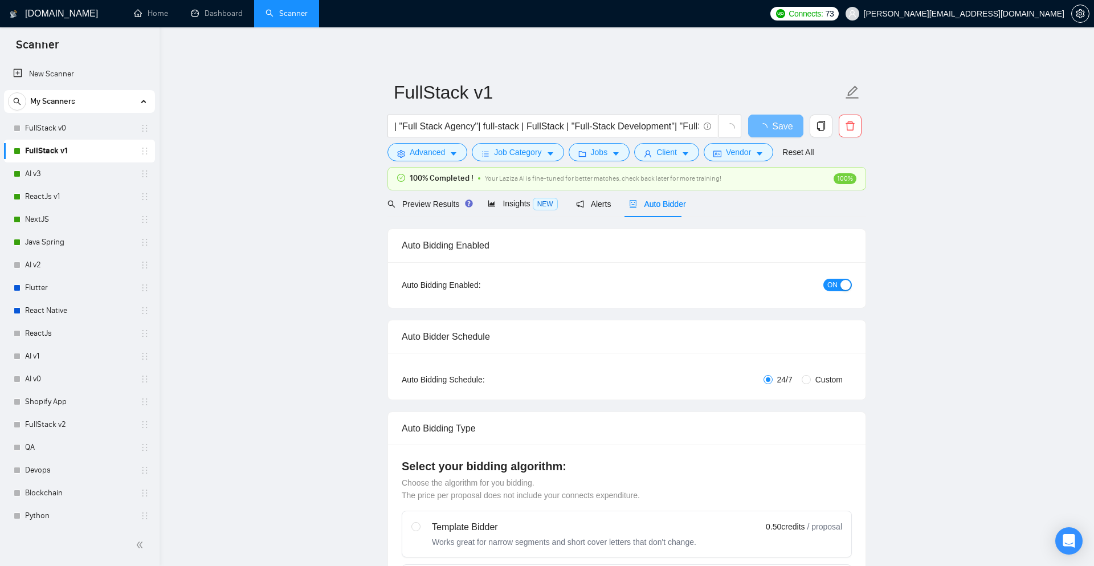
checkbox input "true"
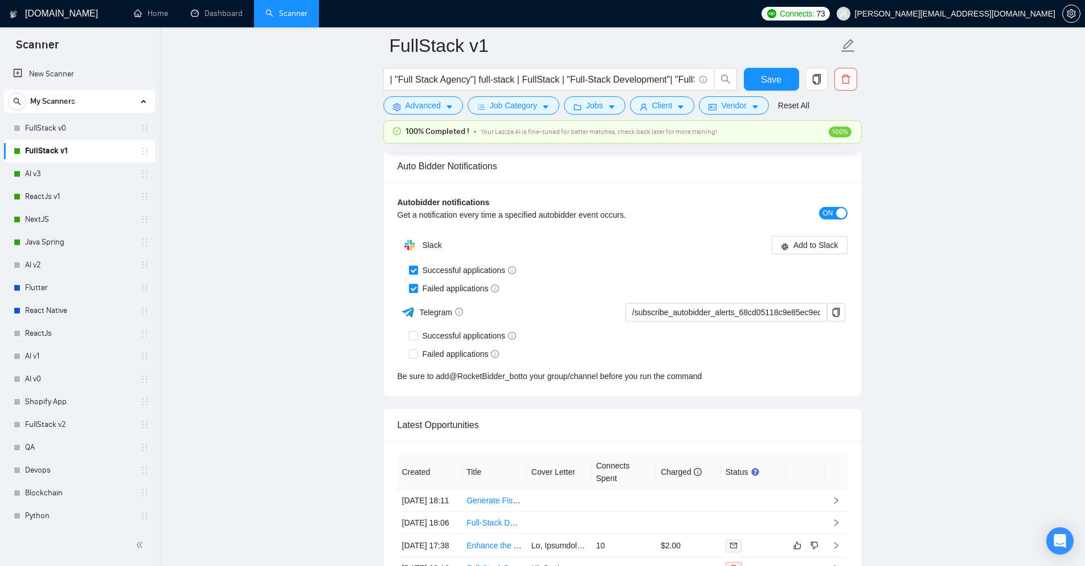
scroll to position [2792, 0]
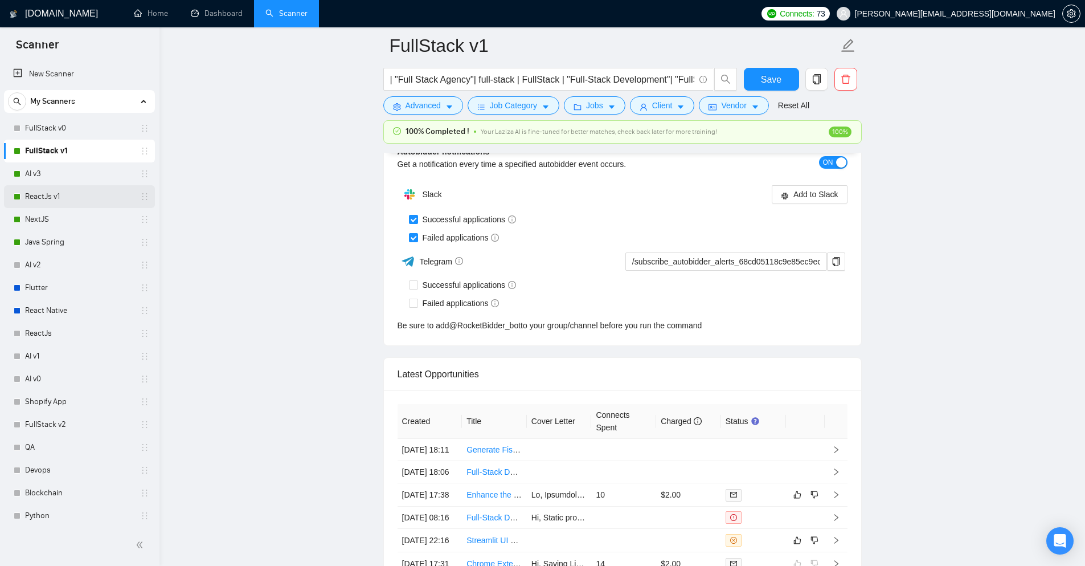
click at [48, 205] on link "ReactJs v1" at bounding box center [79, 196] width 108 height 23
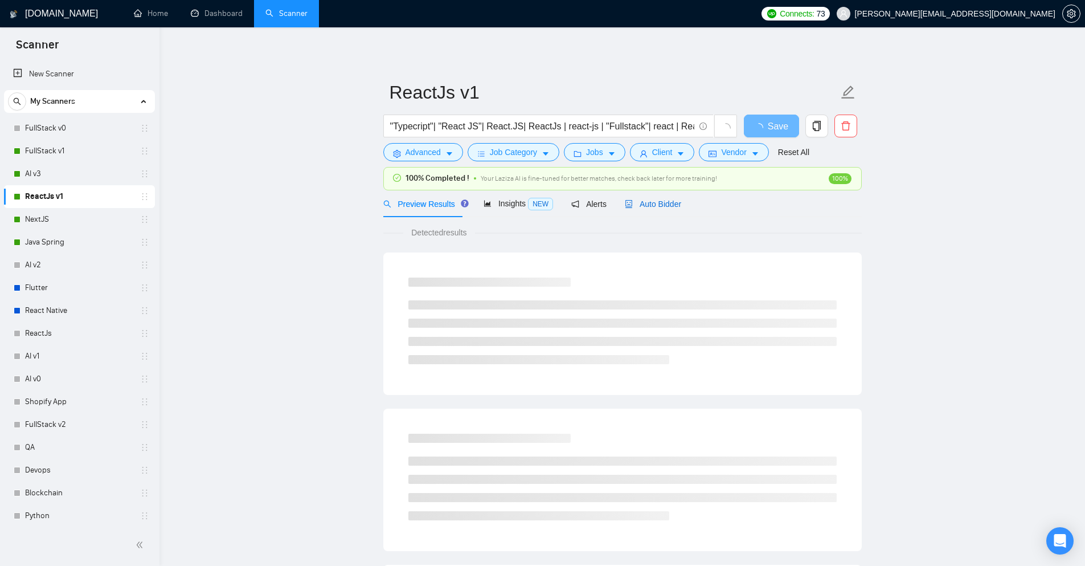
click at [656, 199] on span "Auto Bidder" at bounding box center [653, 203] width 56 height 9
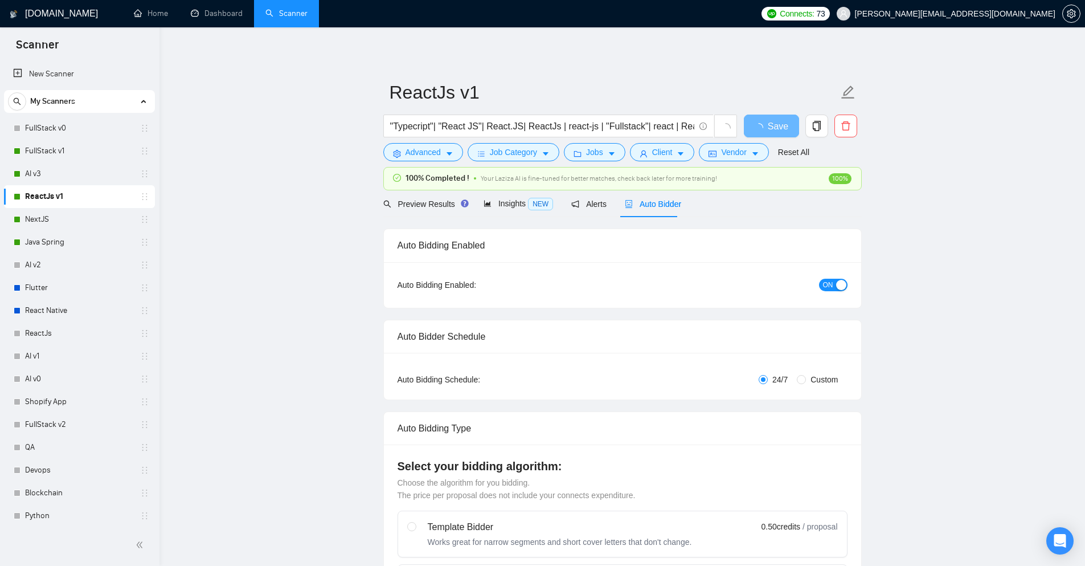
checkbox input "true"
click at [39, 216] on link "NextJS" at bounding box center [79, 219] width 108 height 23
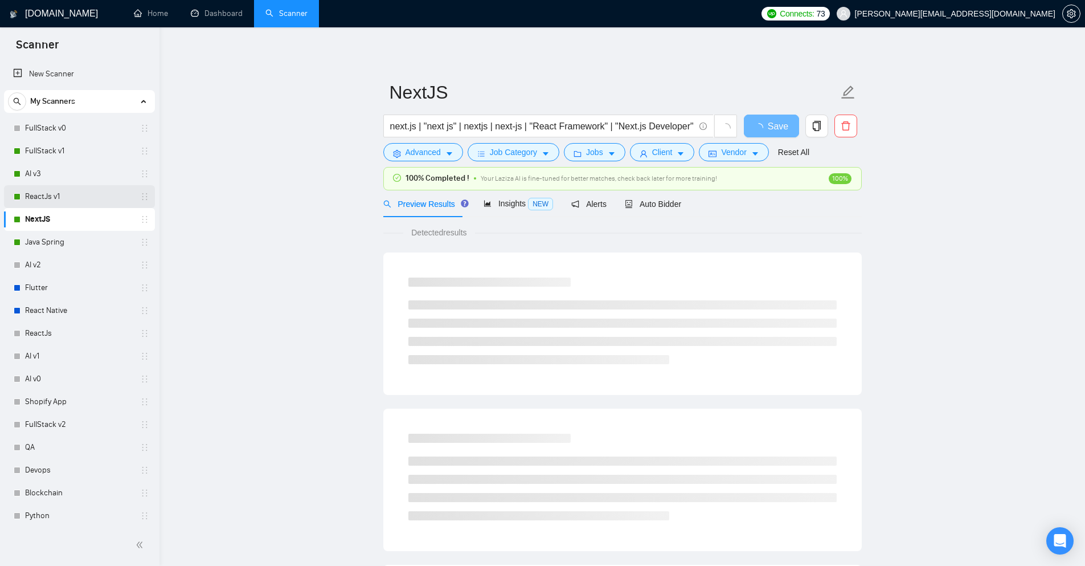
click at [39, 203] on link "ReactJs v1" at bounding box center [79, 196] width 108 height 23
click at [64, 242] on link "Java Spring" at bounding box center [79, 242] width 108 height 23
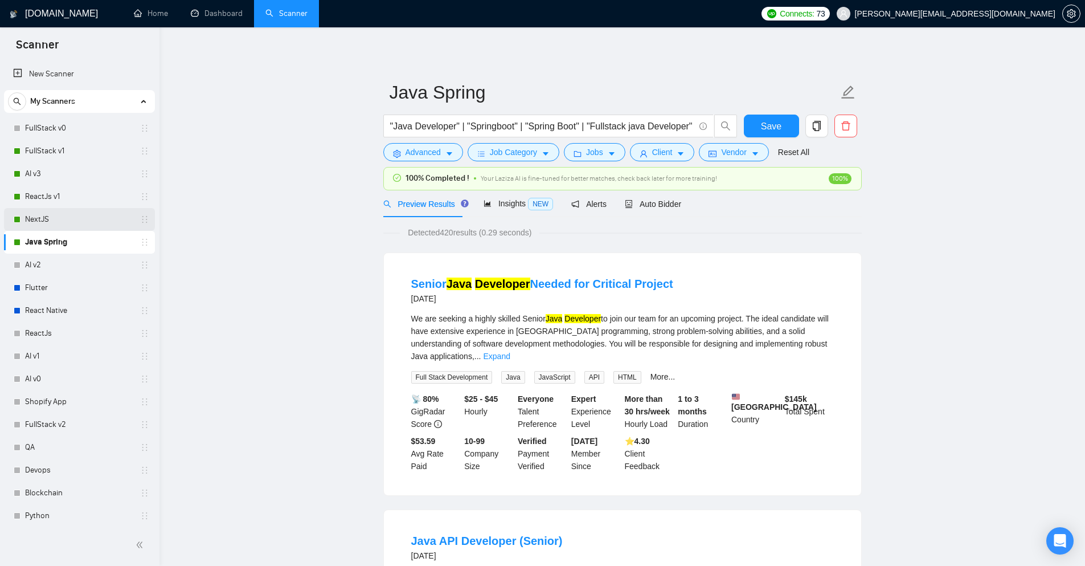
click at [63, 223] on link "NextJS" at bounding box center [79, 219] width 108 height 23
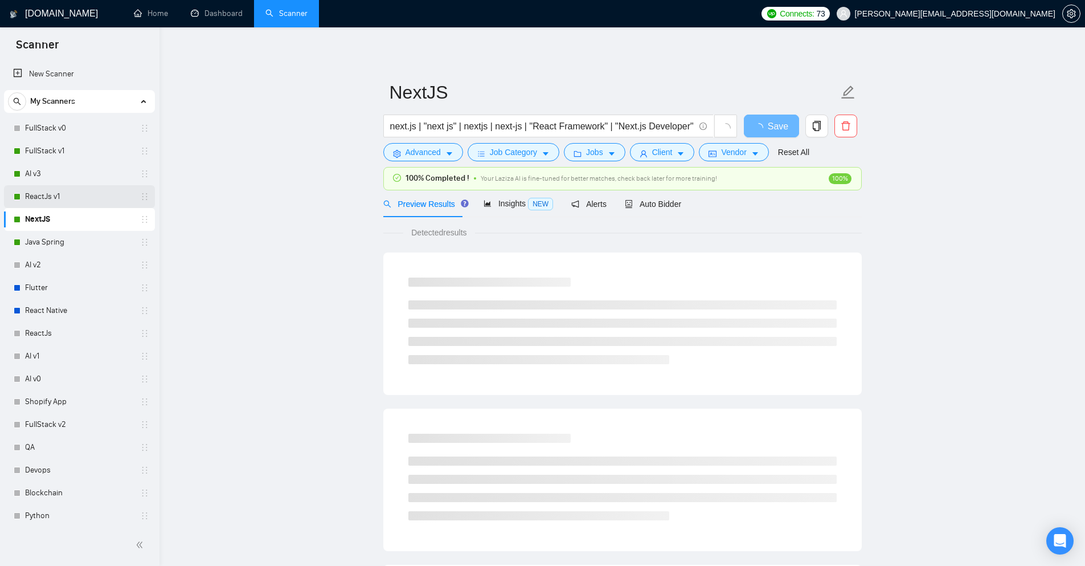
click at [65, 203] on link "ReactJs v1" at bounding box center [79, 196] width 108 height 23
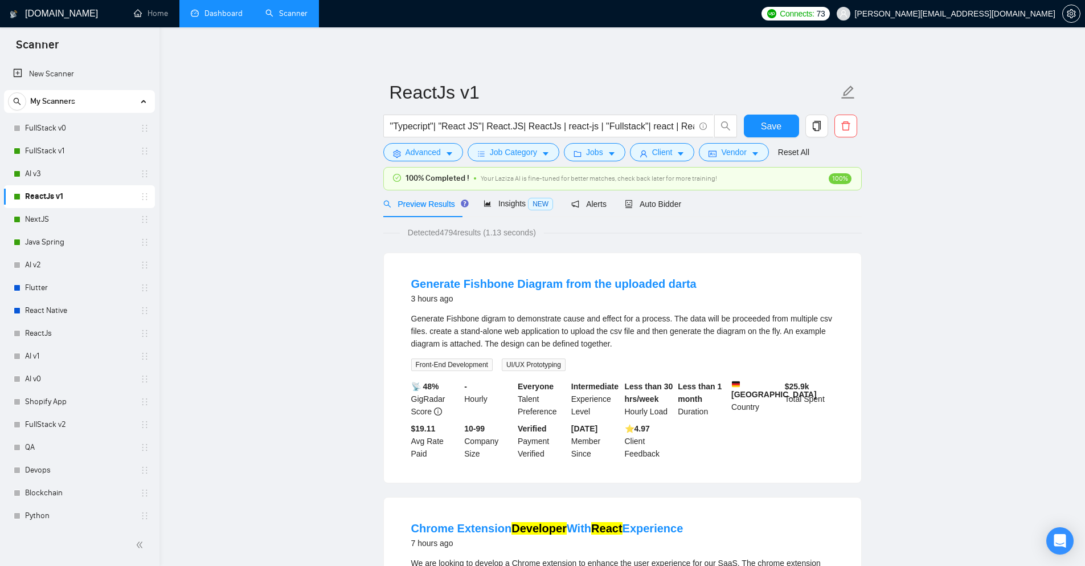
click at [223, 18] on link "Dashboard" at bounding box center [217, 14] width 52 height 10
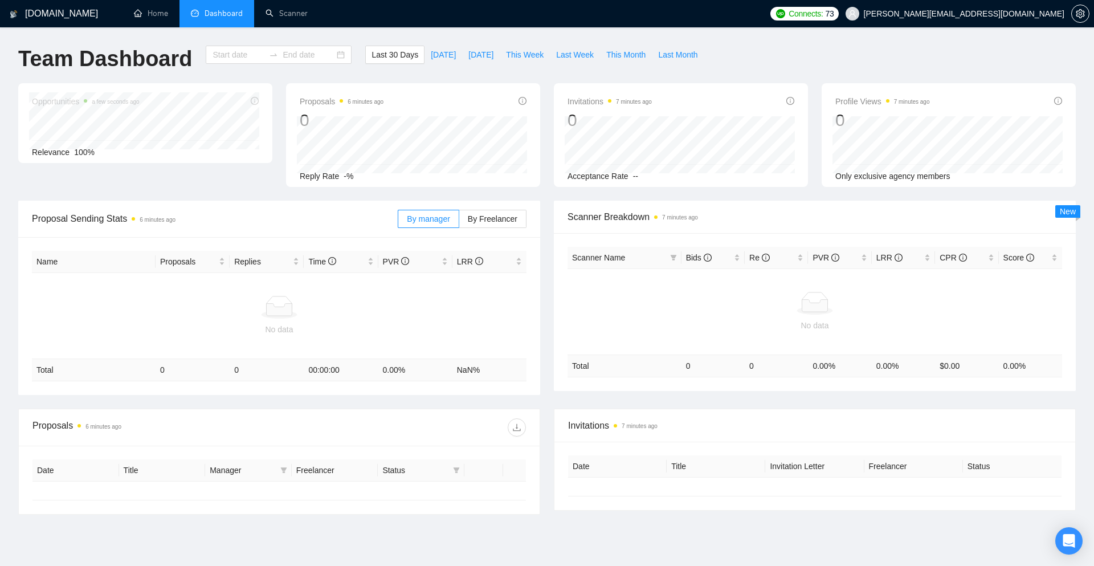
type input "[DATE]"
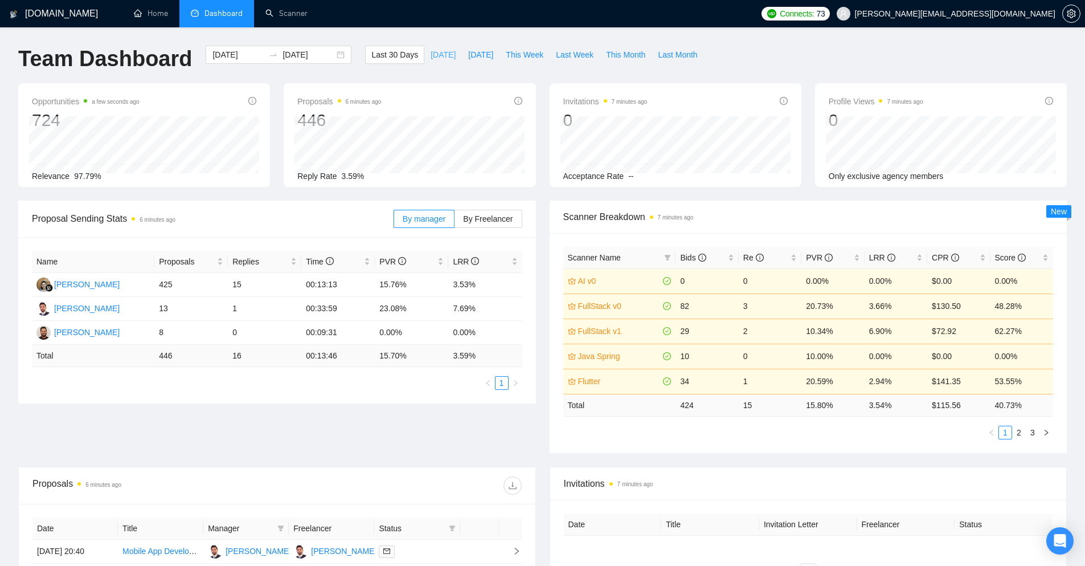
click at [435, 62] on button "[DATE]" at bounding box center [444, 55] width 38 height 18
type input "[DATE]"
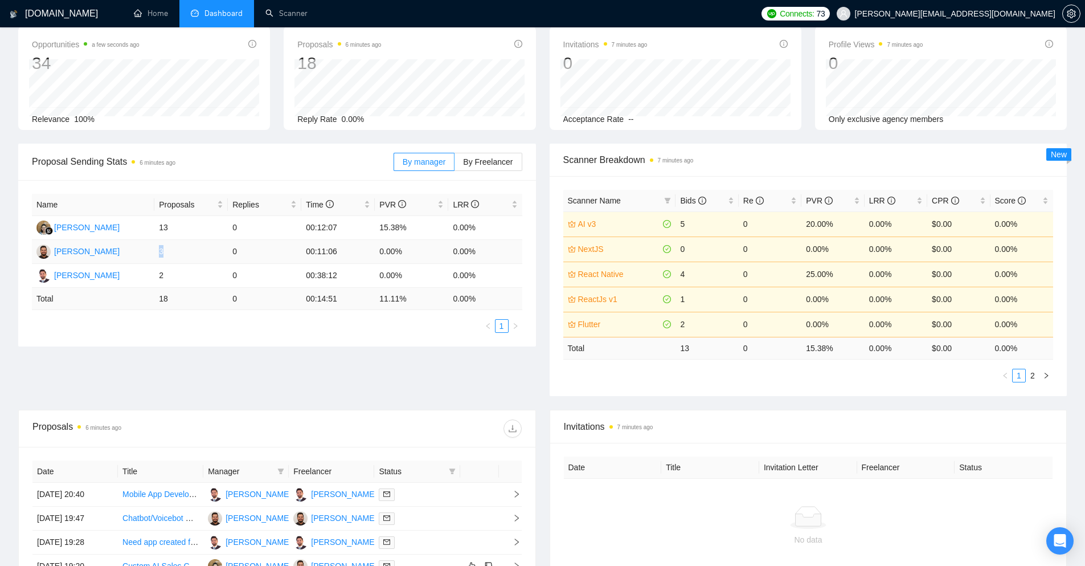
drag, startPoint x: 183, startPoint y: 247, endPoint x: 157, endPoint y: 253, distance: 27.0
click at [157, 253] on td "3" at bounding box center [191, 252] width 74 height 24
click at [372, 379] on div "Proposal Sending Stats 6 minutes ago By manager By Freelancer Name Proposals Re…" at bounding box center [542, 277] width 1063 height 266
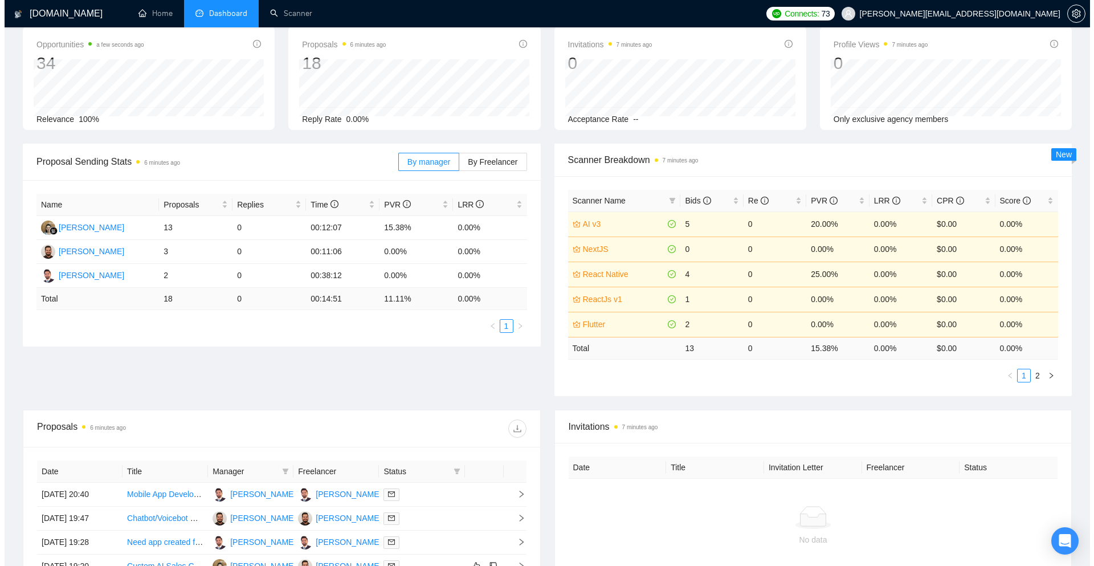
scroll to position [171, 0]
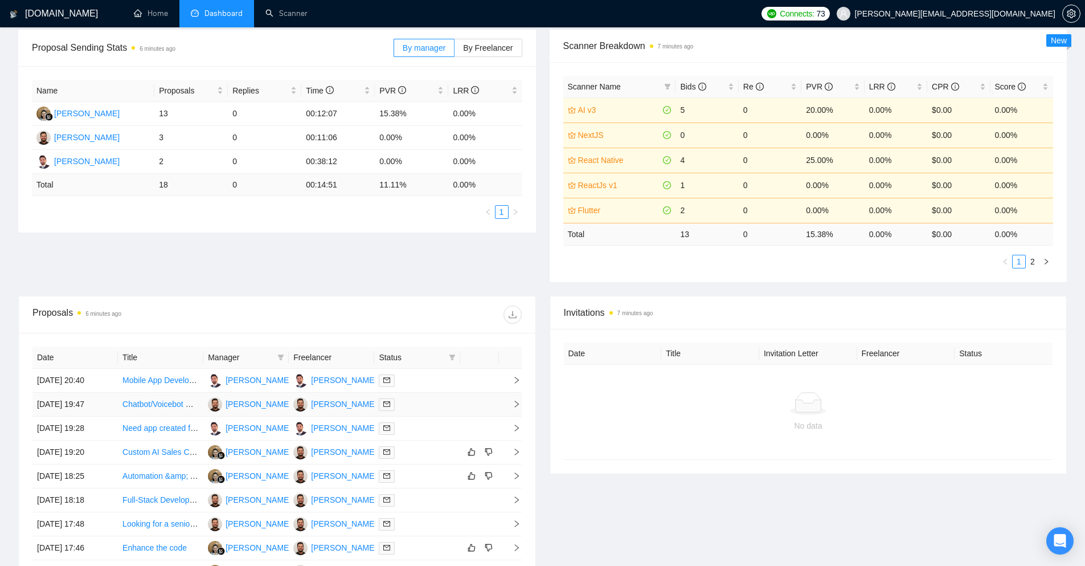
click at [511, 410] on td at bounding box center [510, 405] width 23 height 24
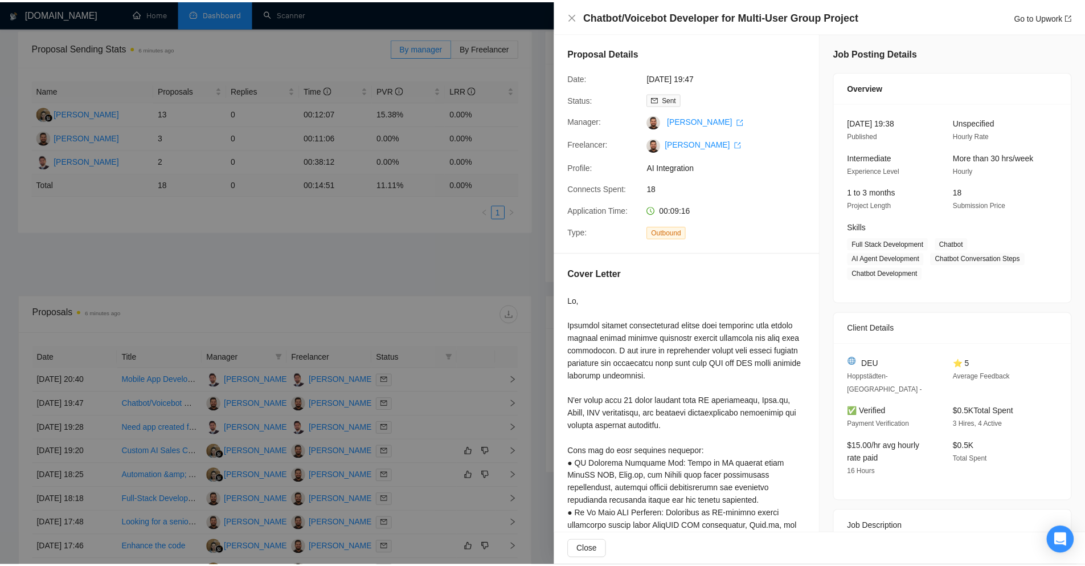
scroll to position [0, 0]
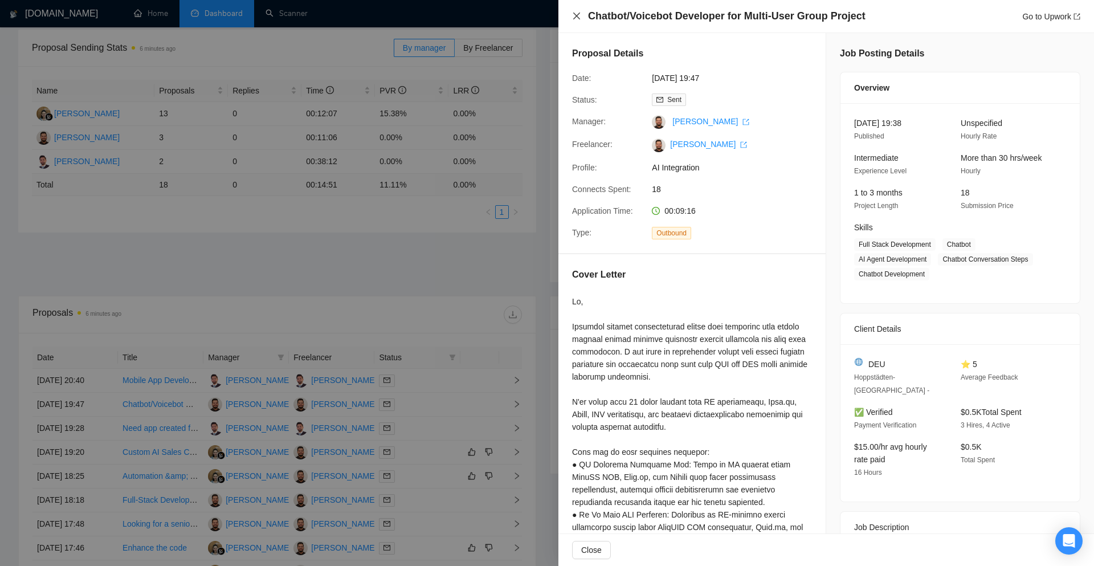
click at [576, 18] on icon "close" at bounding box center [576, 15] width 9 height 9
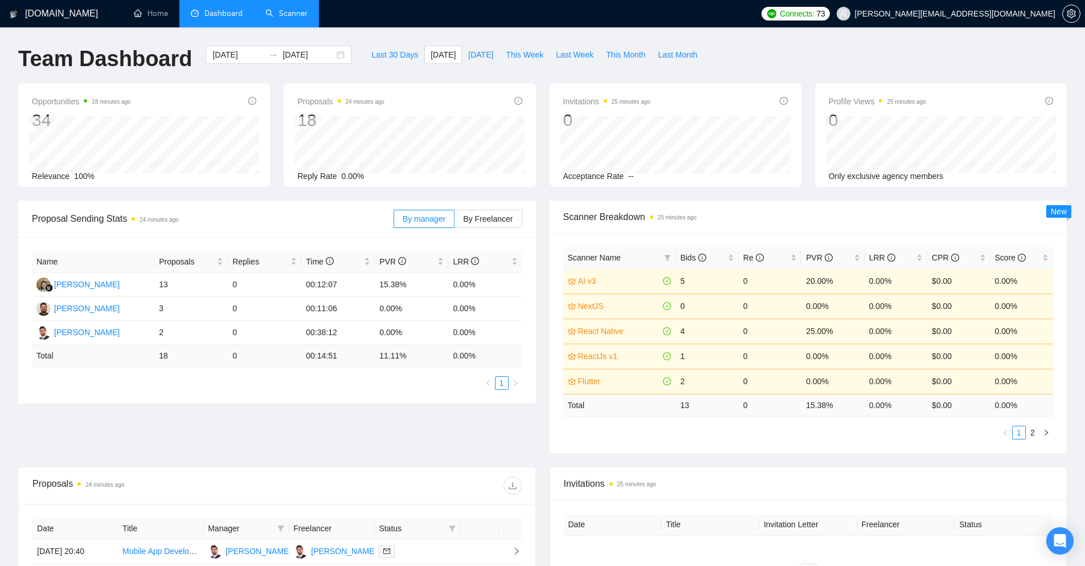
click at [266, 9] on link "Scanner" at bounding box center [287, 14] width 42 height 10
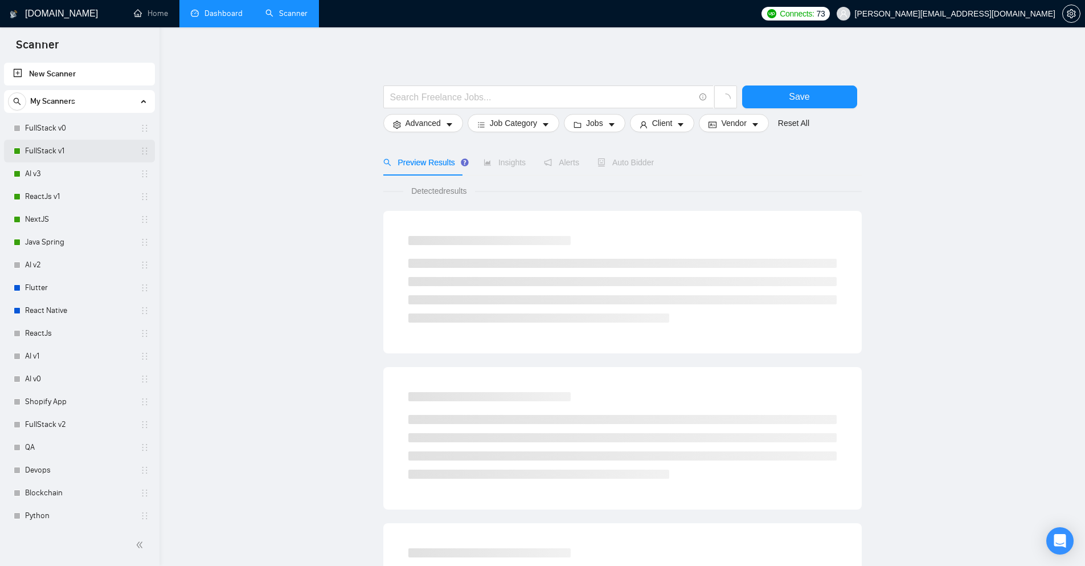
click at [77, 154] on link "FullStack v1" at bounding box center [79, 151] width 108 height 23
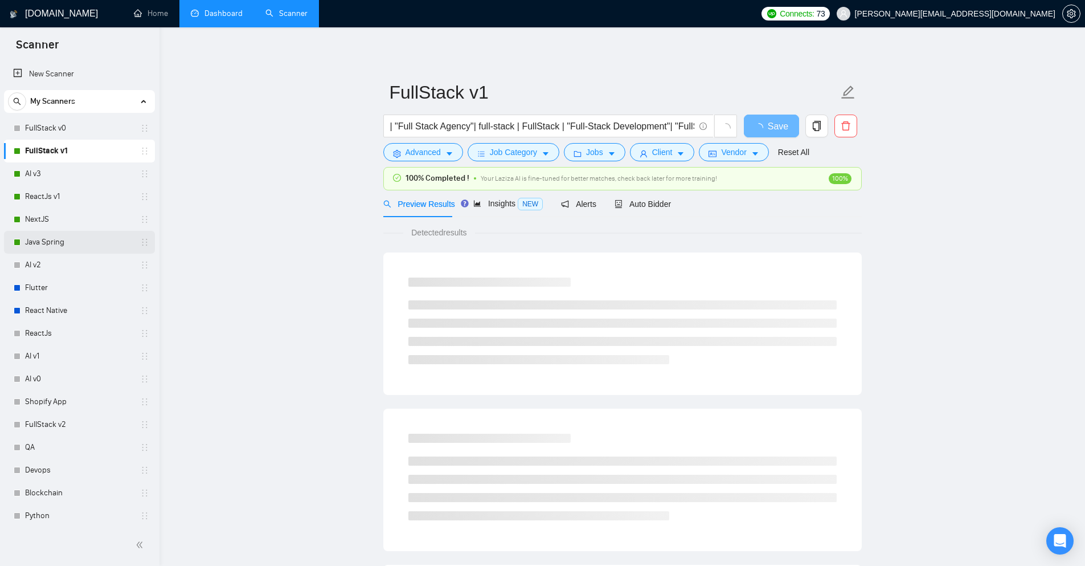
click at [68, 245] on link "Java Spring" at bounding box center [79, 242] width 108 height 23
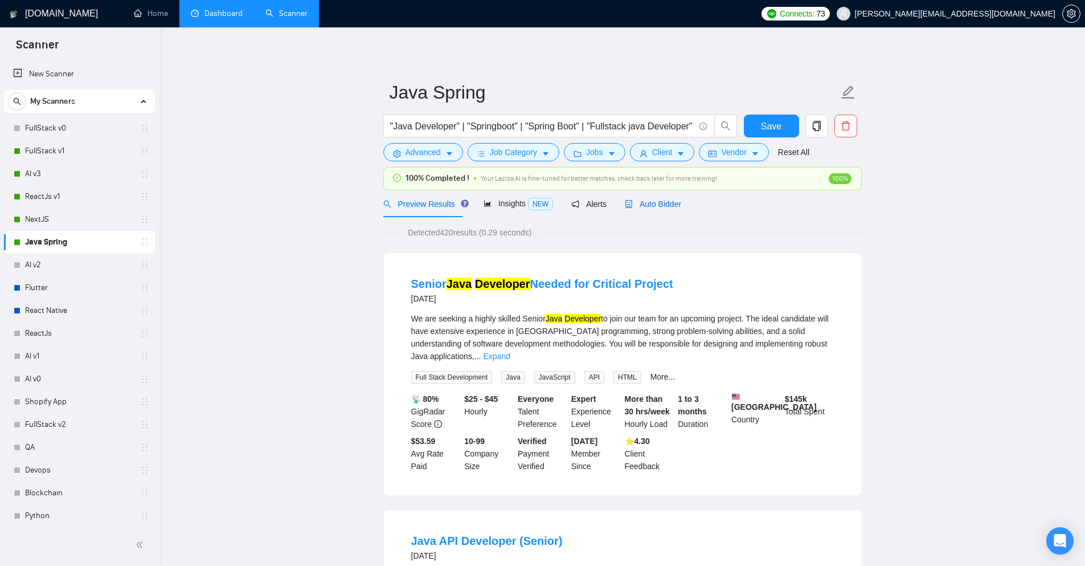
drag, startPoint x: 632, startPoint y: 198, endPoint x: 620, endPoint y: 207, distance: 15.0
click at [632, 199] on span "Auto Bidder" at bounding box center [653, 203] width 56 height 9
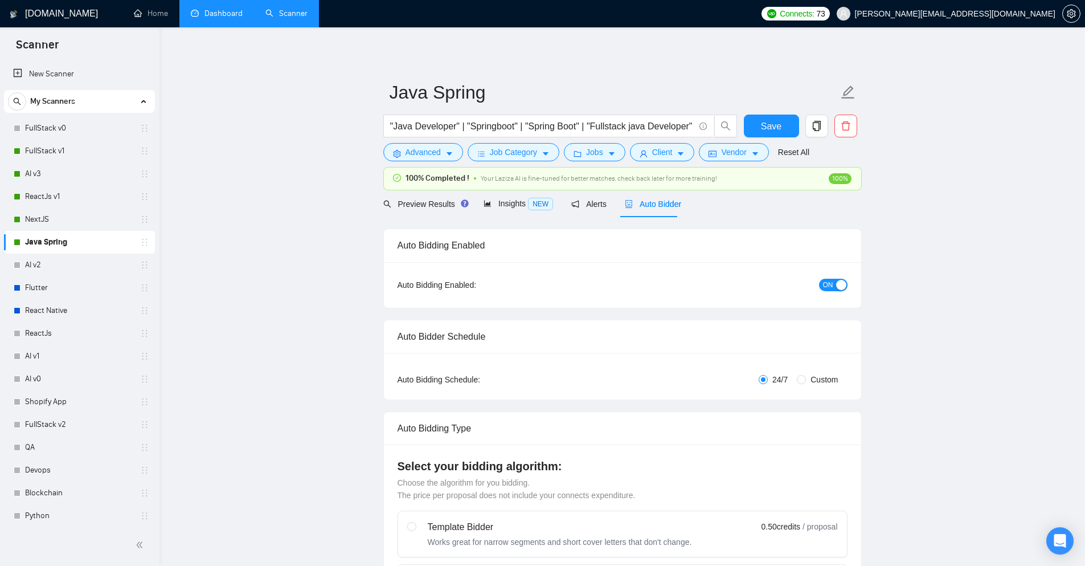
checkbox input "true"
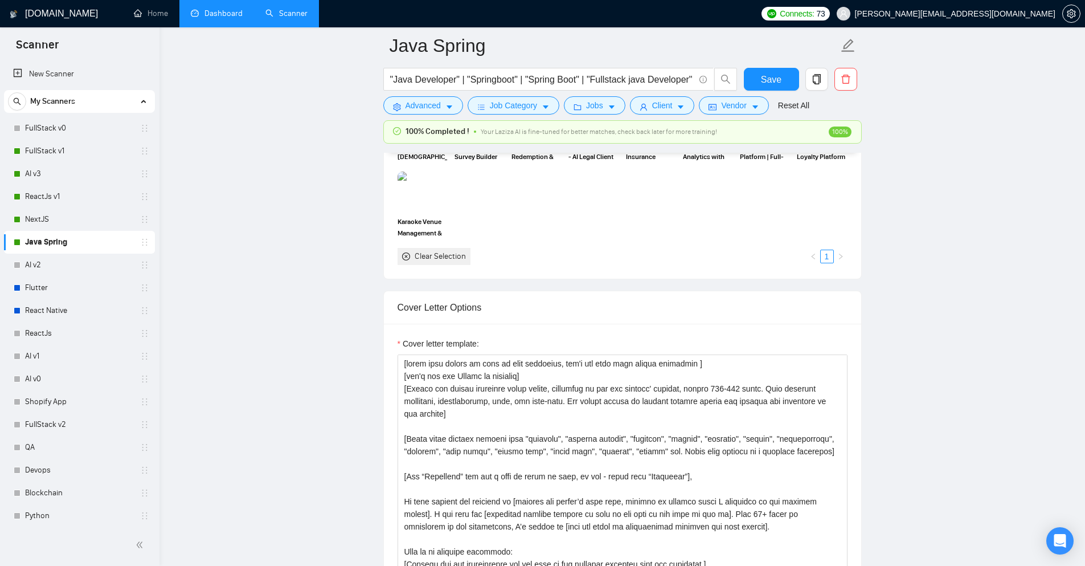
scroll to position [1140, 0]
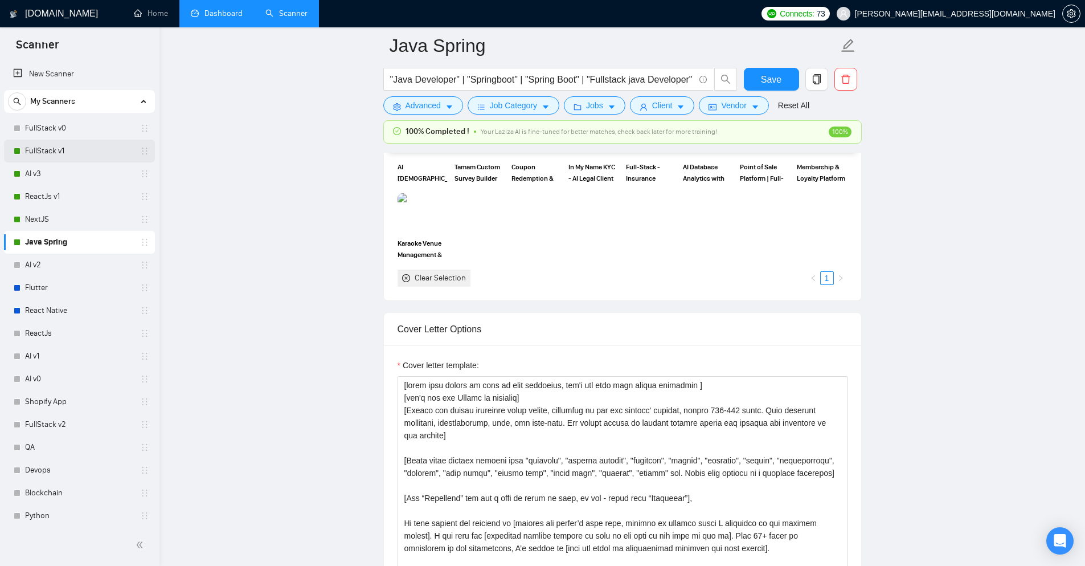
click at [21, 154] on div "FullStack v1" at bounding box center [82, 151] width 136 height 23
click at [105, 154] on link "FullStack v1" at bounding box center [79, 151] width 108 height 23
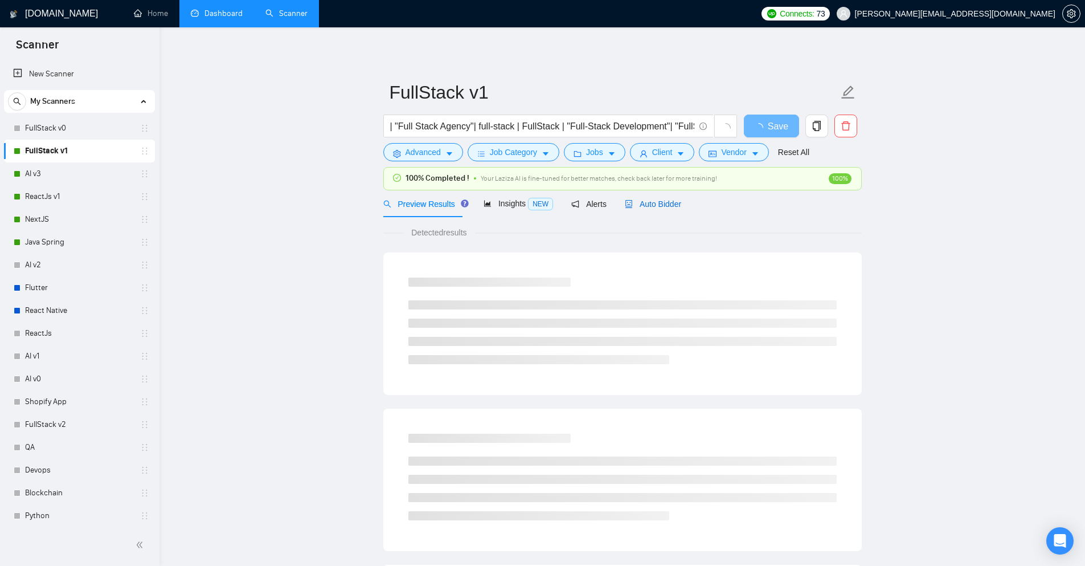
drag, startPoint x: 667, startPoint y: 207, endPoint x: 644, endPoint y: 209, distance: 22.3
click at [666, 207] on span "Auto Bidder" at bounding box center [653, 203] width 56 height 9
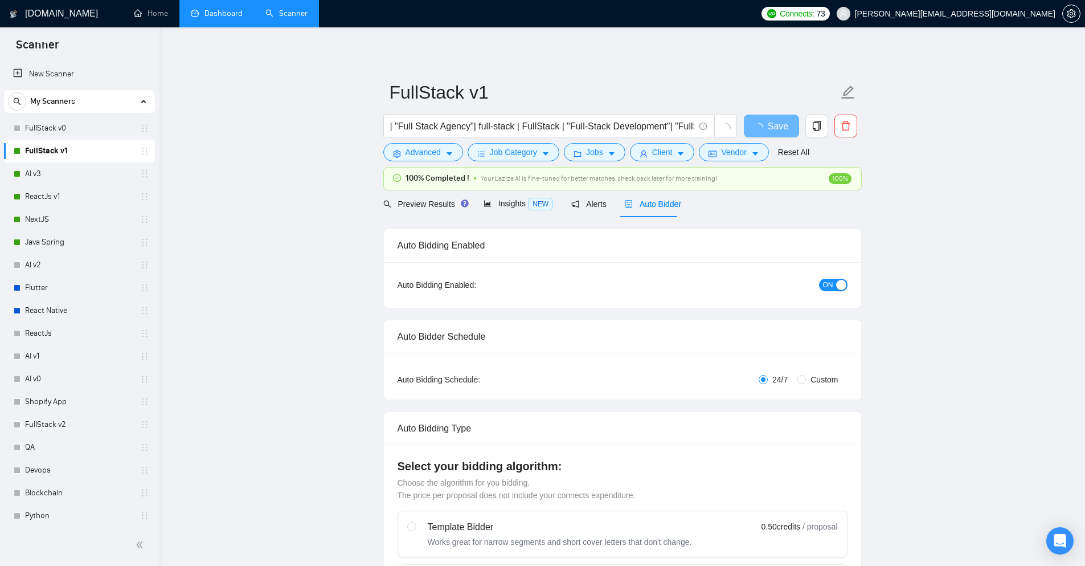
checkbox input "true"
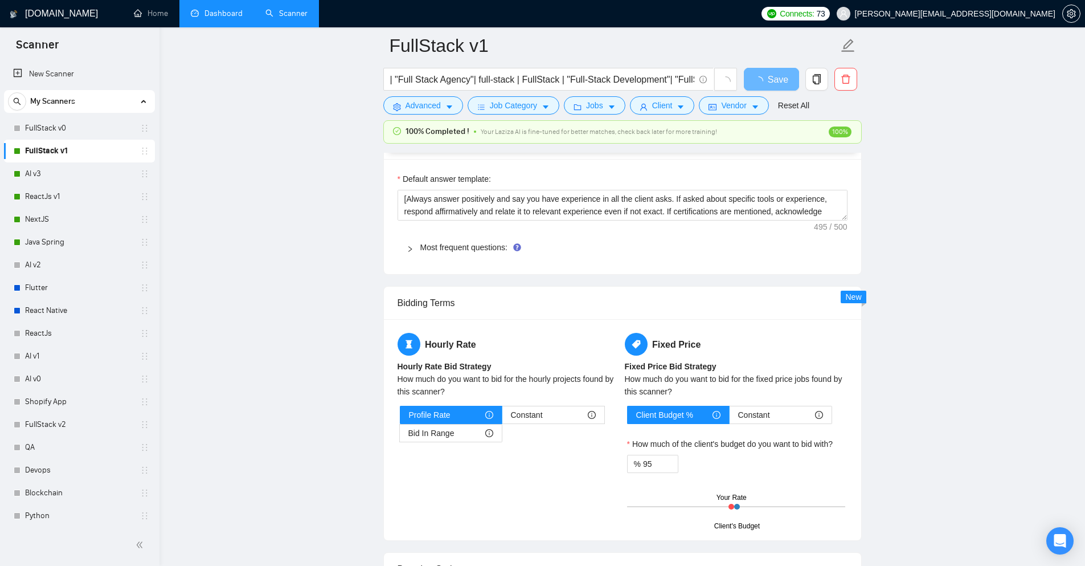
scroll to position [1652, 0]
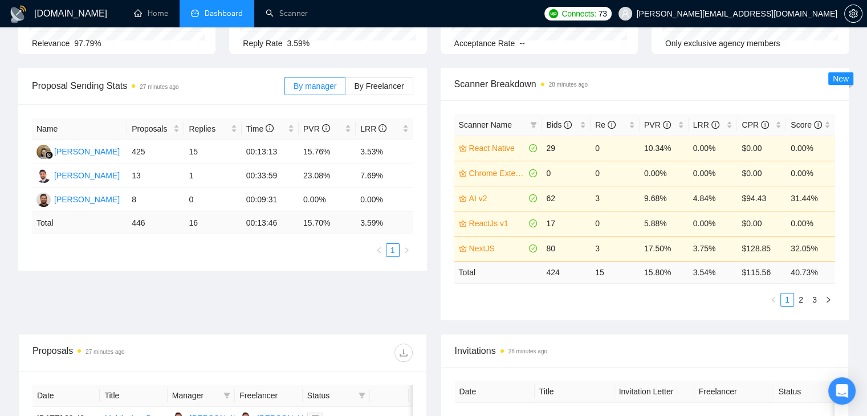
scroll to position [114, 0]
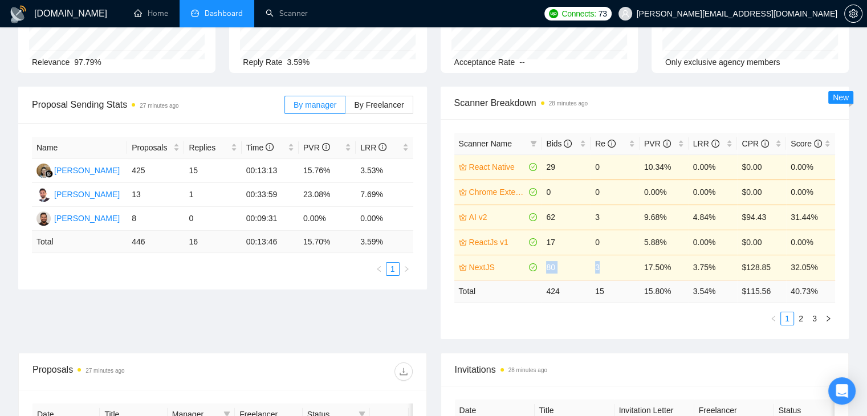
drag, startPoint x: 620, startPoint y: 273, endPoint x: 531, endPoint y: 277, distance: 89.0
click at [542, 275] on tr "NextJS 80 3 17.50% 3.75% $128.85 32.05%" at bounding box center [644, 267] width 381 height 25
click at [435, 276] on div "Scanner Breakdown 28 minutes ago Scanner Name Bids Re PVR LRR CPR Score React N…" at bounding box center [645, 213] width 422 height 252
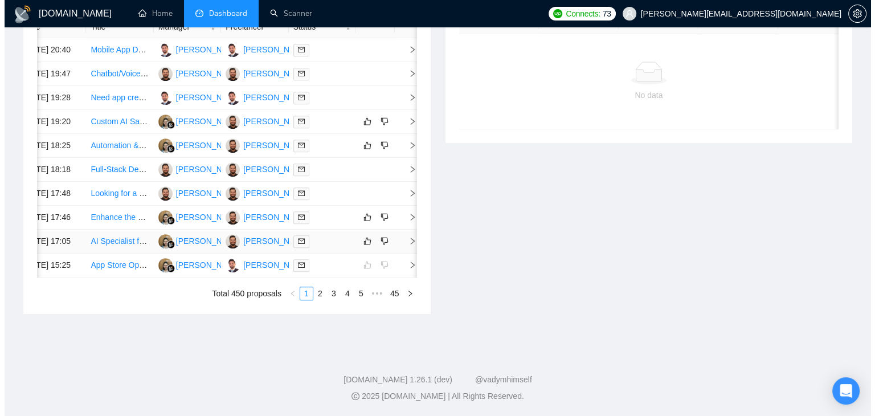
scroll to position [399, 0]
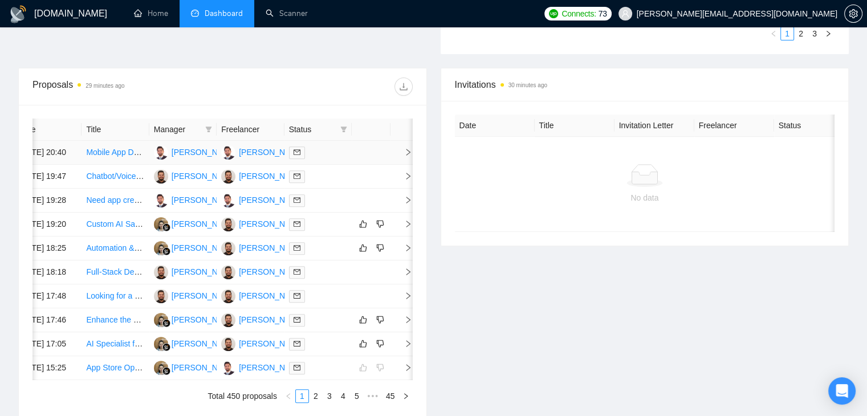
click at [403, 165] on td at bounding box center [401, 153] width 23 height 24
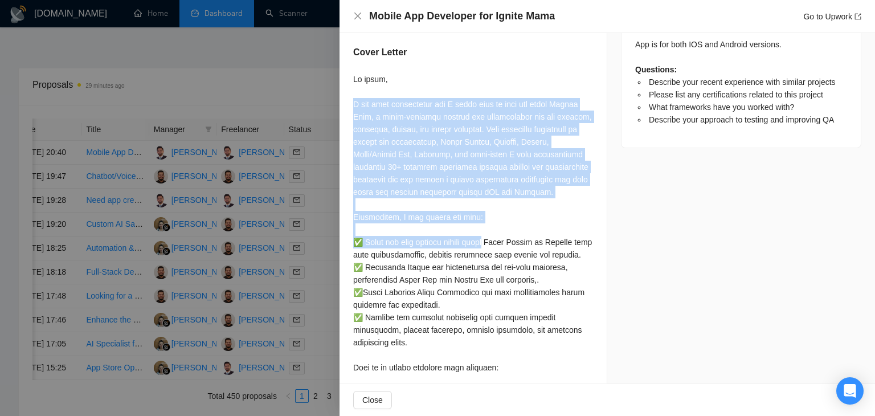
scroll to position [627, 0]
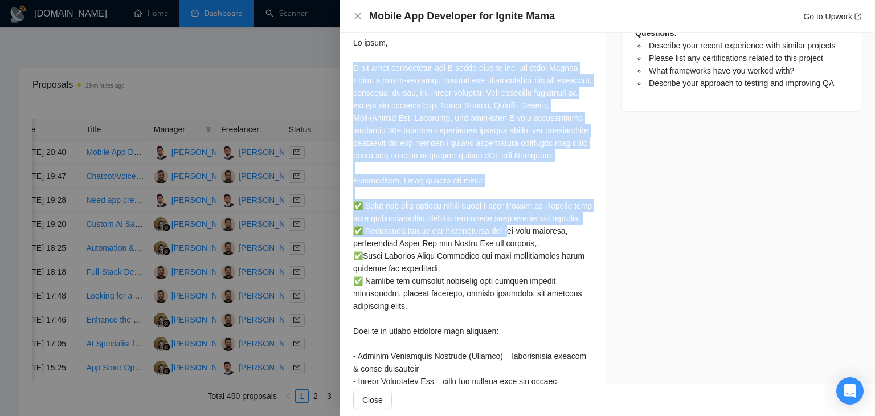
drag, startPoint x: 346, startPoint y: 150, endPoint x: 501, endPoint y: 259, distance: 189.1
click at [501, 259] on div "Describe your recent experience with similar projects Some recent relevant work…" at bounding box center [473, 91] width 267 height 929
click at [501, 259] on div at bounding box center [473, 286] width 240 height 501
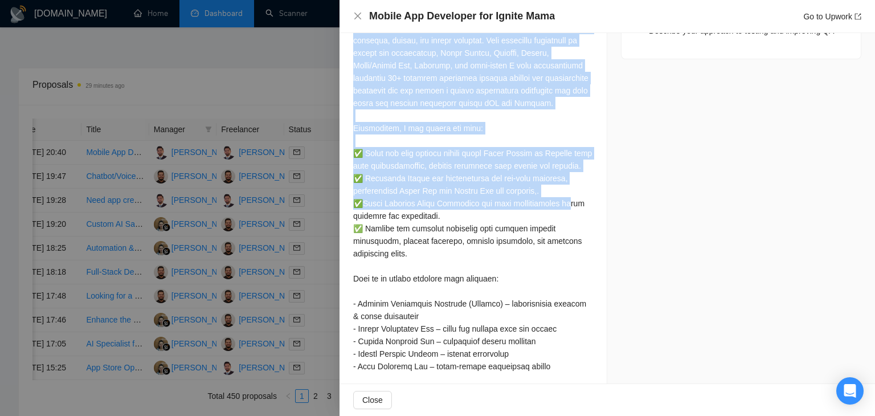
scroll to position [684, 0]
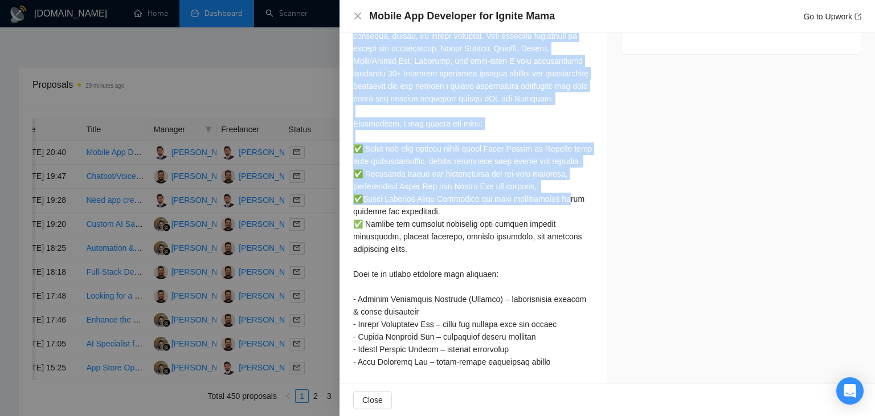
drag, startPoint x: 353, startPoint y: 94, endPoint x: 565, endPoint y: 225, distance: 248.9
click at [565, 225] on div at bounding box center [473, 229] width 240 height 501
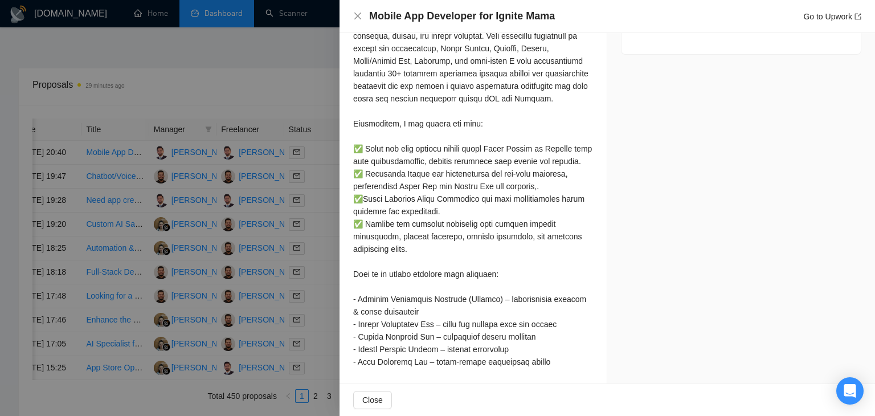
click at [444, 278] on div at bounding box center [473, 229] width 240 height 501
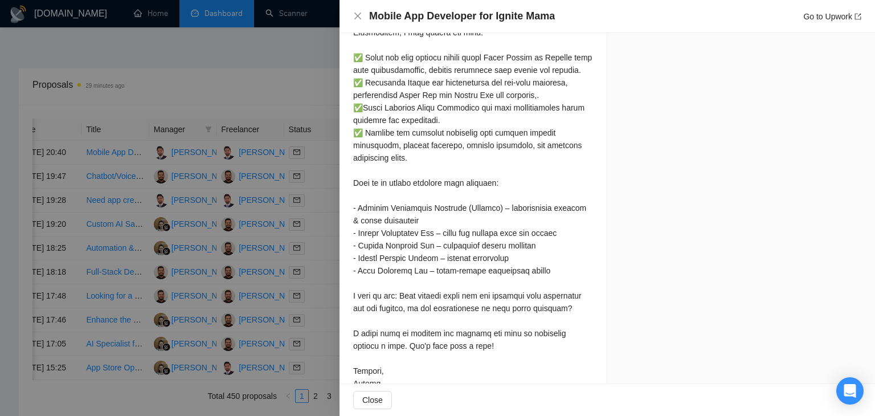
scroll to position [781, 0]
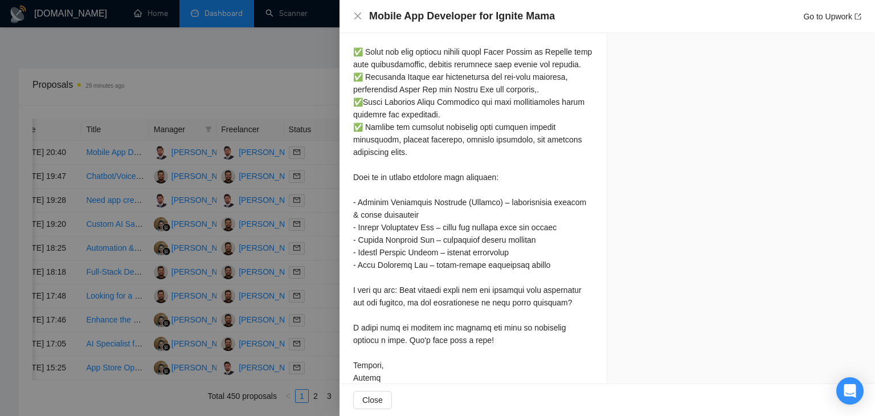
click at [419, 201] on div at bounding box center [473, 133] width 240 height 501
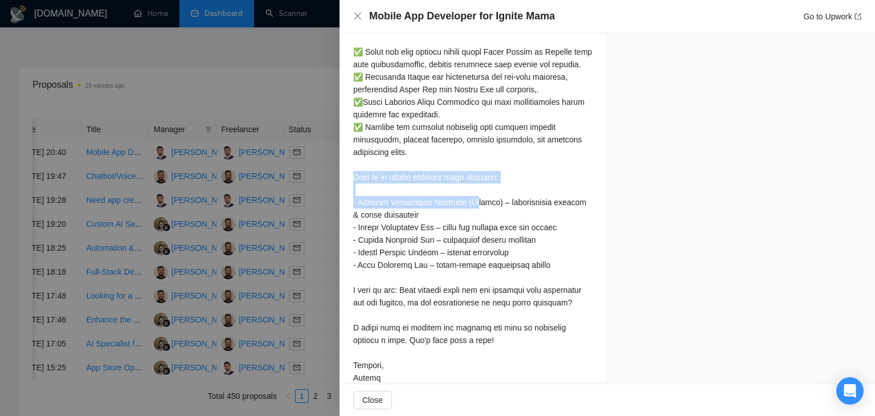
click at [419, 201] on div at bounding box center [473, 133] width 240 height 501
drag, startPoint x: 520, startPoint y: 201, endPoint x: 352, endPoint y: 206, distance: 168.7
click at [370, 200] on div at bounding box center [473, 133] width 240 height 501
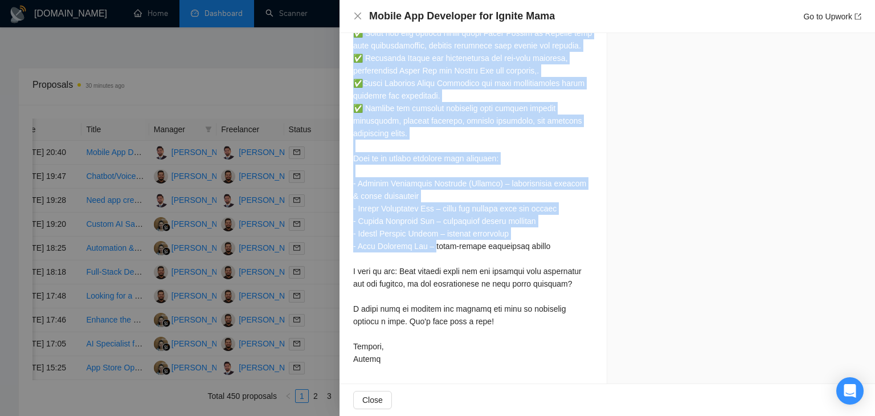
scroll to position [838, 0]
drag, startPoint x: 349, startPoint y: 142, endPoint x: 443, endPoint y: 358, distance: 236.3
click at [454, 144] on div at bounding box center [473, 114] width 240 height 501
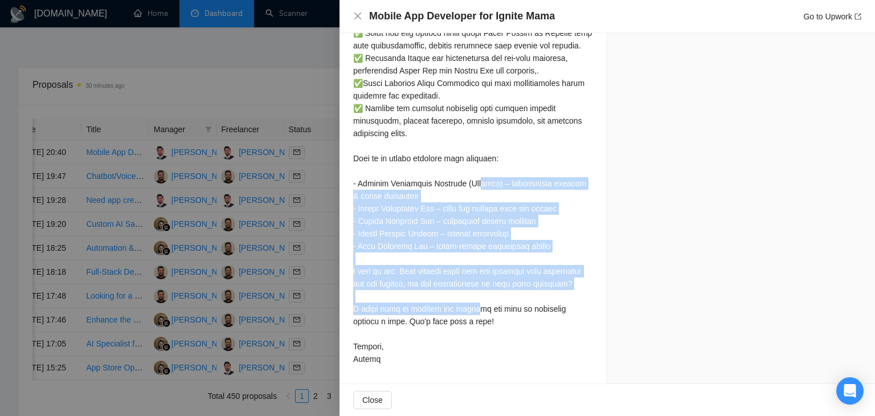
drag, startPoint x: 352, startPoint y: 171, endPoint x: 420, endPoint y: 292, distance: 138.5
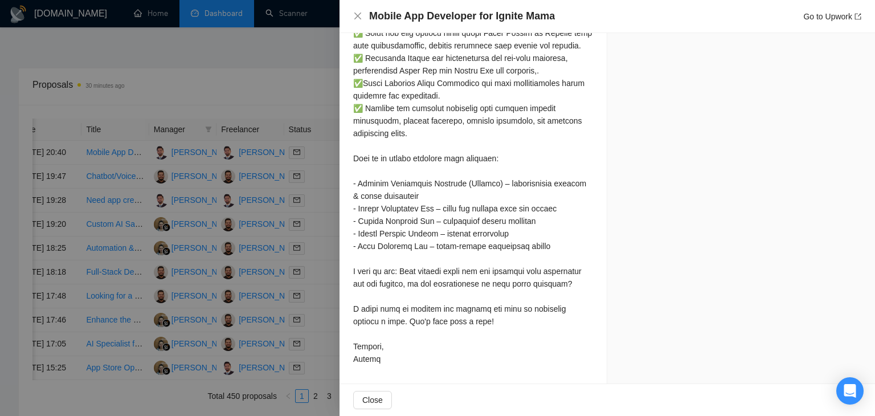
drag, startPoint x: 460, startPoint y: 327, endPoint x: 454, endPoint y: 327, distance: 6.8
click at [454, 327] on div at bounding box center [473, 114] width 240 height 501
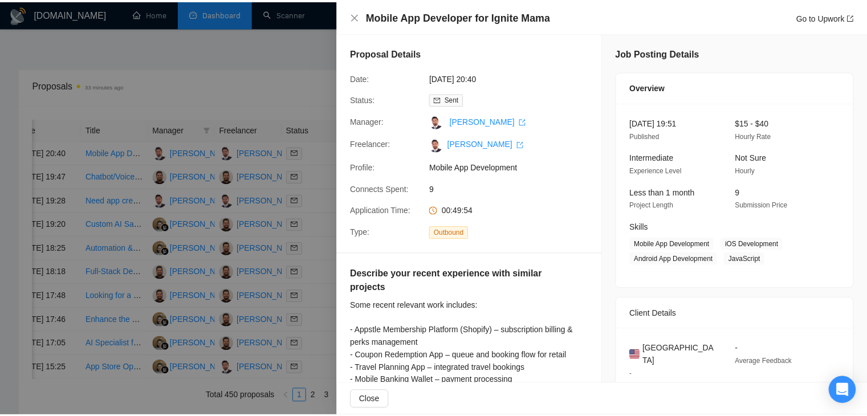
scroll to position [0, 0]
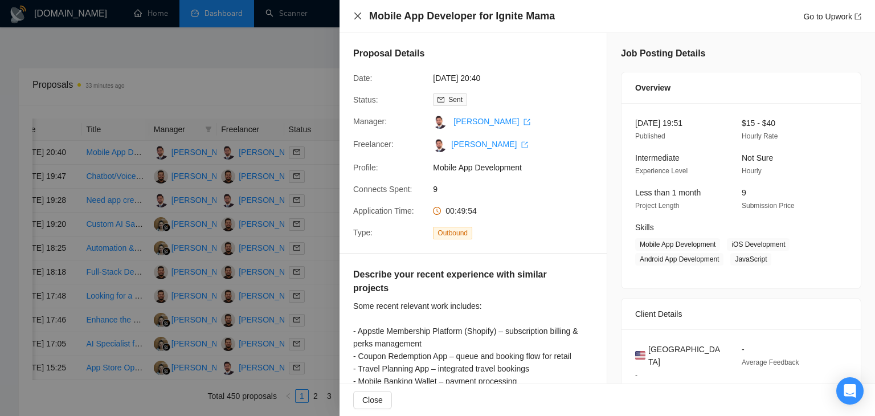
click at [358, 21] on icon "close" at bounding box center [357, 15] width 9 height 9
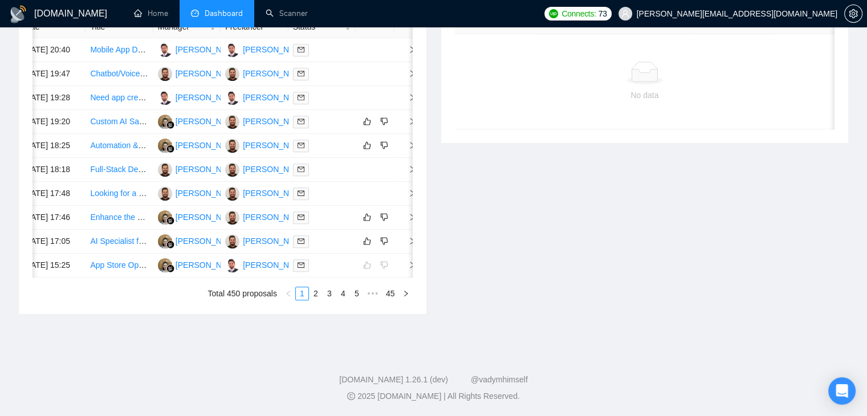
scroll to position [0, 18]
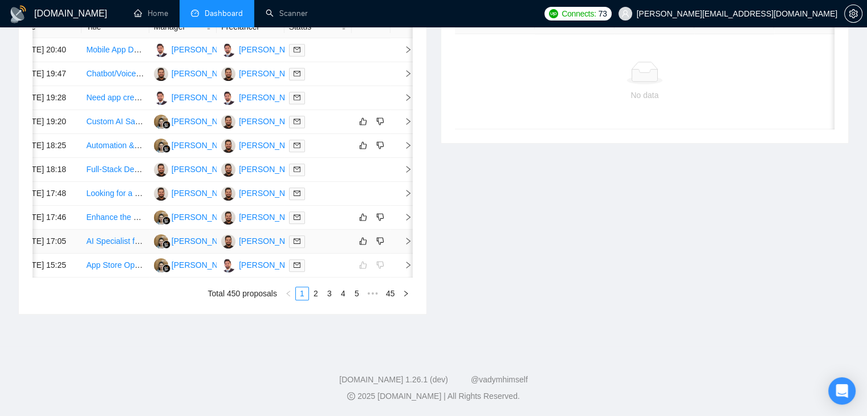
click at [406, 238] on icon "right" at bounding box center [408, 241] width 4 height 7
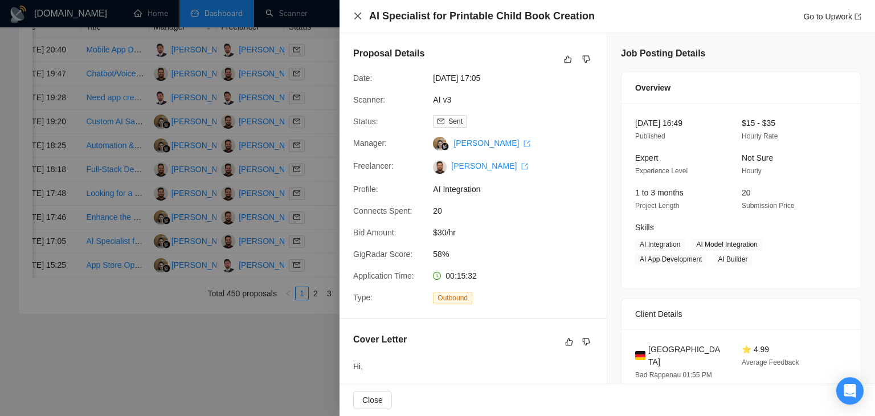
click at [354, 18] on icon "close" at bounding box center [357, 15] width 9 height 9
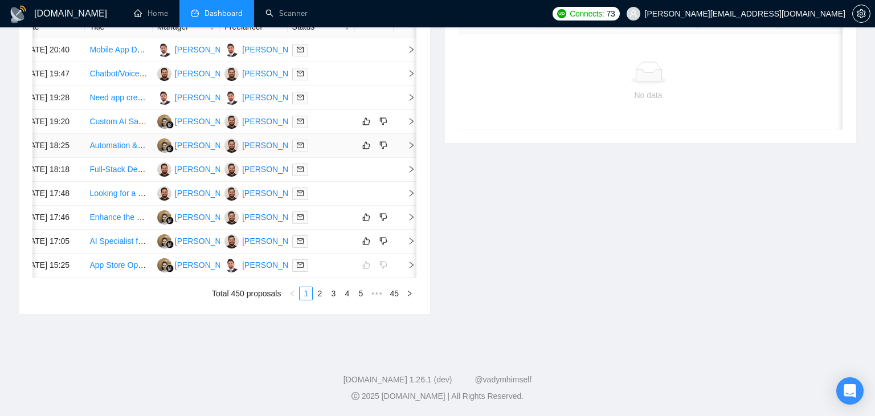
scroll to position [0, 14]
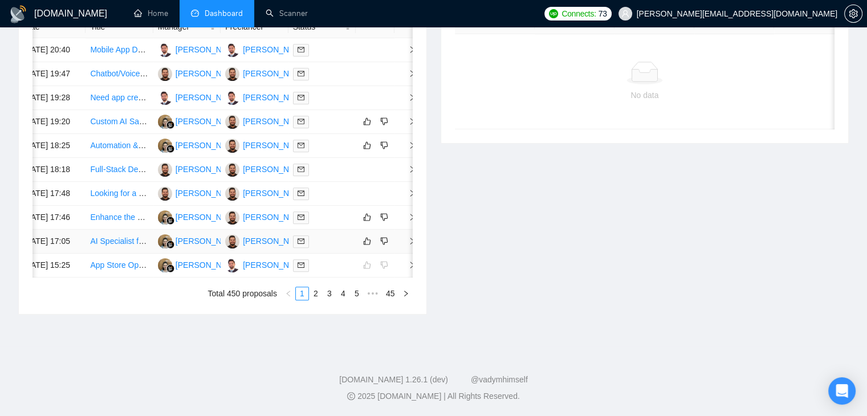
click at [407, 230] on td at bounding box center [405, 242] width 23 height 24
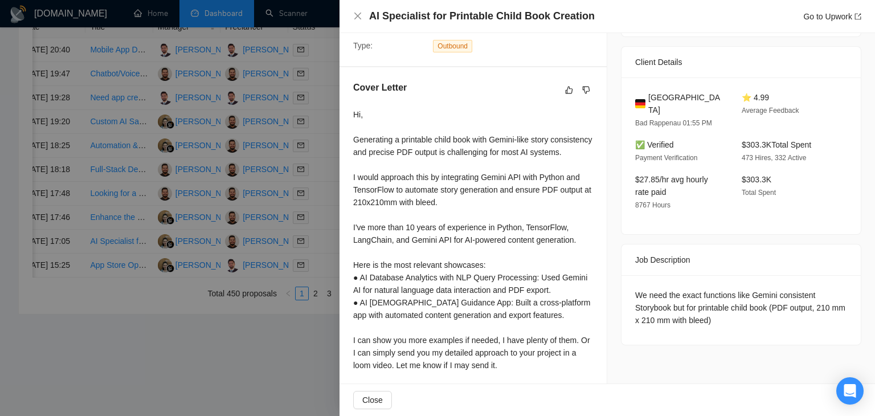
scroll to position [309, 0]
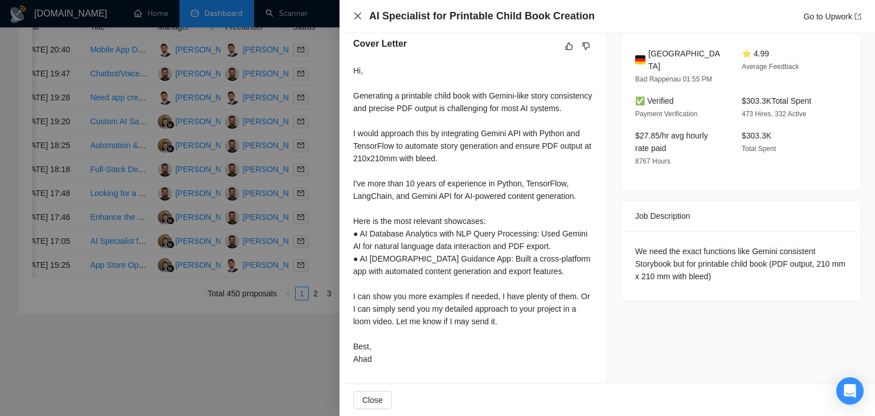
click at [354, 15] on icon "close" at bounding box center [357, 15] width 9 height 9
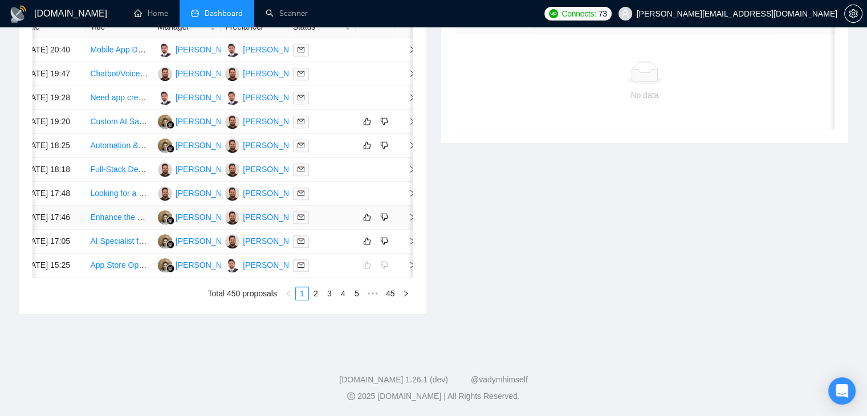
click at [401, 213] on span "right" at bounding box center [407, 217] width 17 height 8
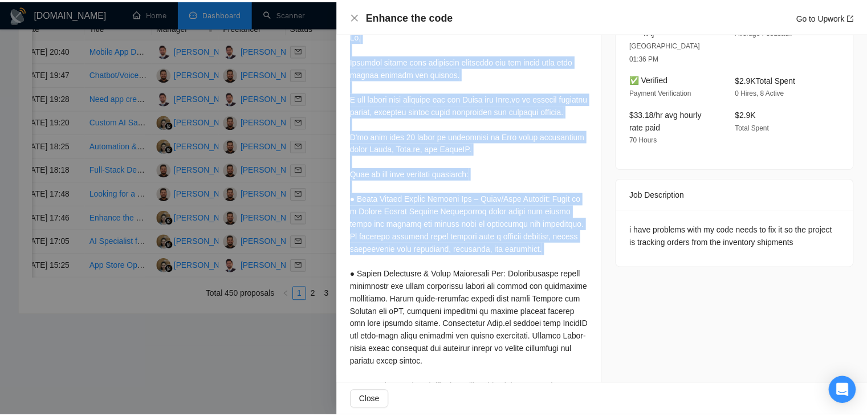
scroll to position [447, 0]
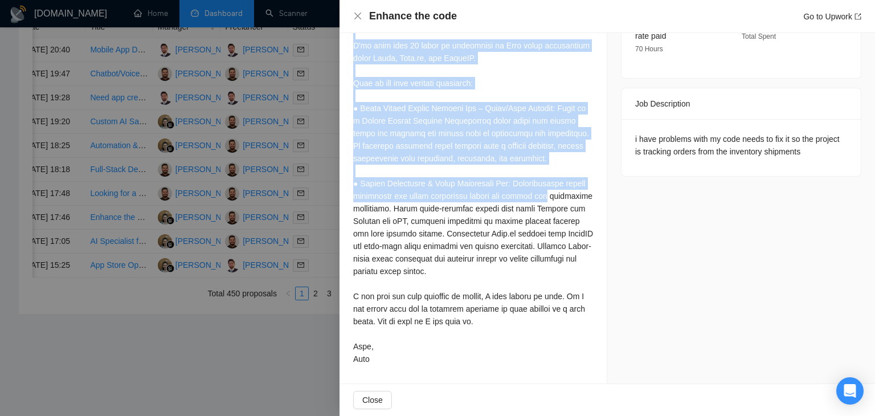
drag, startPoint x: 350, startPoint y: 83, endPoint x: 424, endPoint y: 213, distance: 149.3
click at [424, 213] on div "Cover Letter" at bounding box center [473, 140] width 267 height 485
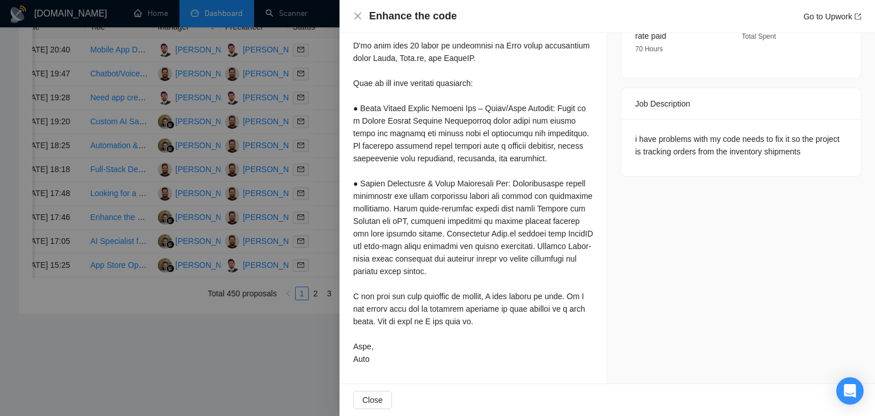
click at [423, 216] on div at bounding box center [473, 152] width 240 height 426
click at [356, 18] on icon "close" at bounding box center [357, 16] width 7 height 7
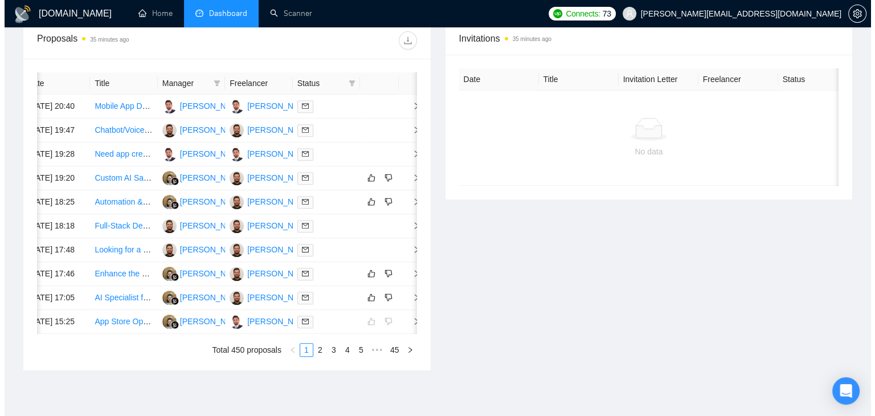
scroll to position [502, 0]
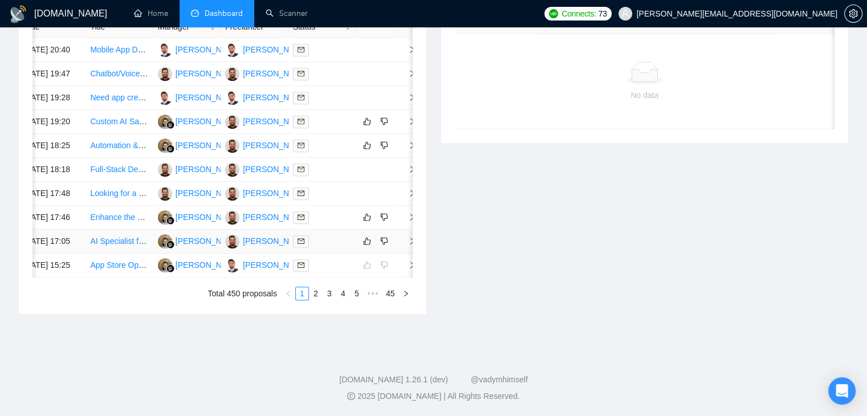
click at [406, 245] on span "right" at bounding box center [407, 241] width 17 height 8
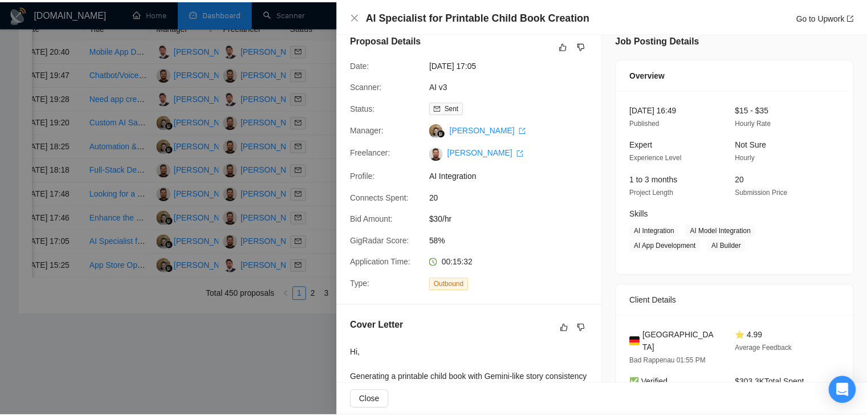
scroll to position [0, 0]
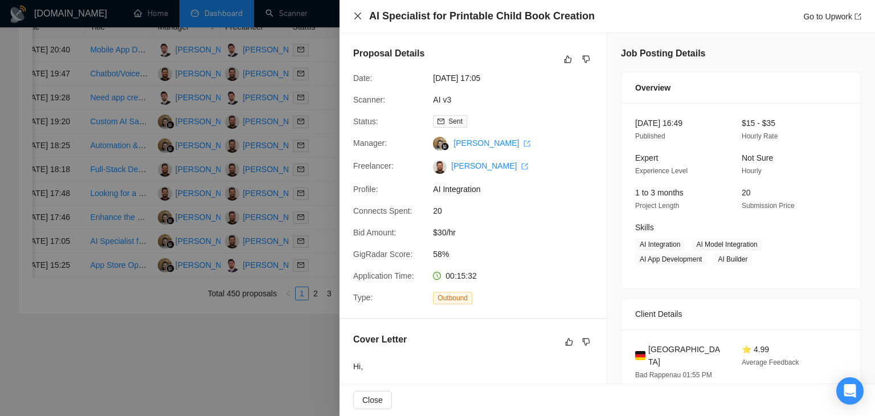
click at [356, 12] on icon "close" at bounding box center [357, 15] width 9 height 9
